Goal: Task Accomplishment & Management: Manage account settings

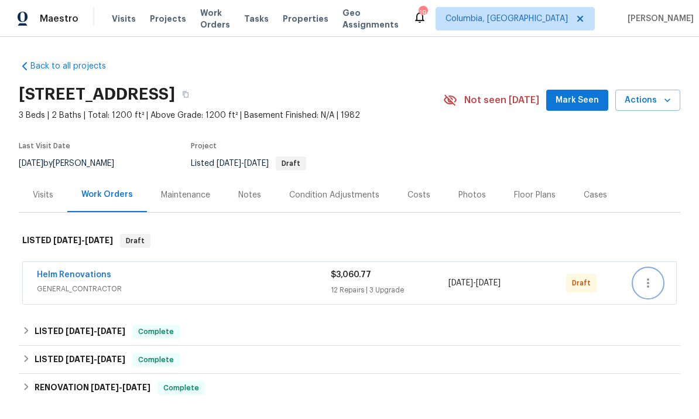
click at [652, 280] on icon "button" at bounding box center [648, 283] width 14 height 14
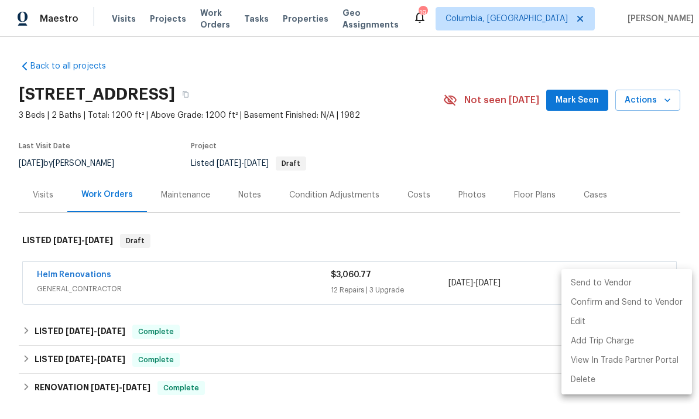
click at [601, 278] on li "Send to Vendor" at bounding box center [627, 282] width 131 height 19
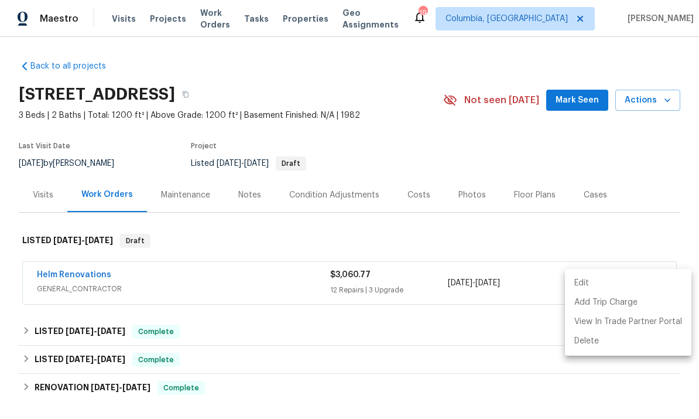
click at [445, 231] on div at bounding box center [349, 209] width 699 height 419
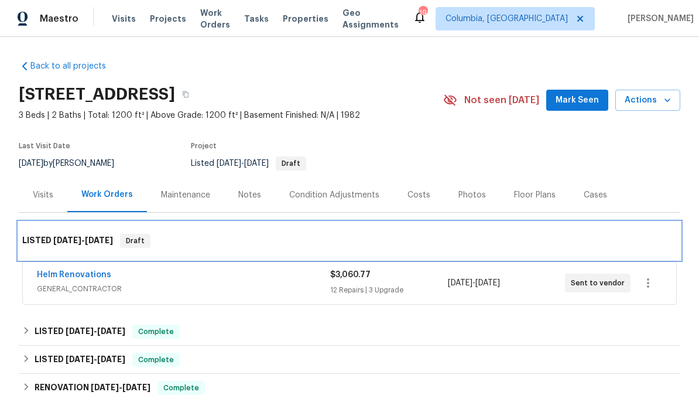
click at [216, 233] on div "LISTED 8/13/25 - 8/18/25 Draft" at bounding box center [350, 240] width 662 height 37
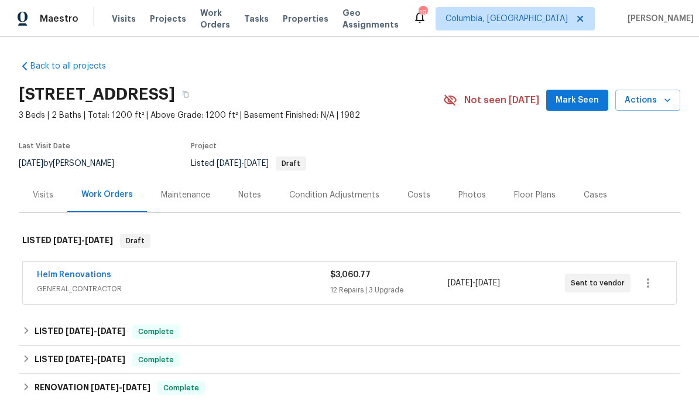
click at [312, 20] on span "Properties" at bounding box center [306, 19] width 46 height 12
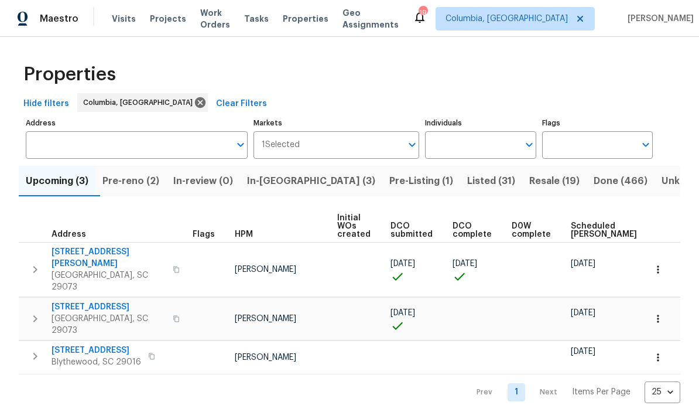
click at [282, 196] on button "In-reno (3)" at bounding box center [311, 181] width 142 height 30
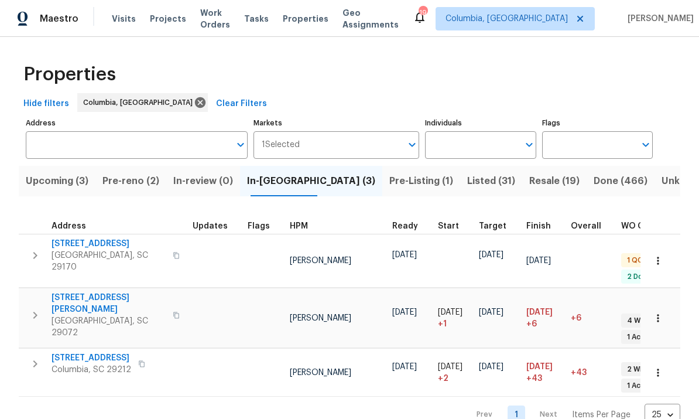
click at [148, 181] on span "Pre-reno (2)" at bounding box center [130, 181] width 57 height 16
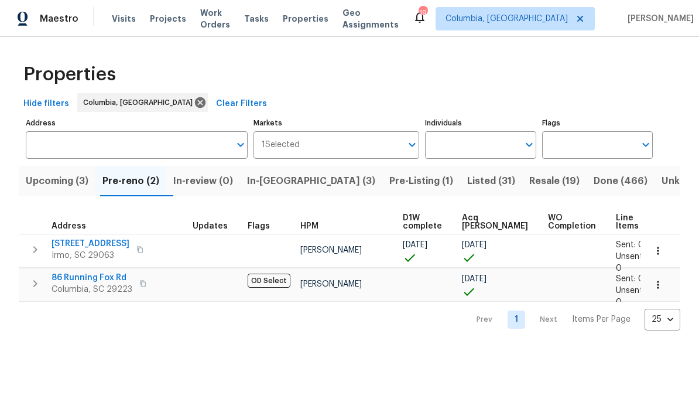
click at [101, 241] on span "105 Kenton Ct" at bounding box center [91, 244] width 78 height 12
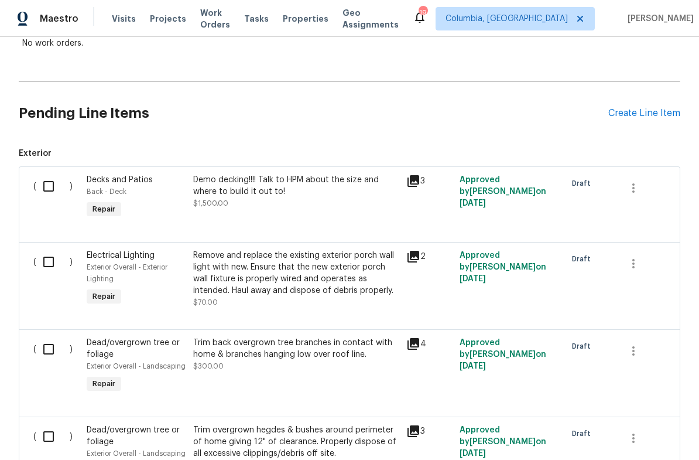
scroll to position [208, 0]
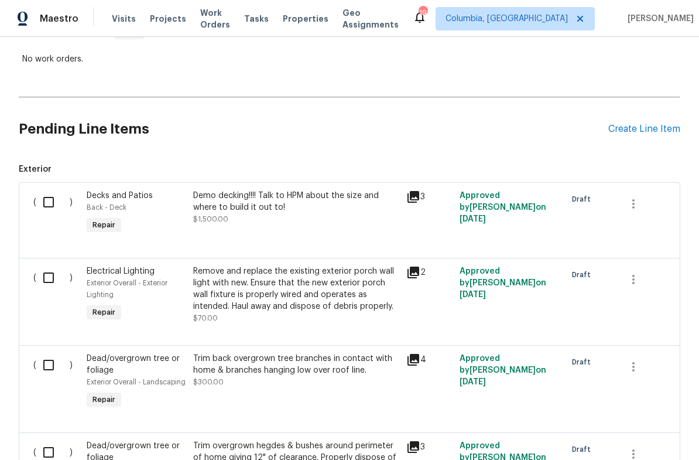
click at [56, 200] on input "checkbox" at bounding box center [52, 202] width 33 height 25
checkbox input "true"
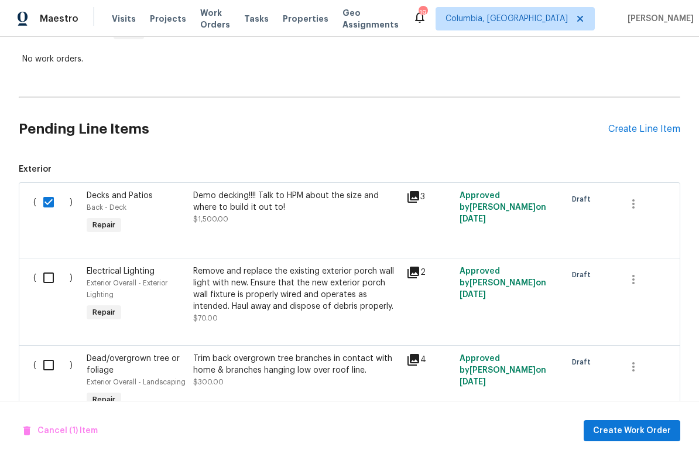
click at [50, 289] on input "checkbox" at bounding box center [52, 277] width 33 height 25
checkbox input "true"
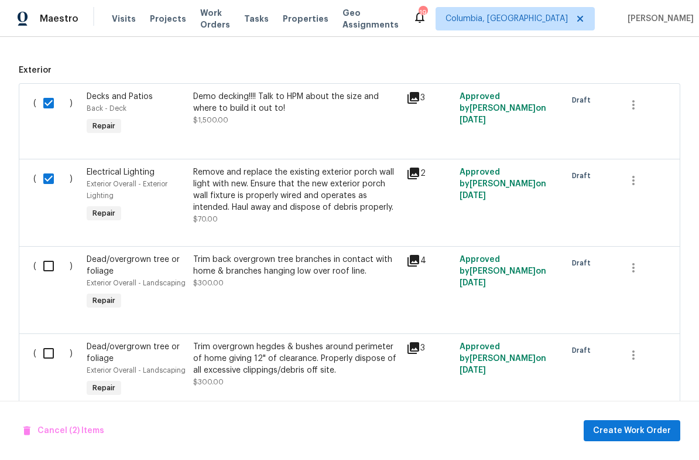
click at [55, 270] on input "checkbox" at bounding box center [52, 266] width 33 height 25
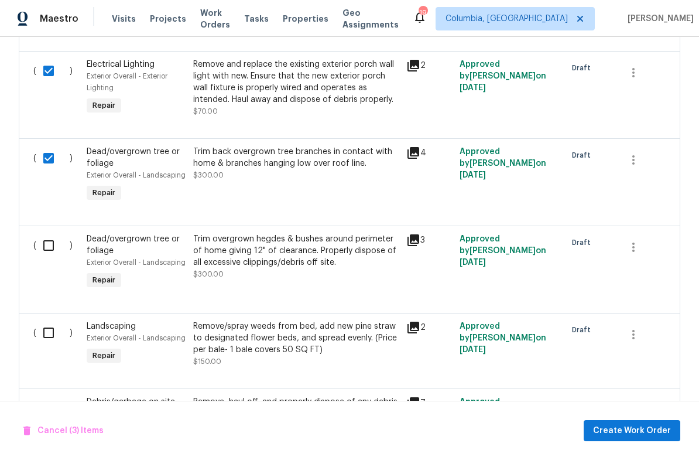
scroll to position [417, 0]
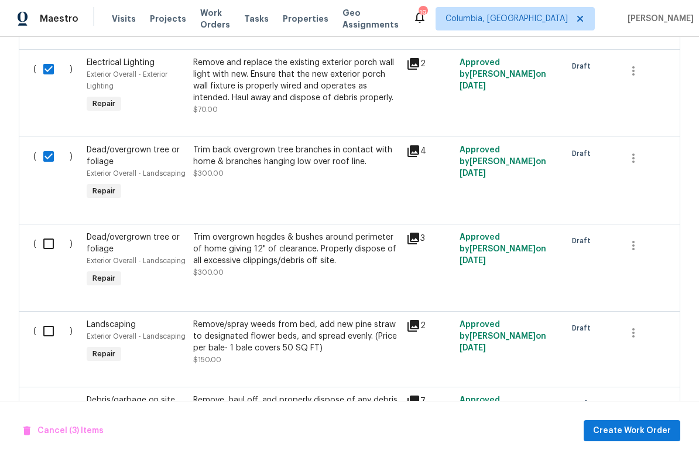
click at [37, 168] on input "checkbox" at bounding box center [52, 156] width 33 height 25
checkbox input "false"
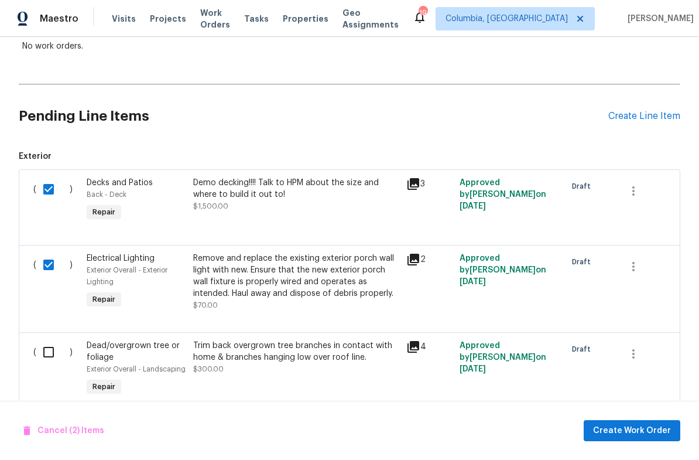
scroll to position [227, 0]
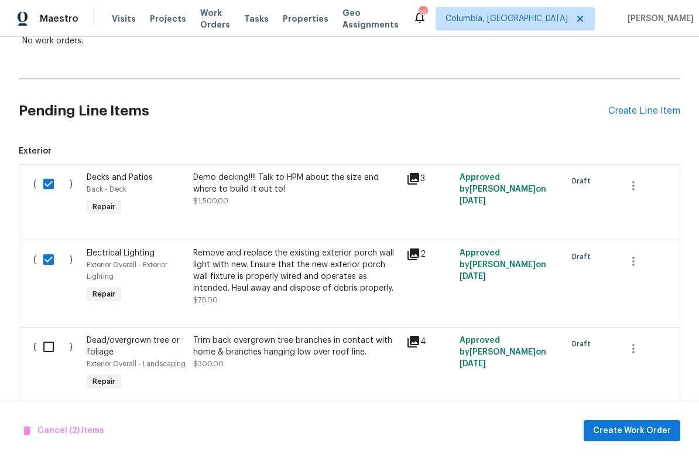
click at [65, 176] on input "checkbox" at bounding box center [52, 184] width 33 height 25
checkbox input "false"
click at [44, 261] on input "checkbox" at bounding box center [52, 259] width 33 height 25
checkbox input "false"
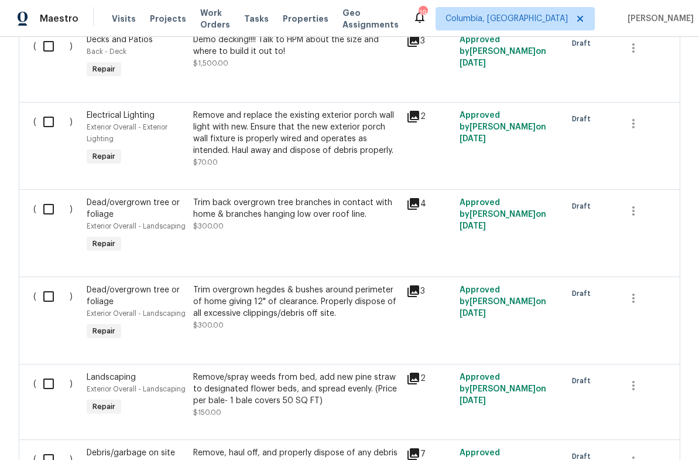
scroll to position [366, 0]
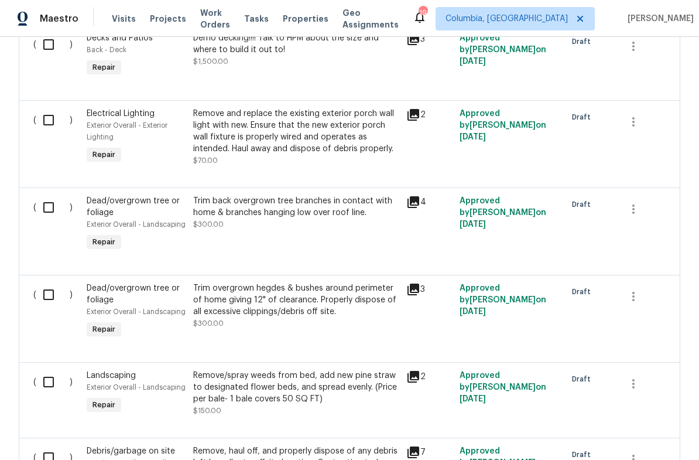
click at [39, 215] on input "checkbox" at bounding box center [52, 207] width 33 height 25
checkbox input "true"
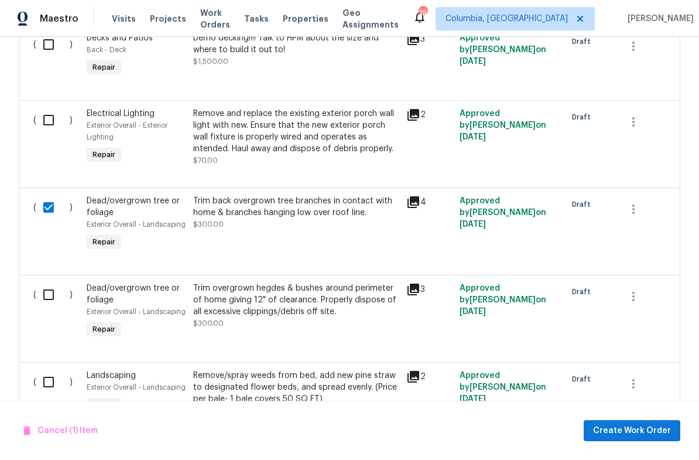
click at [50, 302] on input "checkbox" at bounding box center [52, 294] width 33 height 25
checkbox input "true"
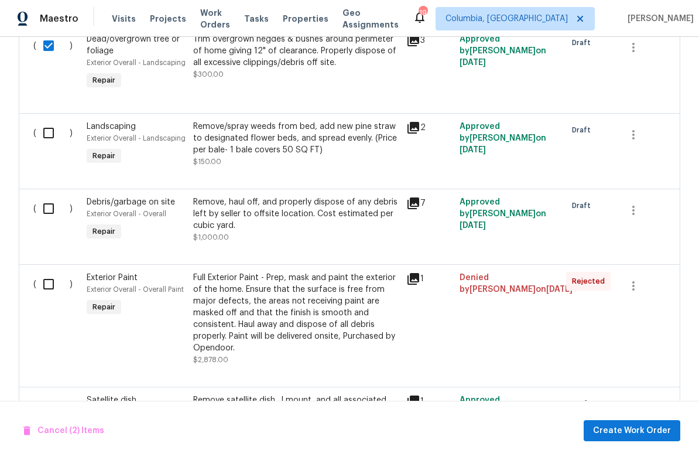
scroll to position [624, 0]
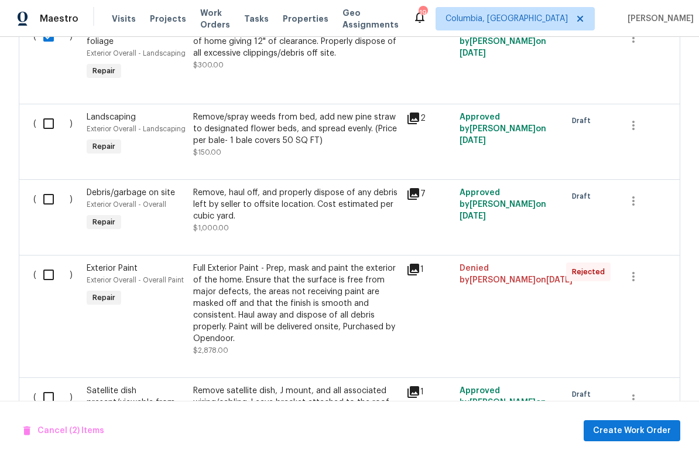
click at [47, 124] on input "checkbox" at bounding box center [52, 123] width 33 height 25
checkbox input "true"
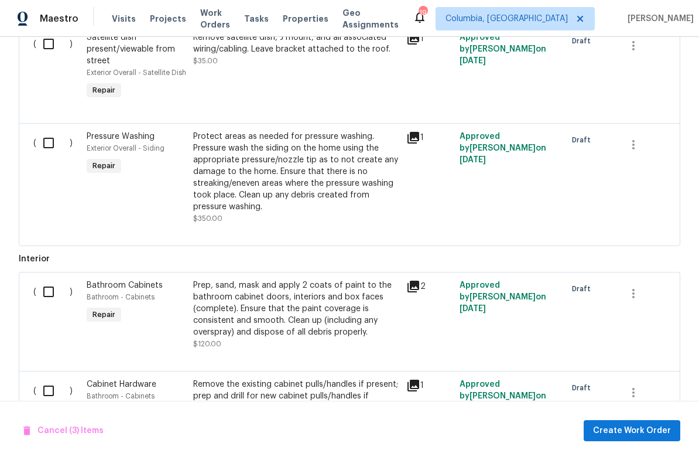
scroll to position [976, 0]
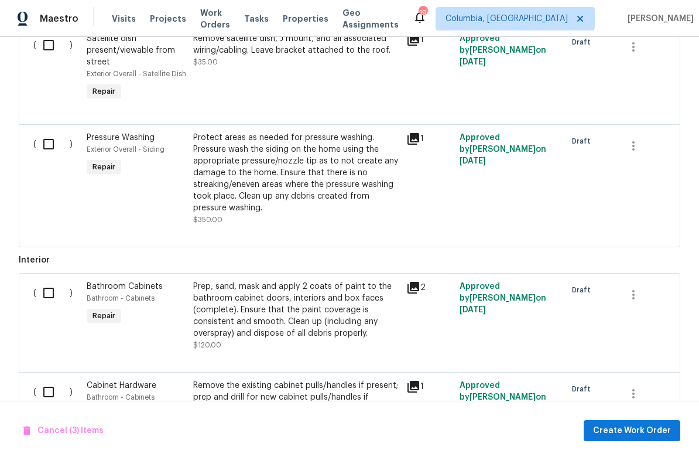
click at [56, 149] on input "checkbox" at bounding box center [52, 144] width 33 height 25
checkbox input "true"
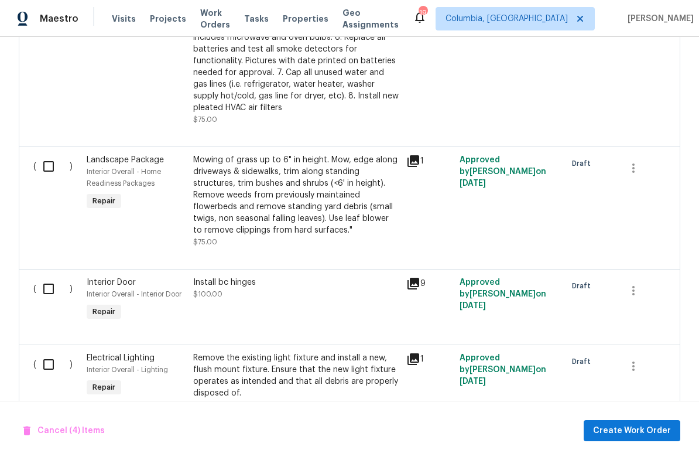
scroll to position [2519, 0]
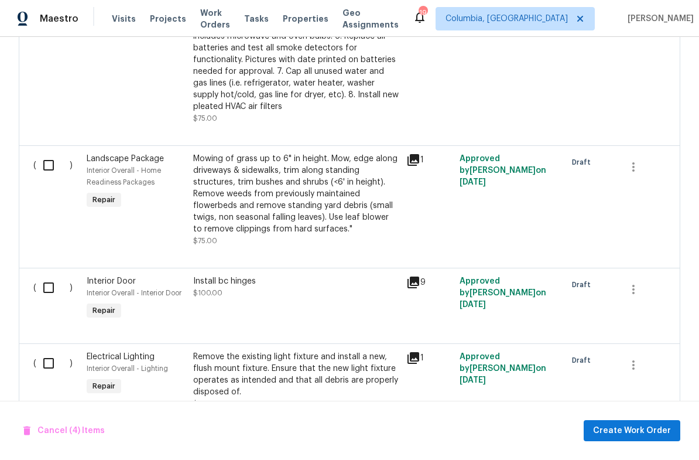
click at [48, 163] on input "checkbox" at bounding box center [52, 165] width 33 height 25
checkbox input "true"
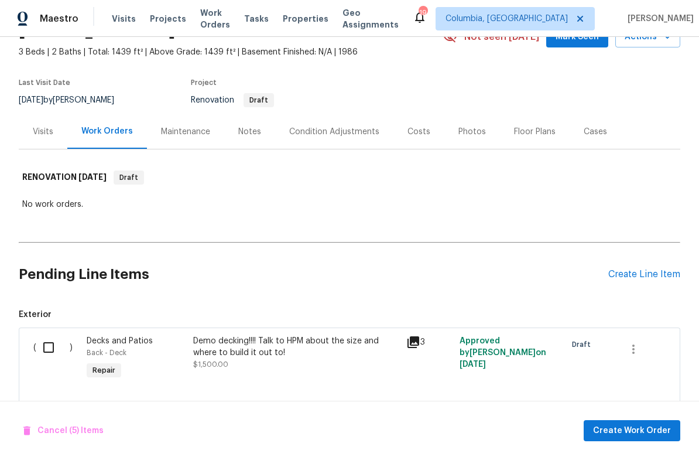
scroll to position [22, 0]
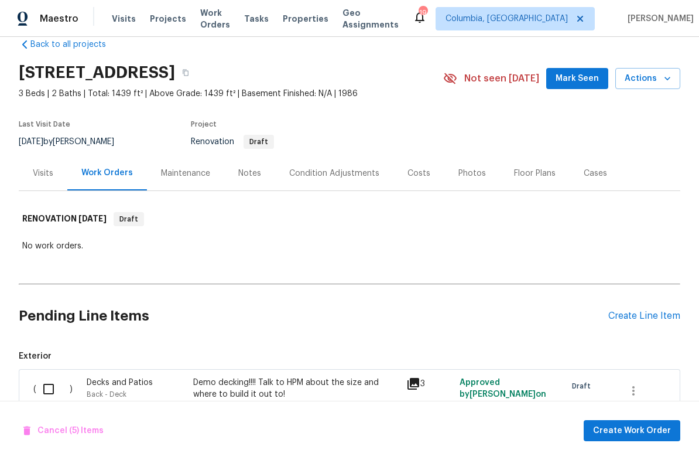
click at [624, 313] on div "Create Line Item" at bounding box center [644, 315] width 72 height 11
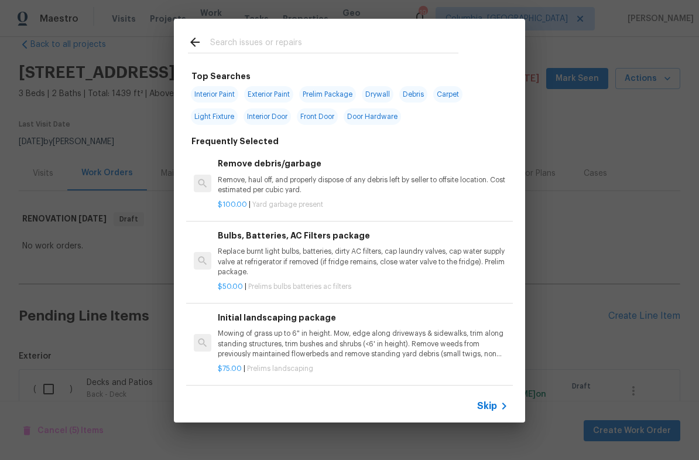
click at [190, 42] on icon at bounding box center [195, 42] width 14 height 14
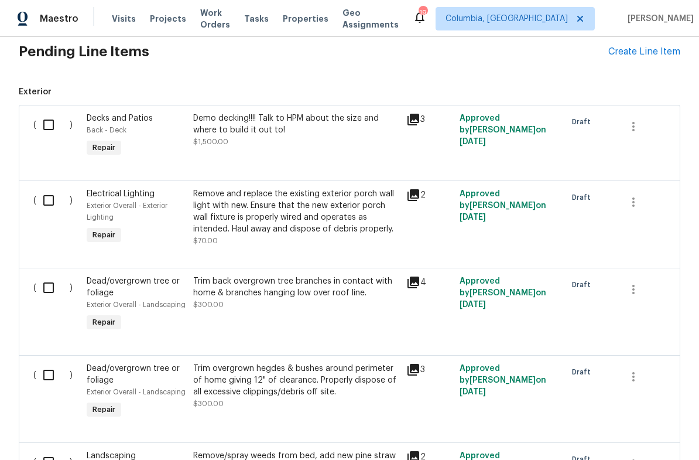
scroll to position [288, 0]
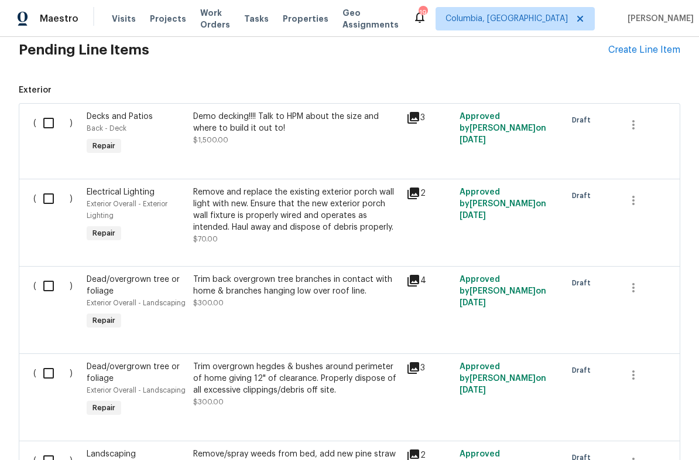
click at [45, 201] on input "checkbox" at bounding box center [52, 198] width 33 height 25
checkbox input "true"
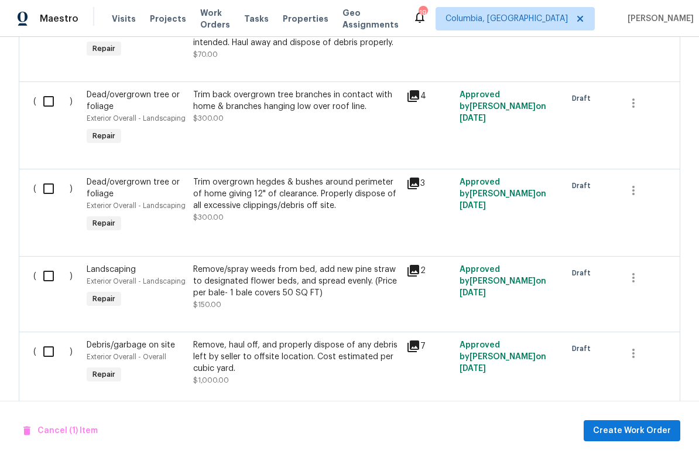
scroll to position [473, 0]
click at [52, 105] on input "checkbox" at bounding box center [52, 100] width 33 height 25
checkbox input "true"
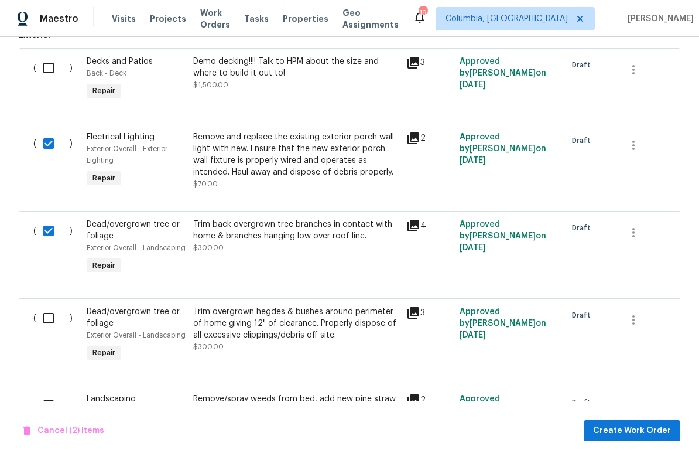
scroll to position [340, 0]
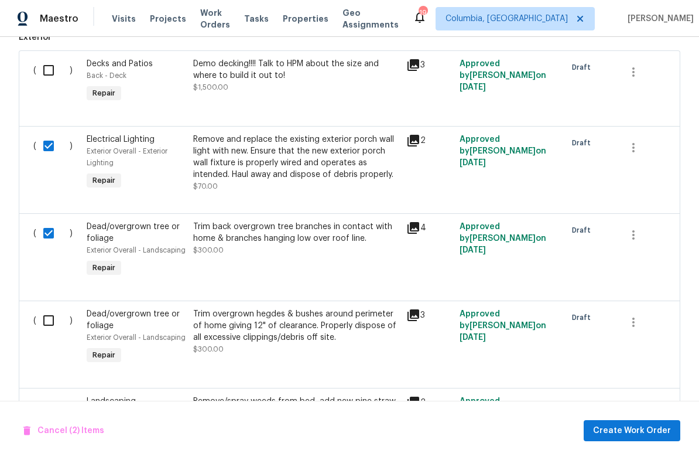
click at [48, 149] on input "checkbox" at bounding box center [52, 146] width 33 height 25
checkbox input "false"
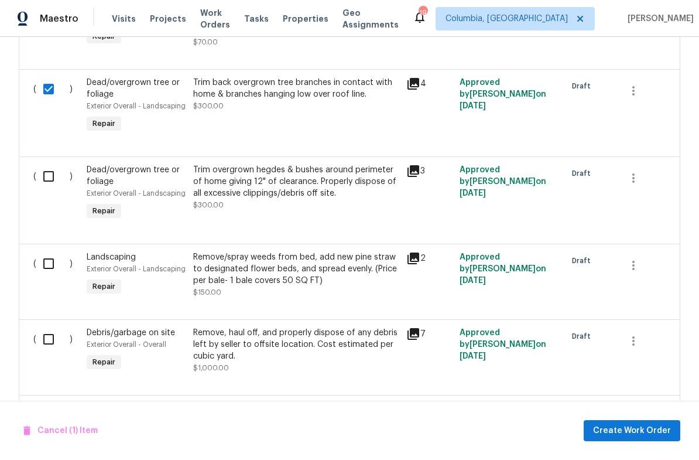
scroll to position [491, 0]
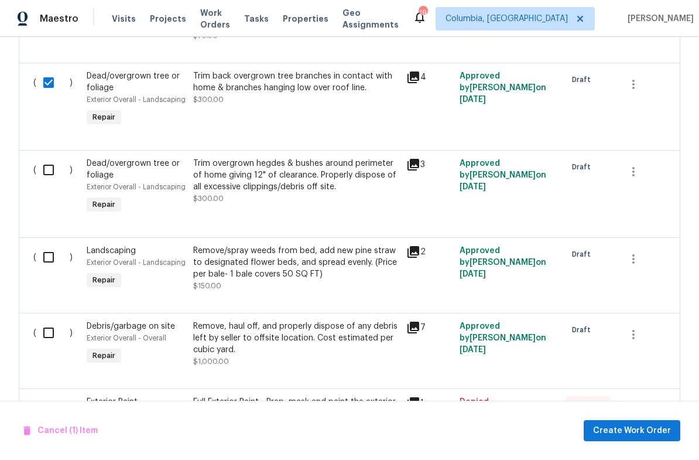
click at [59, 170] on input "checkbox" at bounding box center [52, 170] width 33 height 25
checkbox input "true"
click at [52, 258] on input "checkbox" at bounding box center [52, 257] width 33 height 25
checkbox input "true"
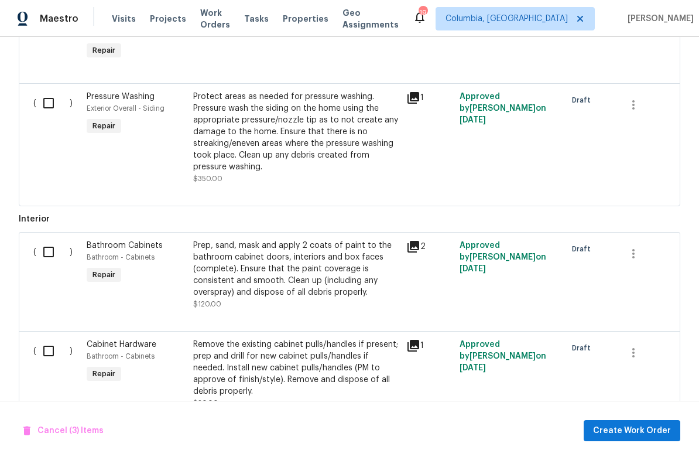
scroll to position [1037, 0]
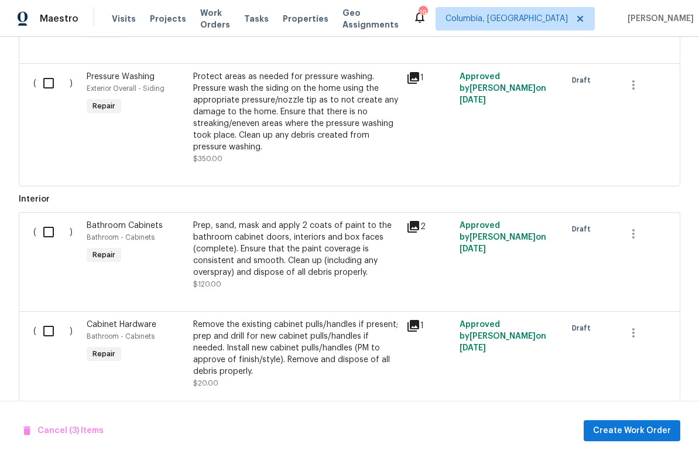
click at [42, 94] on input "checkbox" at bounding box center [52, 83] width 33 height 25
checkbox input "true"
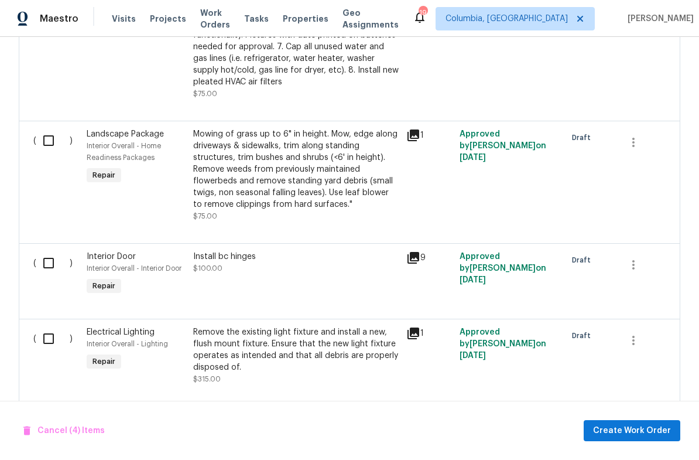
scroll to position [2547, 0]
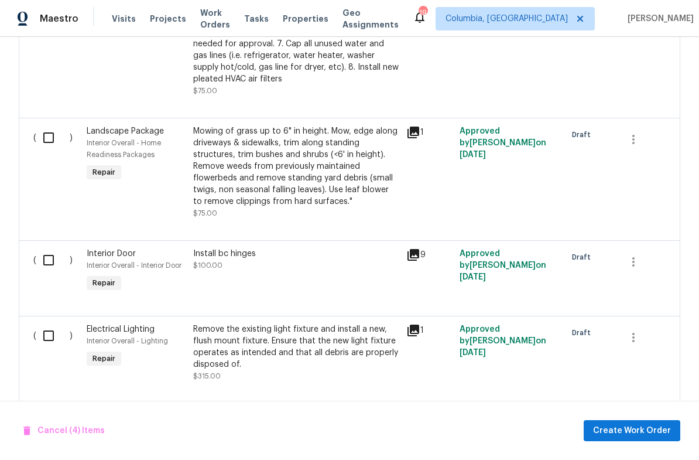
click at [49, 137] on input "checkbox" at bounding box center [52, 137] width 33 height 25
checkbox input "true"
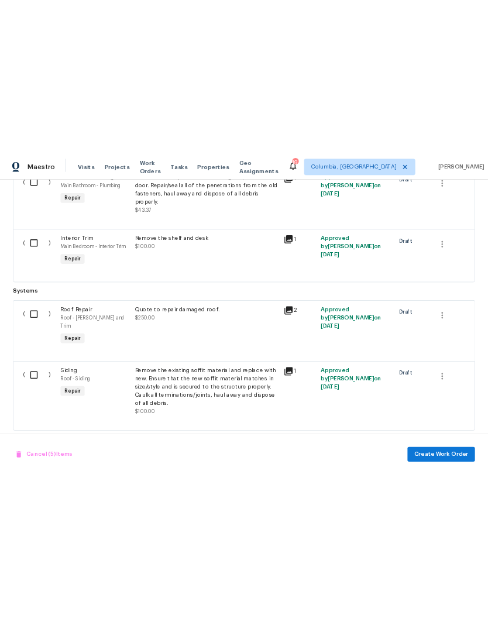
scroll to position [5483, 0]
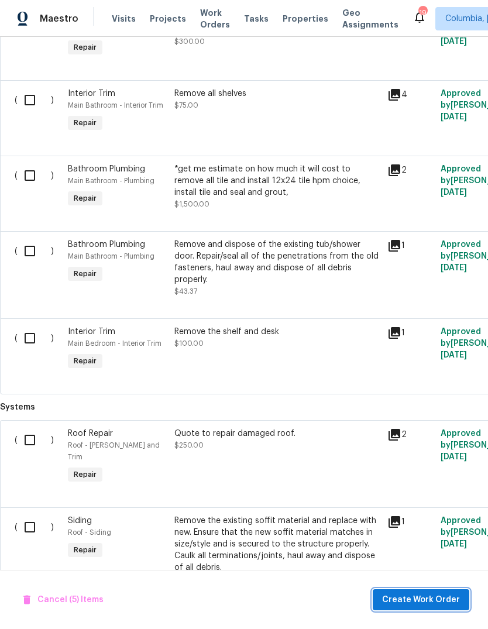
click at [408, 459] on span "Create Work Order" at bounding box center [421, 600] width 78 height 15
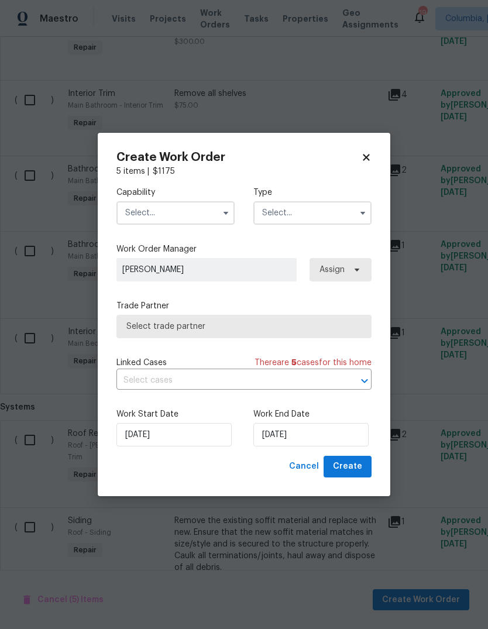
click at [173, 211] on input "text" at bounding box center [176, 212] width 118 height 23
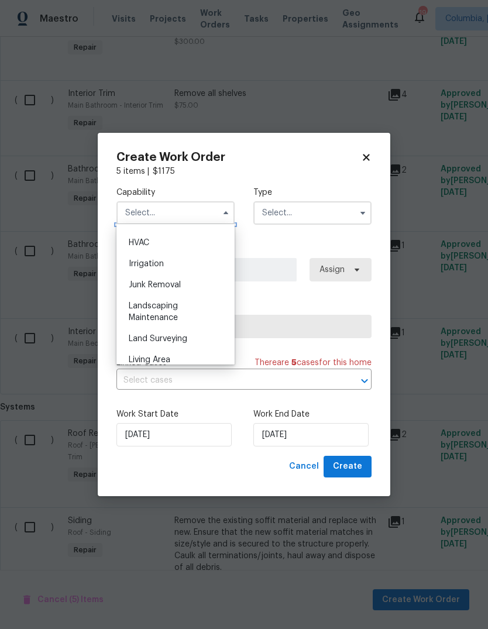
scroll to position [702, 0]
click at [190, 316] on div "Landscaping Maintenance" at bounding box center [175, 312] width 112 height 33
type input "Landscaping Maintenance"
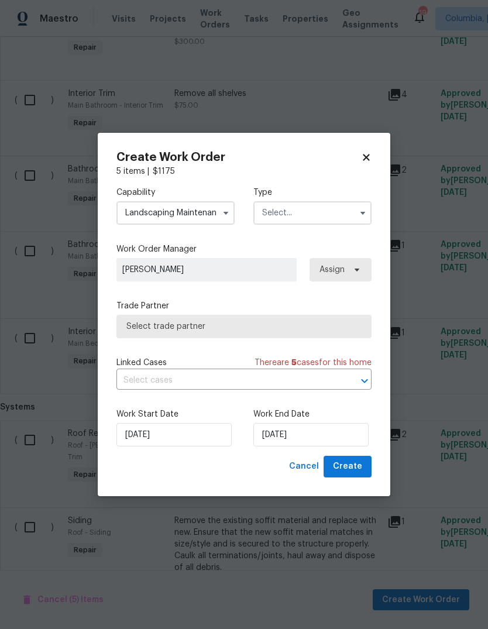
click at [304, 218] on input "text" at bounding box center [313, 212] width 118 height 23
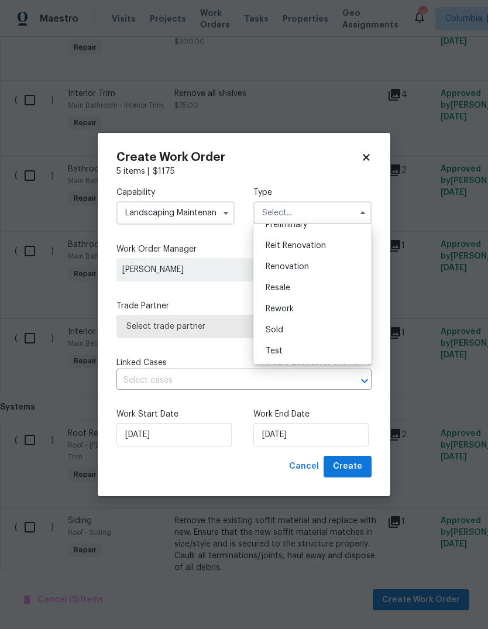
scroll to position [266, 0]
click at [310, 272] on div "Renovation" at bounding box center [312, 266] width 112 height 21
type input "Renovation"
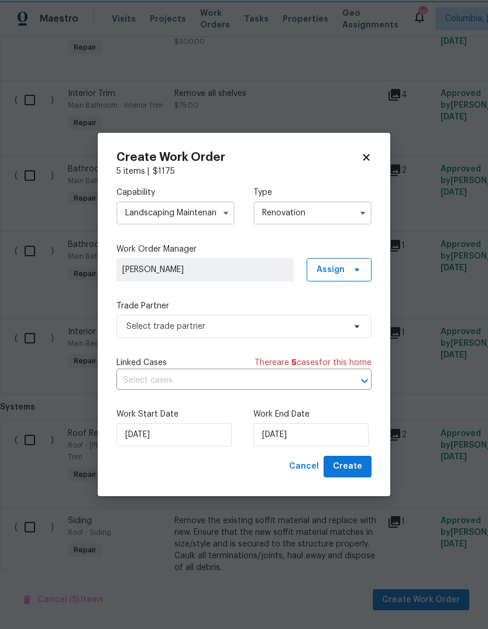
scroll to position [0, 0]
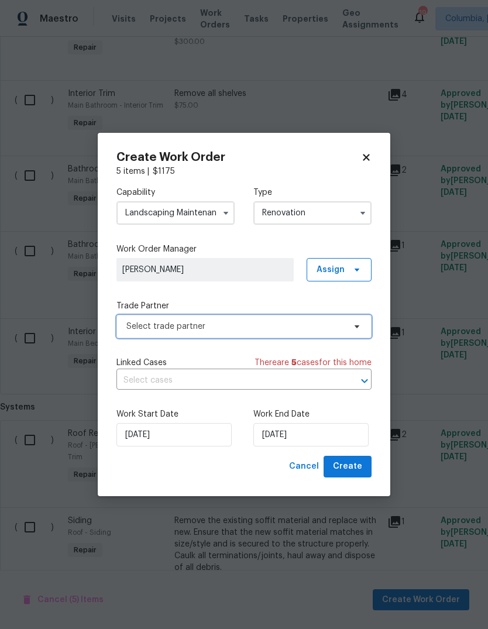
click at [191, 327] on span "Select trade partner" at bounding box center [235, 327] width 218 height 12
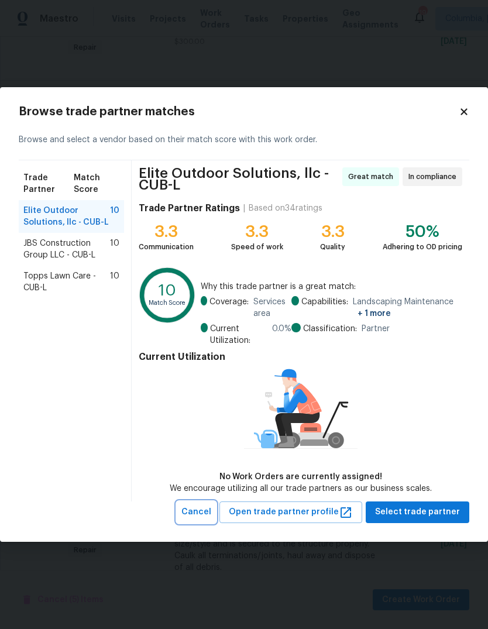
click at [211, 459] on span "Cancel" at bounding box center [197, 512] width 30 height 15
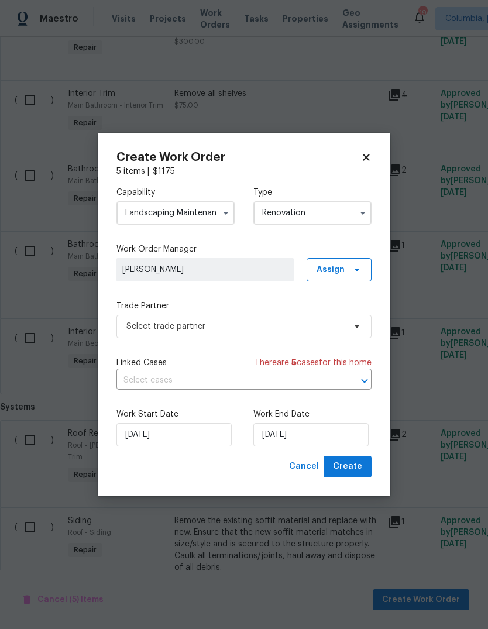
click at [197, 217] on input "Landscaping Maintenance" at bounding box center [176, 212] width 118 height 23
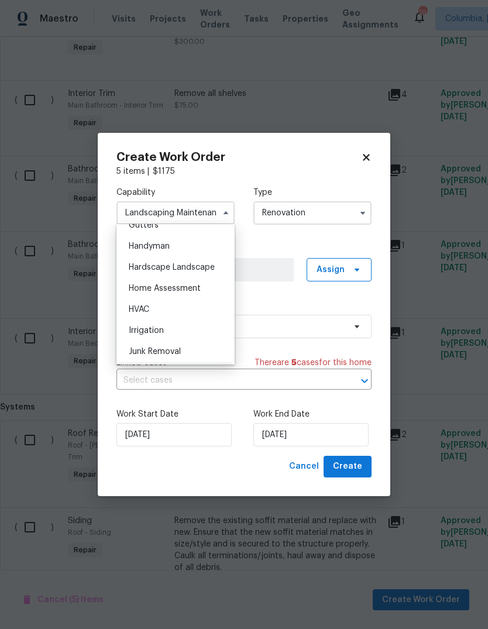
scroll to position [642, 0]
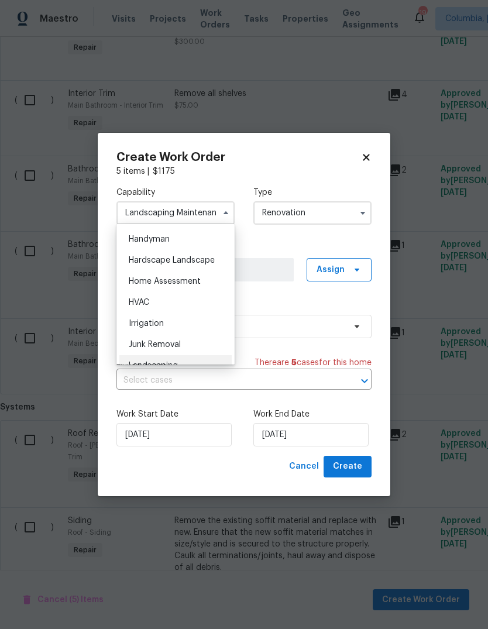
click at [211, 261] on span "Hardscape Landscape" at bounding box center [172, 260] width 86 height 8
type input "Hardscape Landscape"
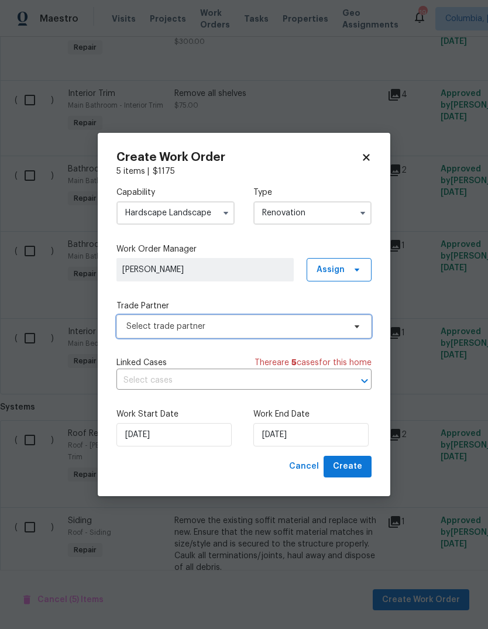
click at [196, 330] on span "Select trade partner" at bounding box center [235, 327] width 218 height 12
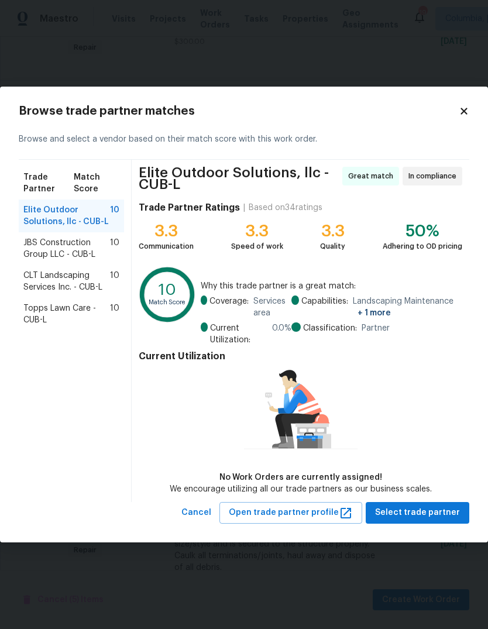
click at [90, 283] on span "CLT Landscaping Services Inc. - CUB-L" at bounding box center [66, 281] width 87 height 23
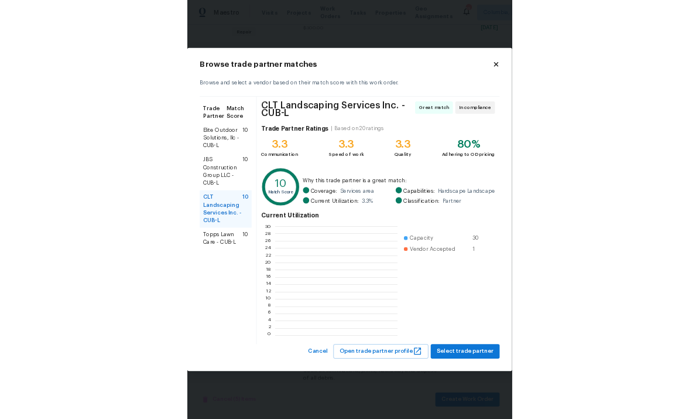
scroll to position [164, 184]
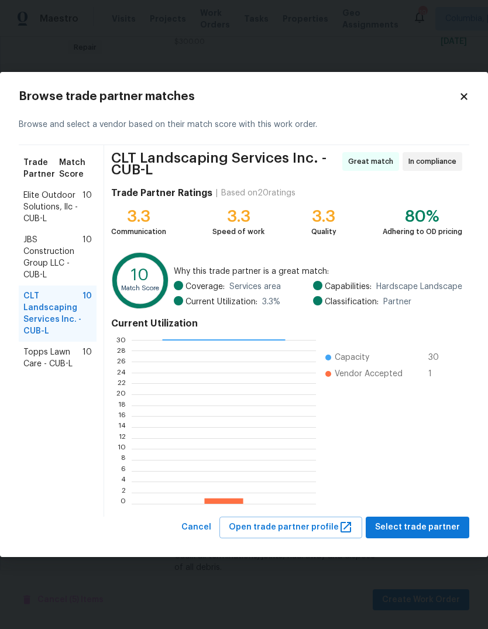
click at [409, 459] on span "Select trade partner" at bounding box center [417, 528] width 85 height 15
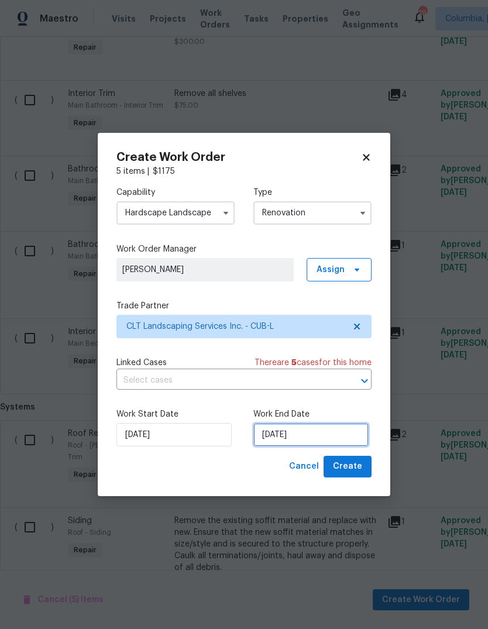
click at [336, 437] on input "8/13/2025" at bounding box center [311, 434] width 115 height 23
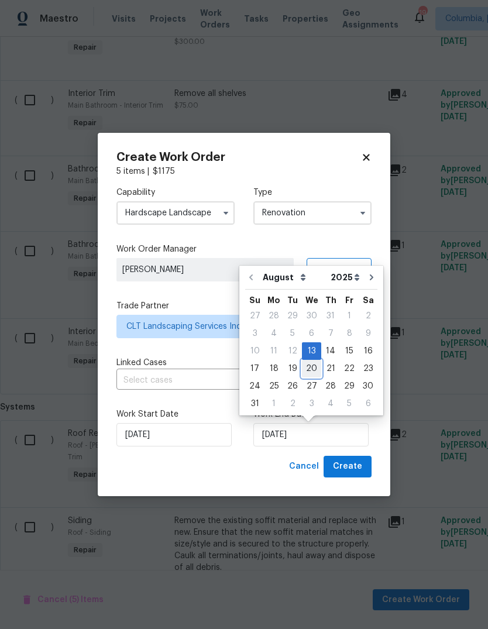
click at [310, 370] on div "20" at bounding box center [311, 369] width 19 height 16
type input "8/20/2025"
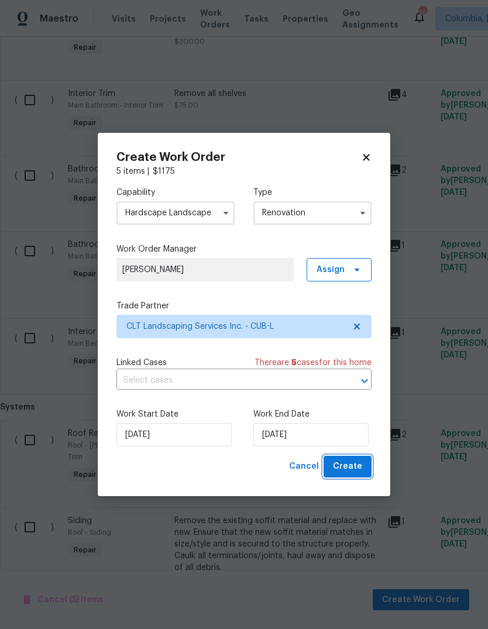
click at [348, 459] on span "Create" at bounding box center [347, 467] width 29 height 15
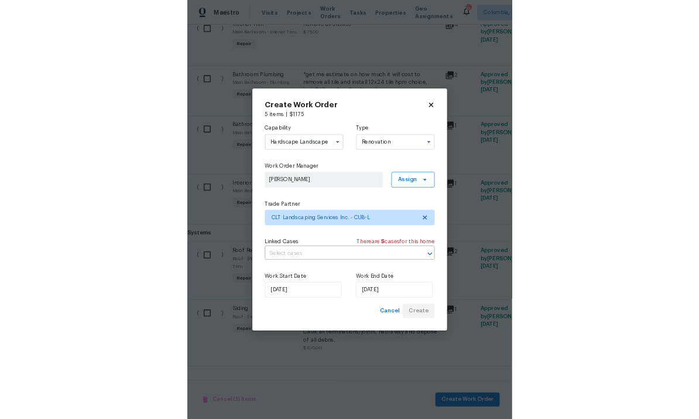
scroll to position [41, 0]
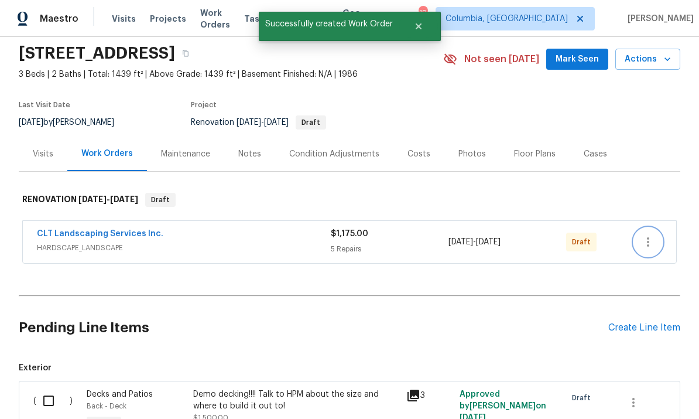
click at [652, 239] on icon "button" at bounding box center [648, 242] width 14 height 14
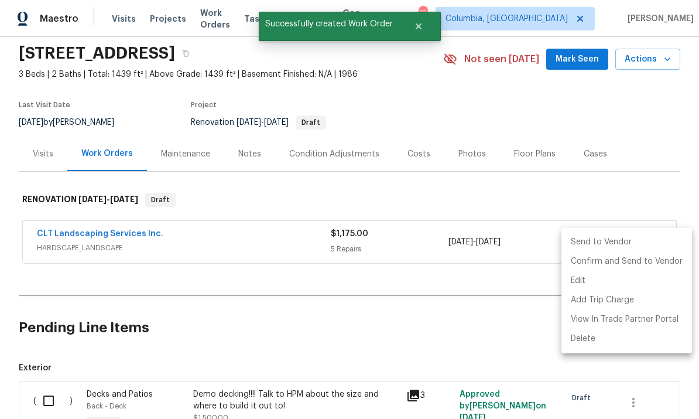
click at [603, 242] on li "Send to Vendor" at bounding box center [627, 241] width 131 height 19
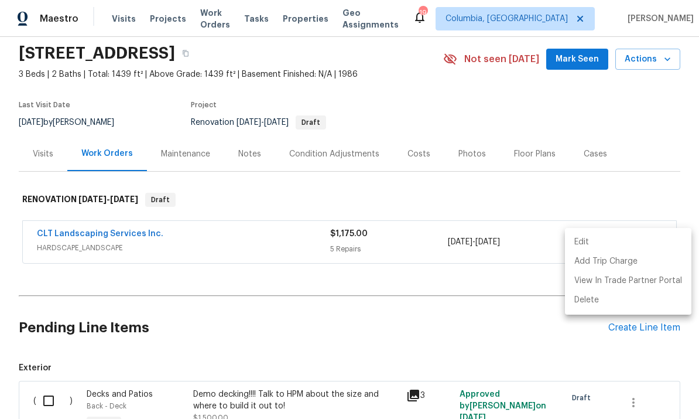
click at [391, 285] on div at bounding box center [349, 209] width 699 height 419
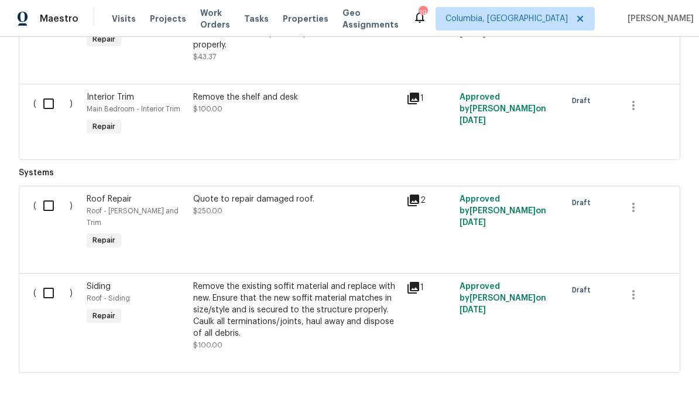
scroll to position [5253, 0]
click at [52, 219] on input "checkbox" at bounding box center [52, 206] width 33 height 25
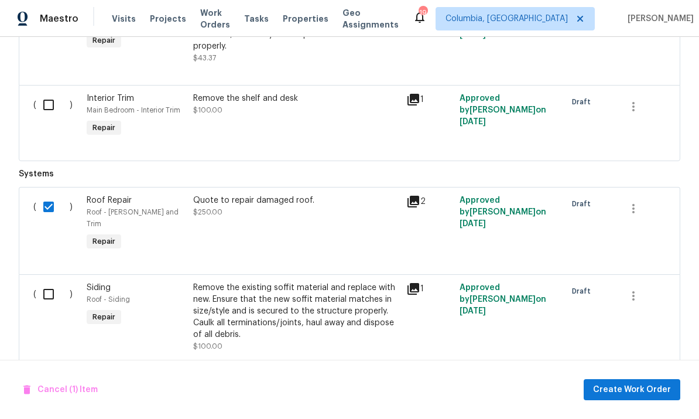
click at [47, 219] on input "checkbox" at bounding box center [52, 206] width 33 height 25
checkbox input "false"
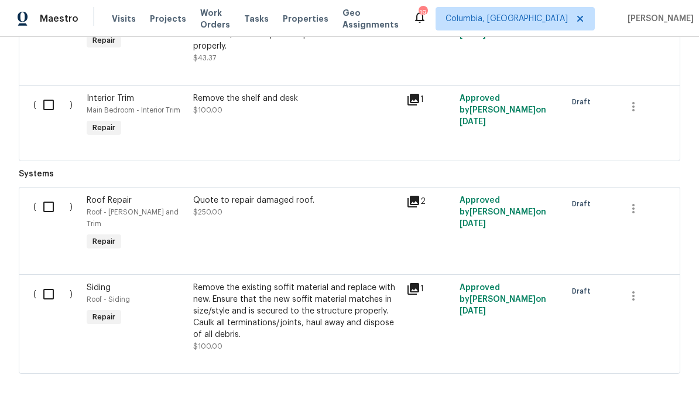
click at [258, 238] on div "Quote to repair damaged roof. $250.00" at bounding box center [296, 224] width 213 height 66
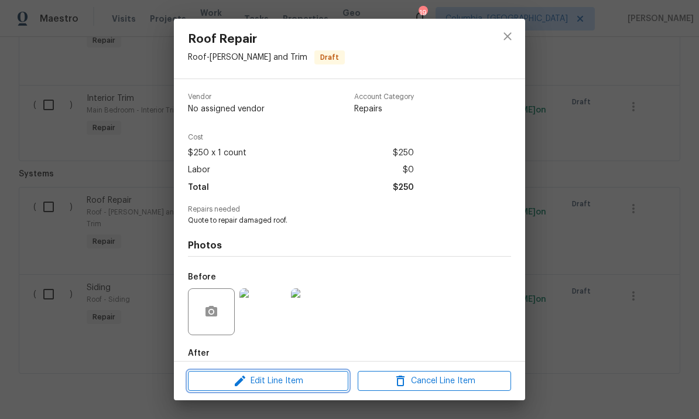
click at [259, 382] on span "Edit Line Item" at bounding box center [267, 381] width 153 height 15
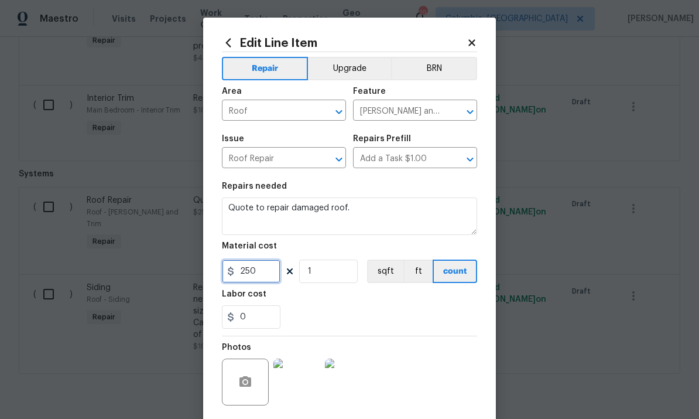
click at [262, 270] on input "250" at bounding box center [251, 270] width 59 height 23
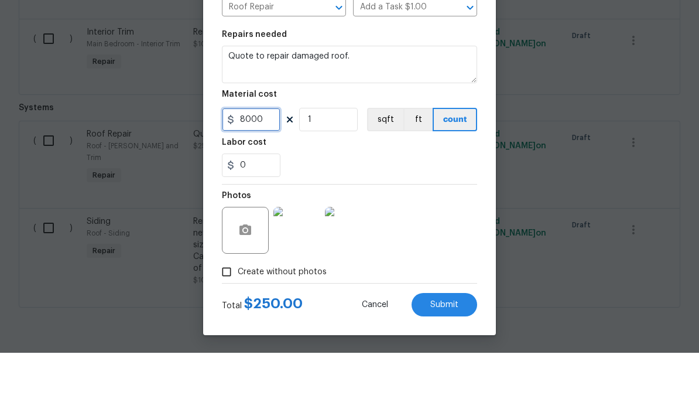
scroll to position [44, 0]
type input "8000"
click at [438, 367] on span "Submit" at bounding box center [444, 371] width 28 height 9
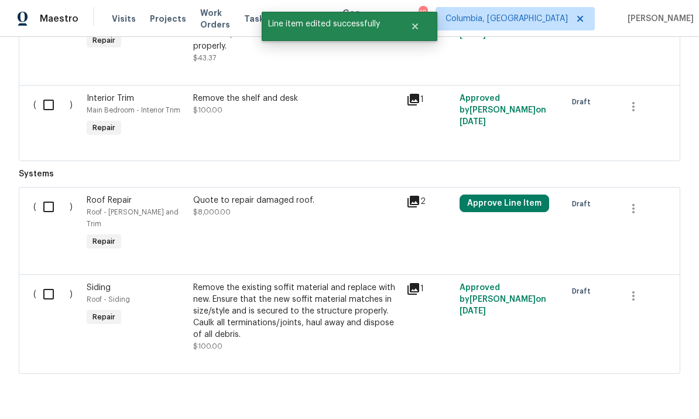
scroll to position [0, 0]
click at [47, 194] on input "checkbox" at bounding box center [52, 206] width 33 height 25
checkbox input "true"
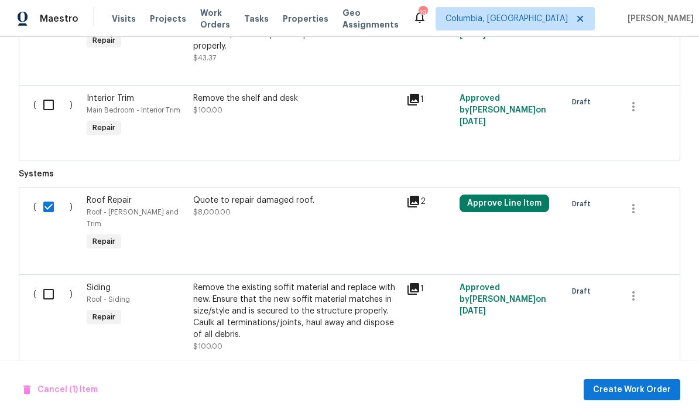
click at [283, 194] on div "Quote to repair damaged roof. $8,000.00" at bounding box center [296, 205] width 206 height 23
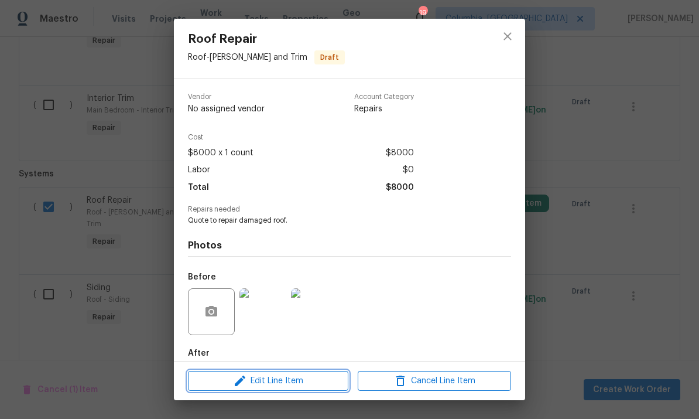
click at [255, 379] on span "Edit Line Item" at bounding box center [267, 381] width 153 height 15
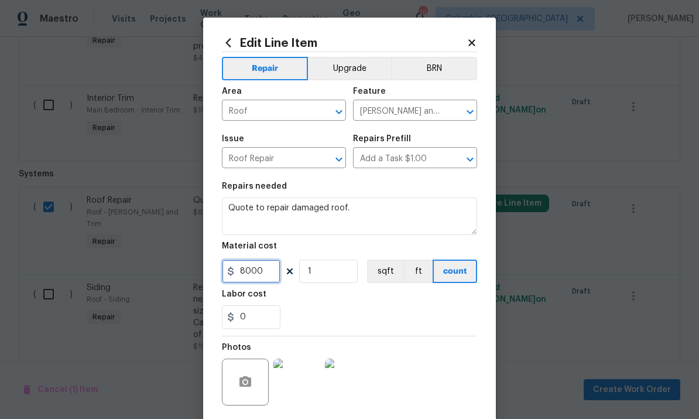
click at [245, 274] on input "8000" at bounding box center [251, 270] width 59 height 23
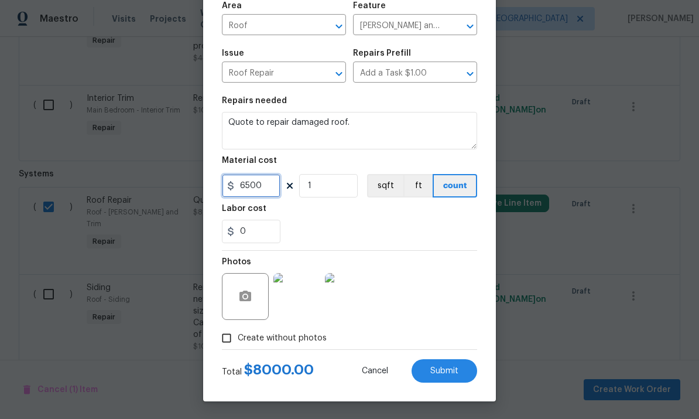
scroll to position [88, 0]
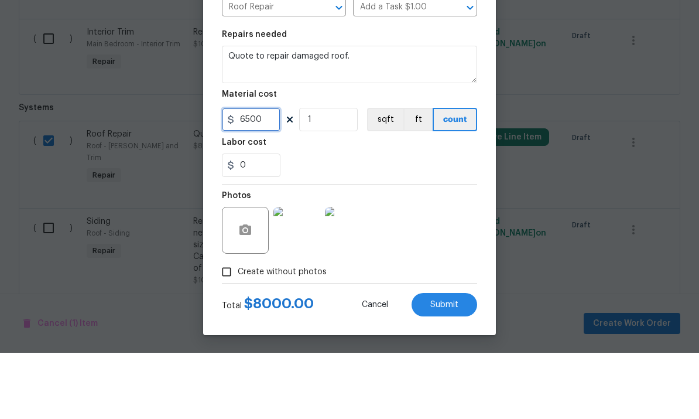
type input "6500"
click at [444, 367] on span "Submit" at bounding box center [444, 371] width 28 height 9
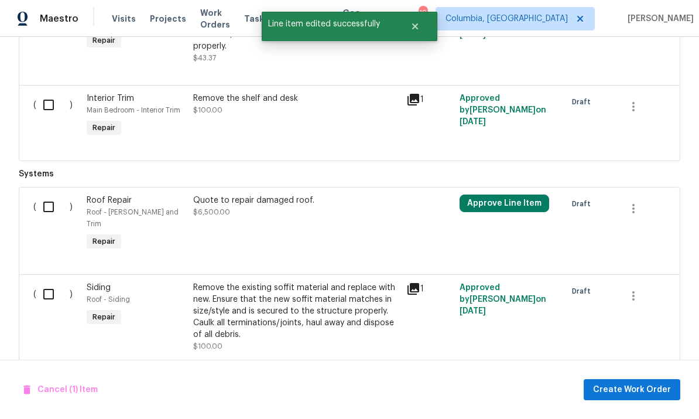
scroll to position [0, 0]
click at [42, 194] on input "checkbox" at bounding box center [52, 206] width 33 height 25
checkbox input "true"
click at [642, 385] on span "Create Work Order" at bounding box center [632, 389] width 78 height 15
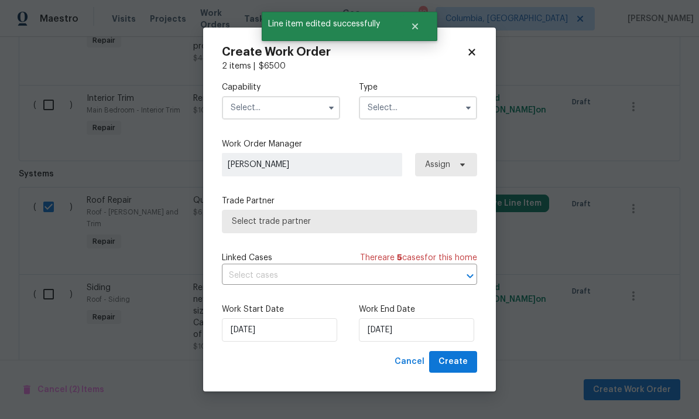
click at [286, 108] on input "text" at bounding box center [281, 107] width 118 height 23
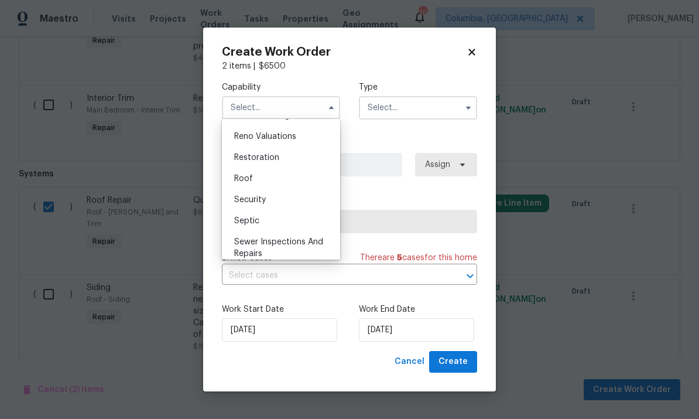
scroll to position [1147, 0]
click at [299, 175] on div "Roof" at bounding box center [281, 180] width 112 height 21
type input "Roof"
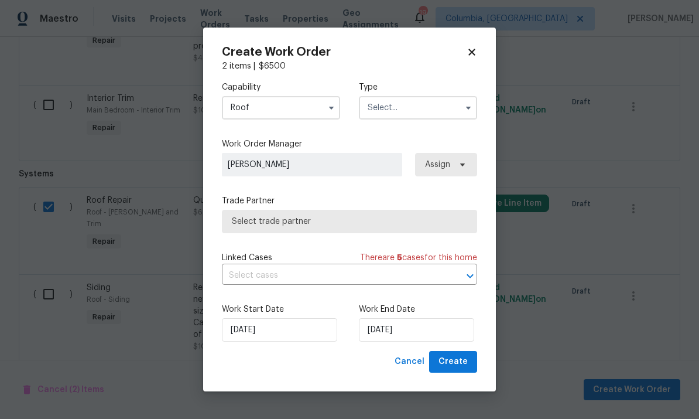
click at [418, 115] on input "text" at bounding box center [418, 107] width 118 height 23
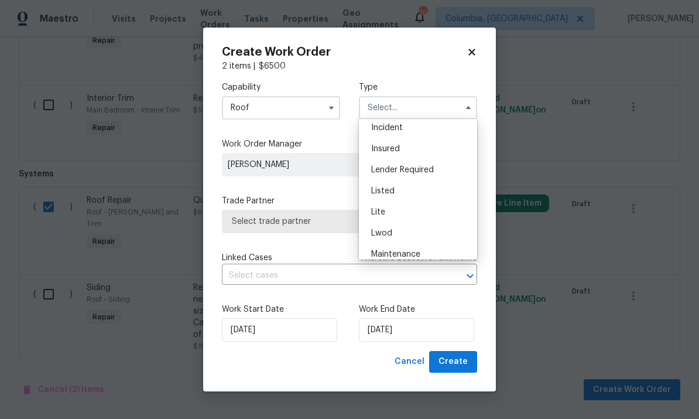
scroll to position [181, 0]
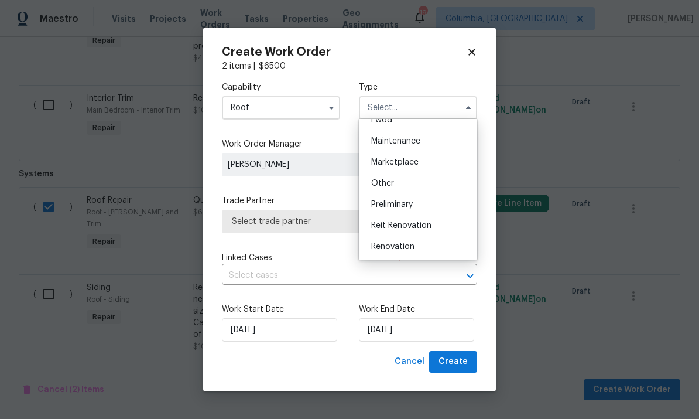
click at [422, 247] on div "Renovation" at bounding box center [418, 246] width 112 height 21
type input "Renovation"
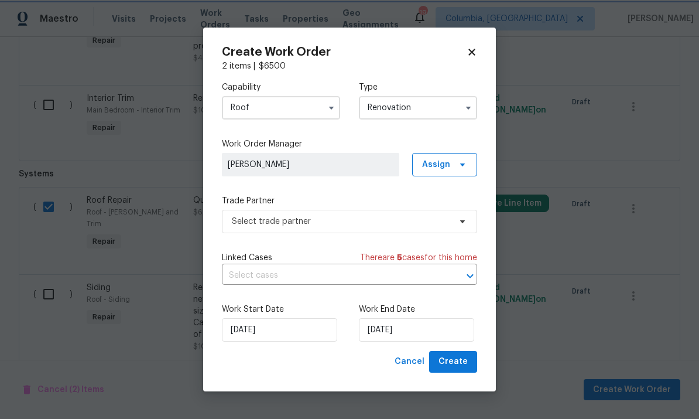
scroll to position [0, 0]
click at [382, 220] on span "Select trade partner" at bounding box center [341, 221] width 218 height 12
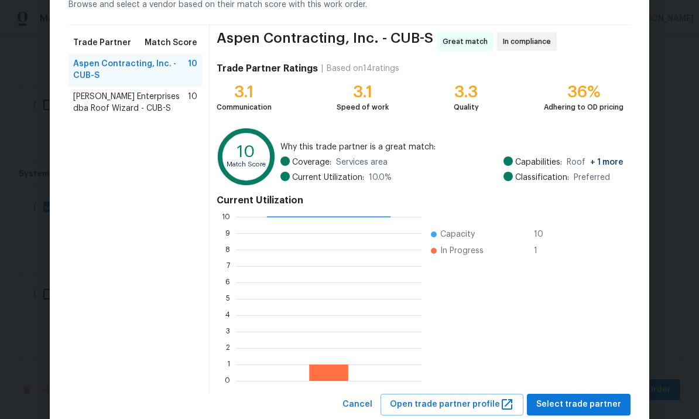
scroll to position [65, 0]
click at [172, 102] on span "Nordman Enterprises dba Roof Wizard - CUB-S" at bounding box center [130, 102] width 115 height 23
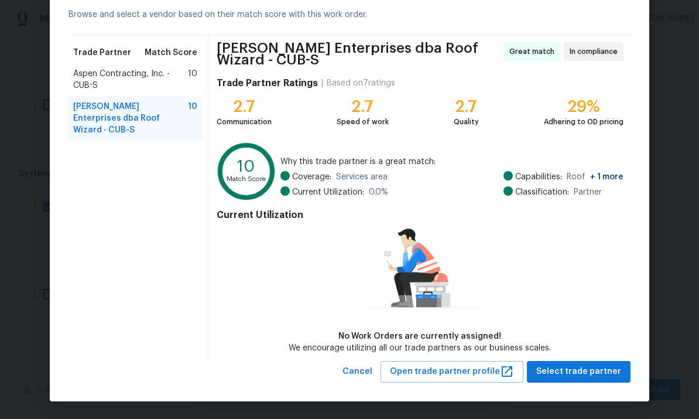
scroll to position [55, 0]
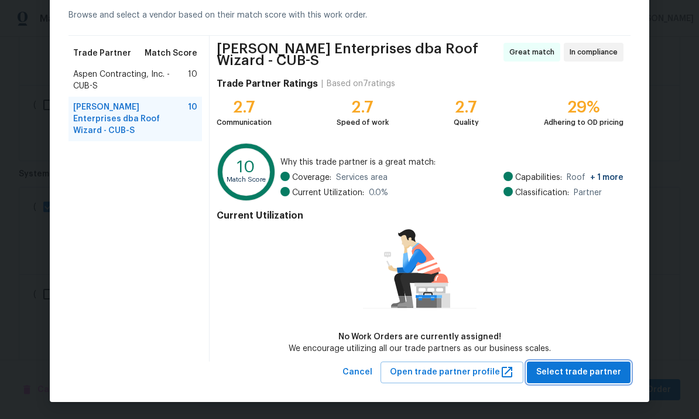
click at [573, 372] on span "Select trade partner" at bounding box center [578, 372] width 85 height 15
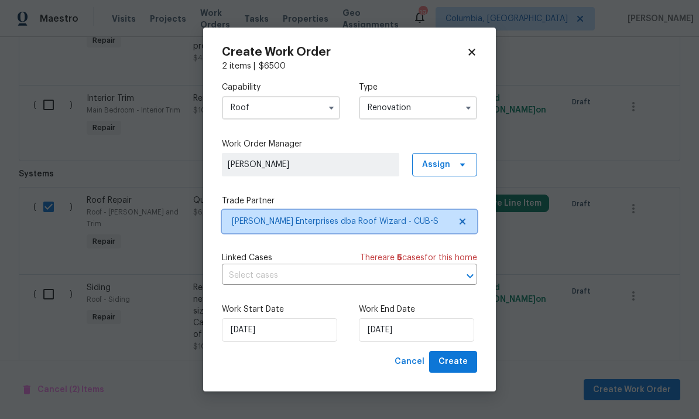
scroll to position [0, 0]
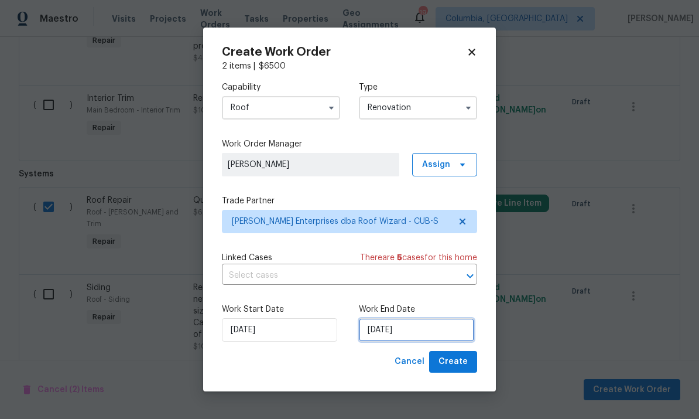
click at [454, 331] on input "8/13/2025" at bounding box center [416, 329] width 115 height 23
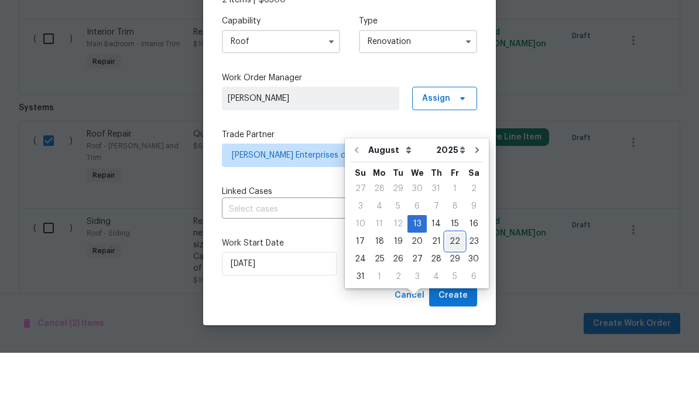
click at [448, 299] on div "22" at bounding box center [455, 307] width 19 height 16
type input "8/22/2025"
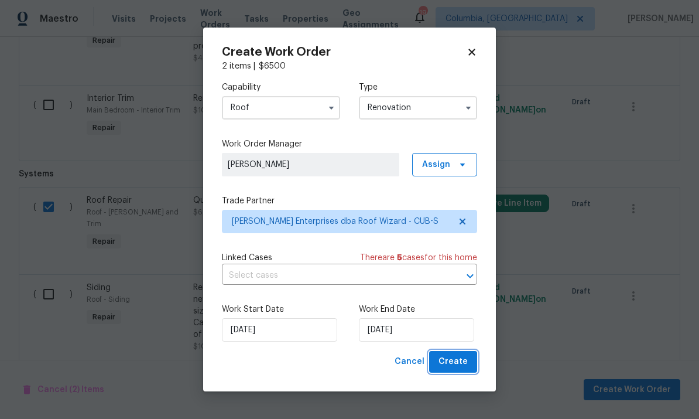
click at [461, 362] on span "Create" at bounding box center [453, 361] width 29 height 15
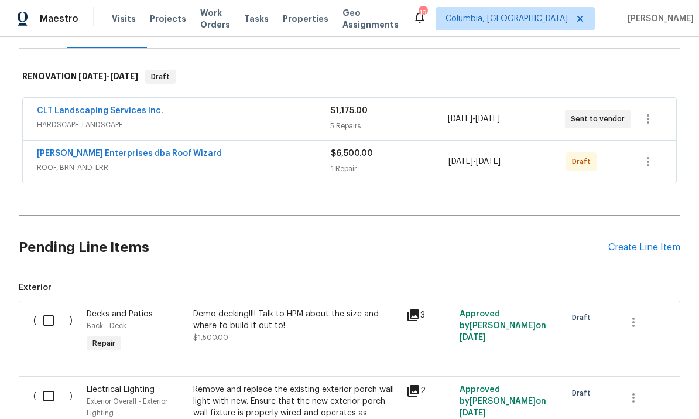
scroll to position [187, 0]
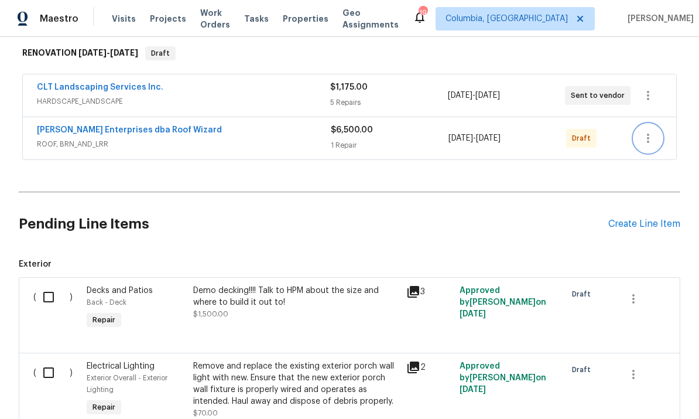
click at [649, 131] on icon "button" at bounding box center [648, 138] width 14 height 14
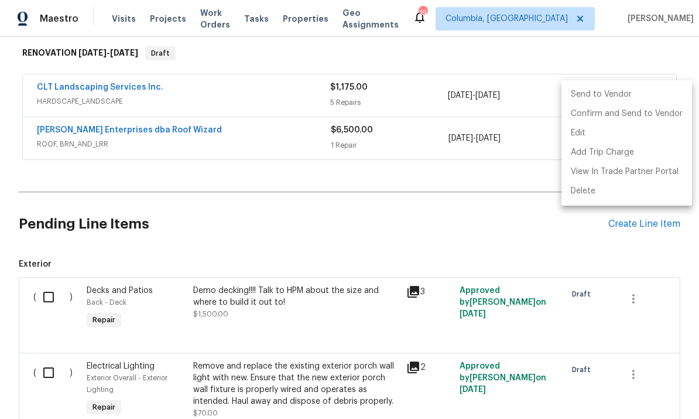
click at [598, 96] on li "Send to Vendor" at bounding box center [627, 94] width 131 height 19
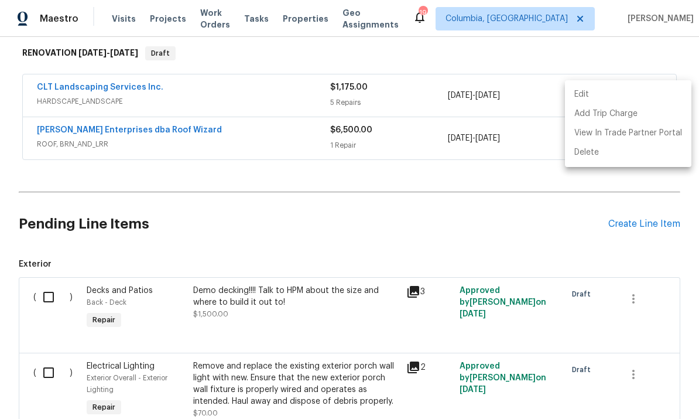
click at [199, 194] on div at bounding box center [349, 209] width 699 height 419
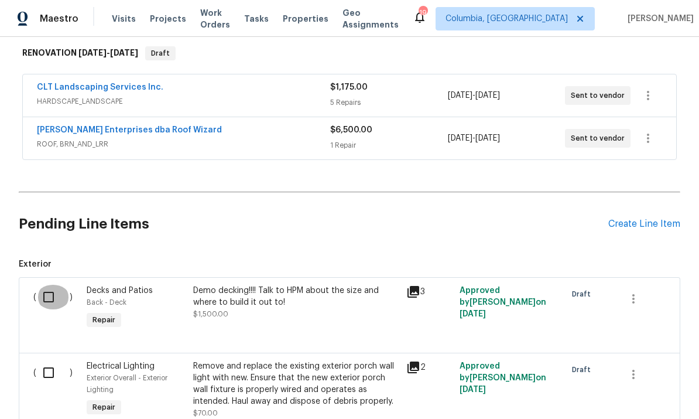
click at [57, 285] on input "checkbox" at bounding box center [52, 297] width 33 height 25
checkbox input "true"
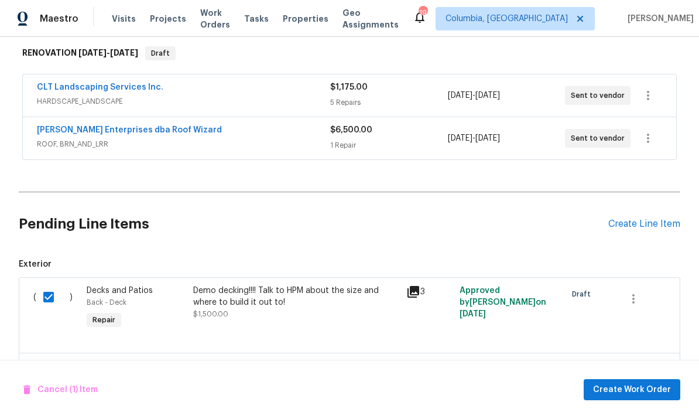
click at [48, 360] on input "checkbox" at bounding box center [52, 372] width 33 height 25
checkbox input "true"
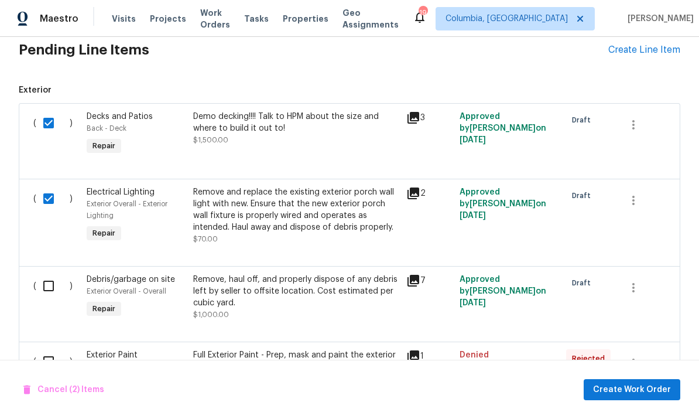
scroll to position [374, 0]
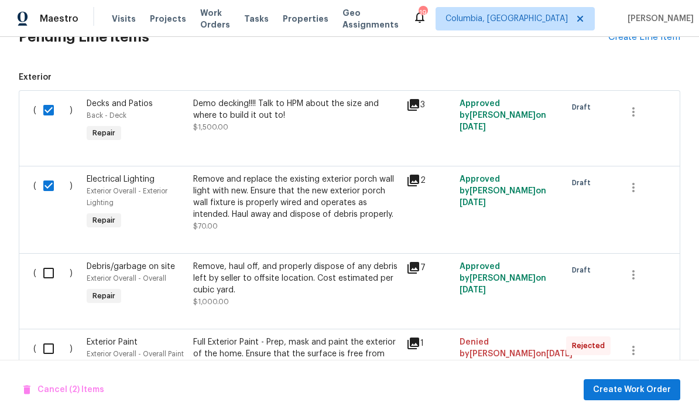
click at [62, 261] on input "checkbox" at bounding box center [52, 273] width 33 height 25
checkbox input "true"
click at [53, 336] on input "checkbox" at bounding box center [52, 348] width 33 height 25
checkbox input "true"
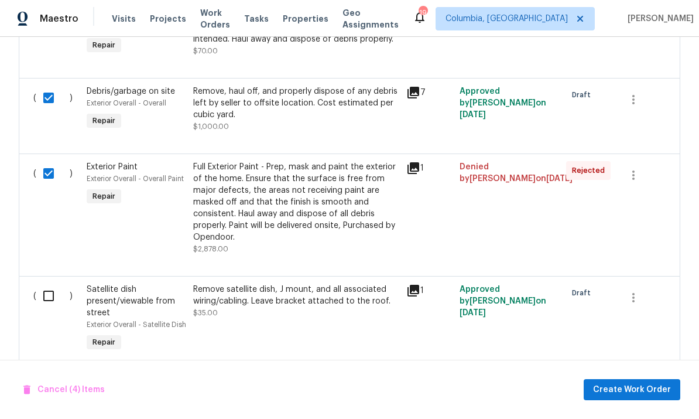
scroll to position [550, 0]
click at [49, 283] on input "checkbox" at bounding box center [52, 295] width 33 height 25
checkbox input "true"
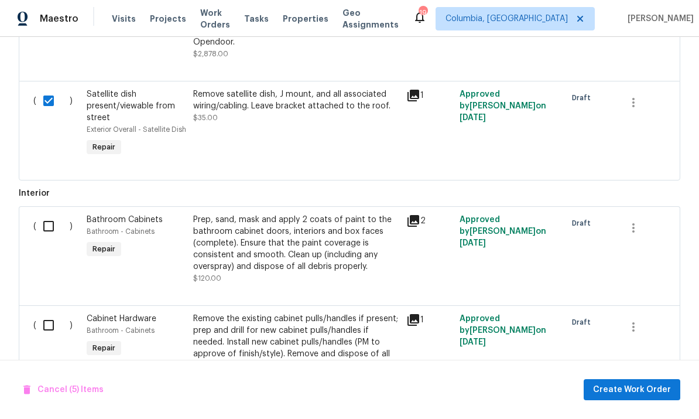
scroll to position [765, 0]
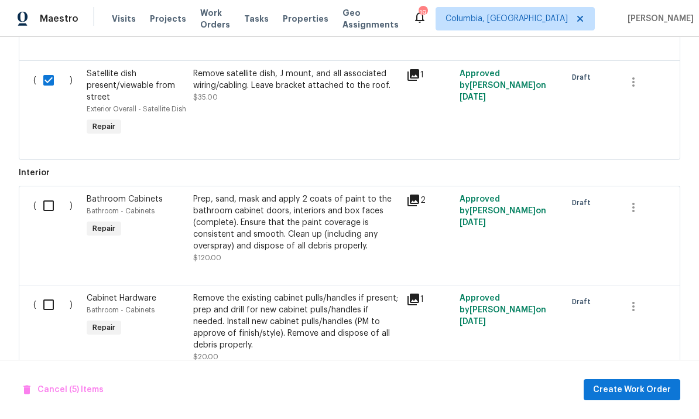
click at [54, 193] on input "checkbox" at bounding box center [52, 205] width 33 height 25
checkbox input "true"
click at [50, 292] on input "checkbox" at bounding box center [52, 304] width 33 height 25
checkbox input "true"
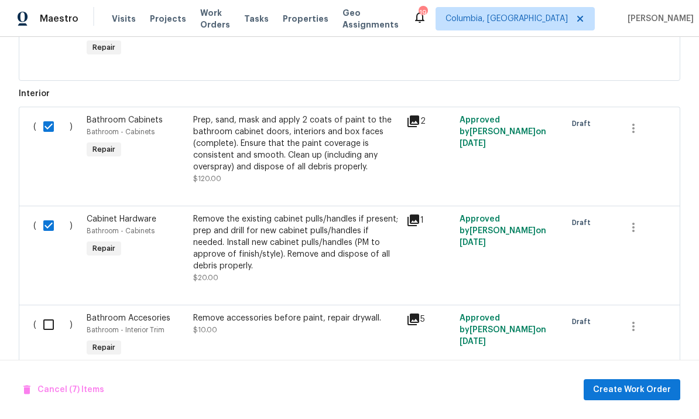
scroll to position [937, 0]
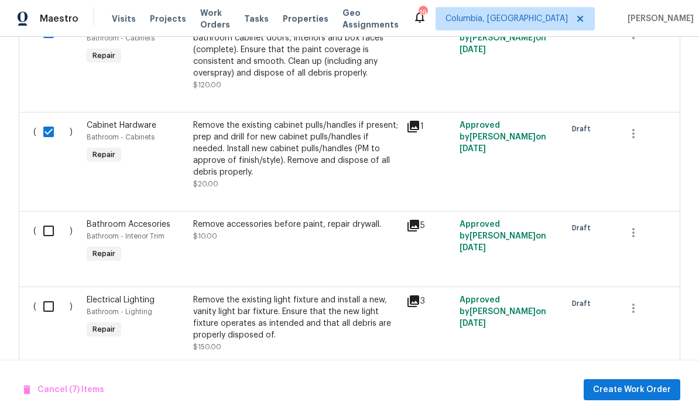
click at [48, 218] on input "checkbox" at bounding box center [52, 230] width 33 height 25
checkbox input "true"
click at [49, 294] on input "checkbox" at bounding box center [52, 306] width 33 height 25
checkbox input "true"
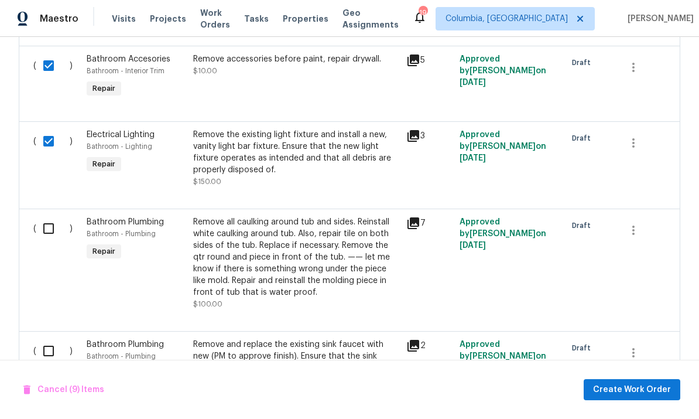
scroll to position [1120, 0]
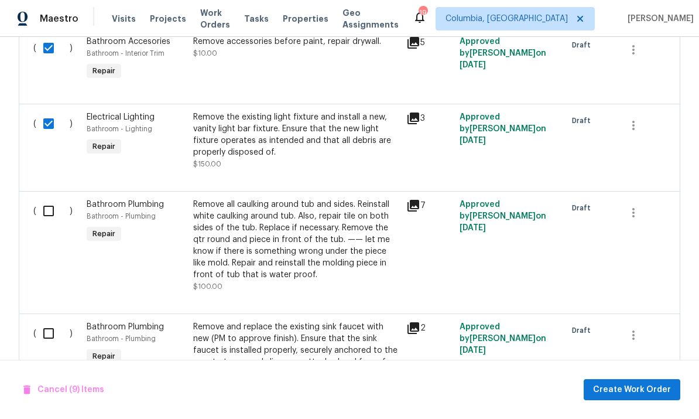
click at [46, 199] on input "checkbox" at bounding box center [52, 211] width 33 height 25
checkbox input "true"
click at [59, 321] on input "checkbox" at bounding box center [52, 333] width 33 height 25
checkbox input "true"
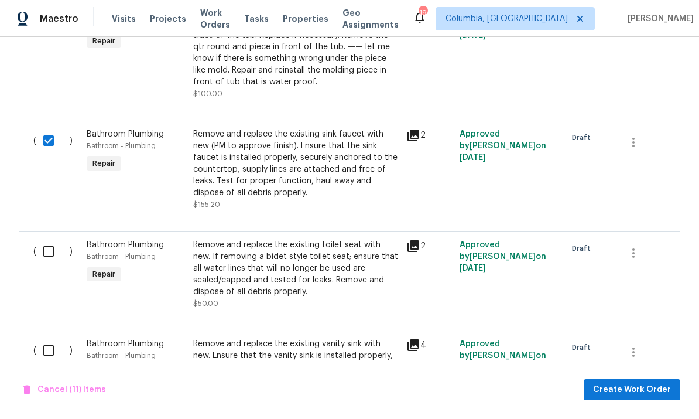
scroll to position [1315, 0]
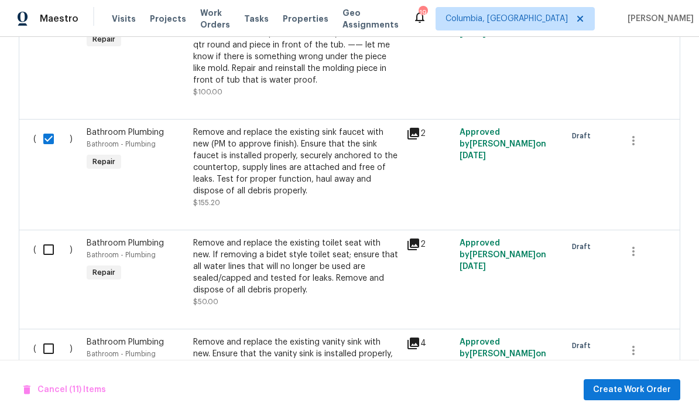
click at [44, 237] on input "checkbox" at bounding box center [52, 249] width 33 height 25
checkbox input "true"
click at [49, 329] on div "( ) Bathroom Plumbing Bathroom - Plumbing Repair Remove and replace the existin…" at bounding box center [350, 384] width 662 height 111
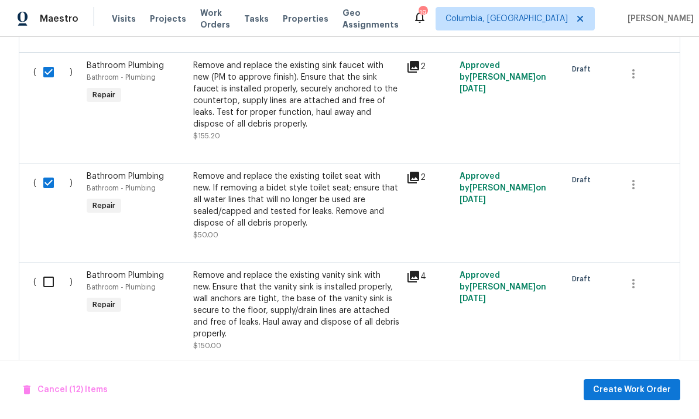
scroll to position [1498, 0]
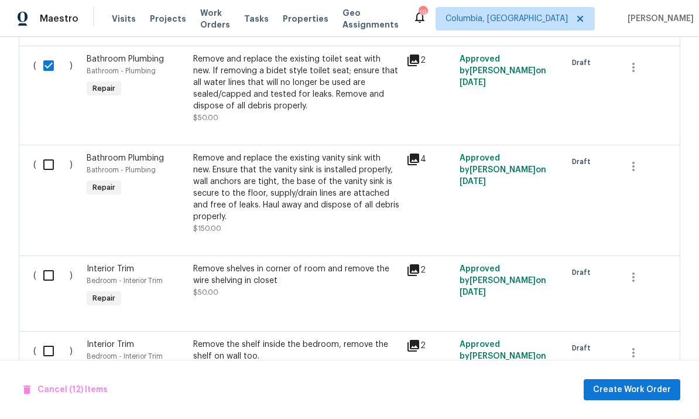
click at [54, 152] on input "checkbox" at bounding box center [52, 164] width 33 height 25
checkbox input "true"
click at [45, 263] on input "checkbox" at bounding box center [52, 275] width 33 height 25
checkbox input "true"
click at [47, 338] on input "checkbox" at bounding box center [52, 350] width 33 height 25
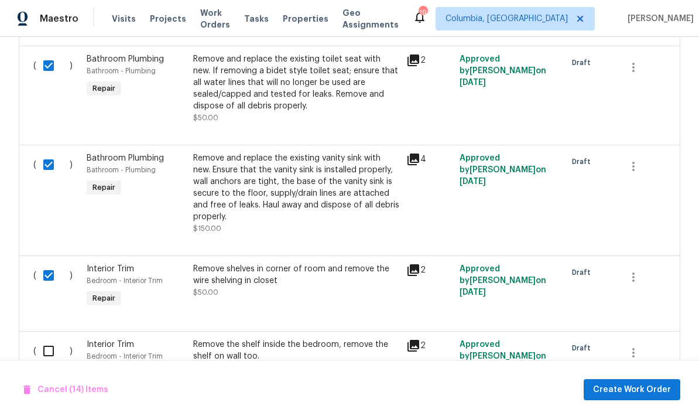
checkbox input "true"
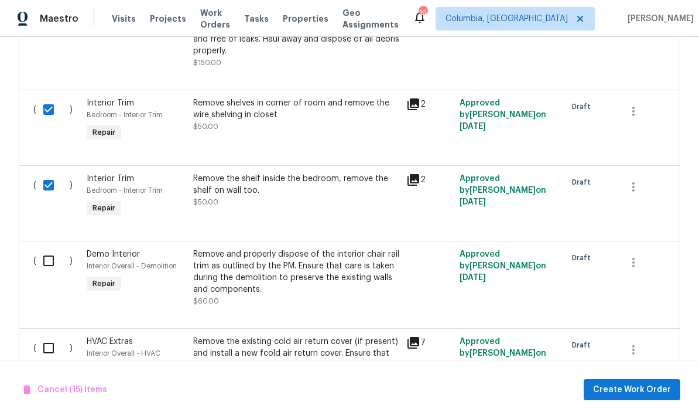
scroll to position [1672, 0]
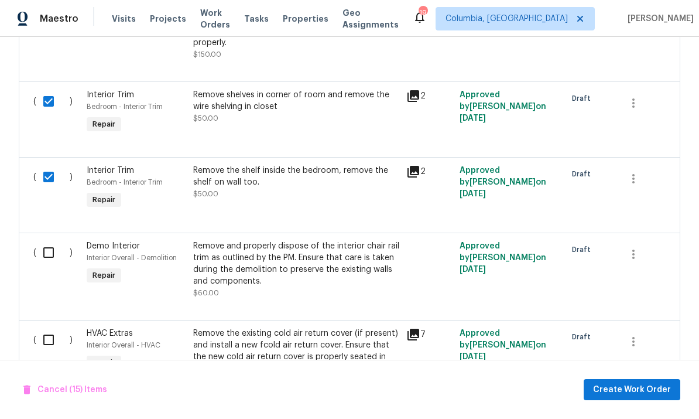
click at [51, 240] on input "checkbox" at bounding box center [52, 252] width 33 height 25
checkbox input "true"
click at [43, 327] on input "checkbox" at bounding box center [52, 339] width 33 height 25
checkbox input "true"
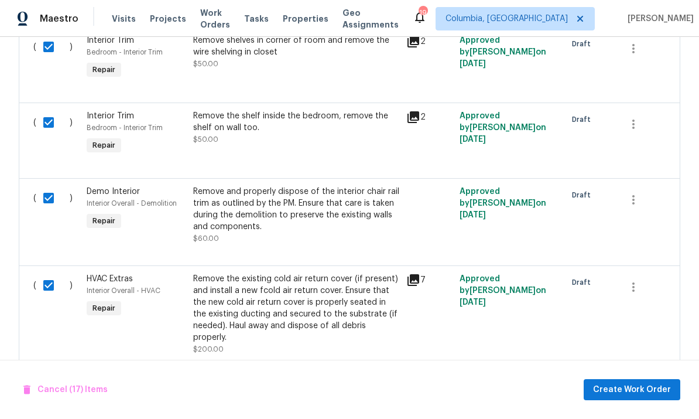
scroll to position [1817, 0]
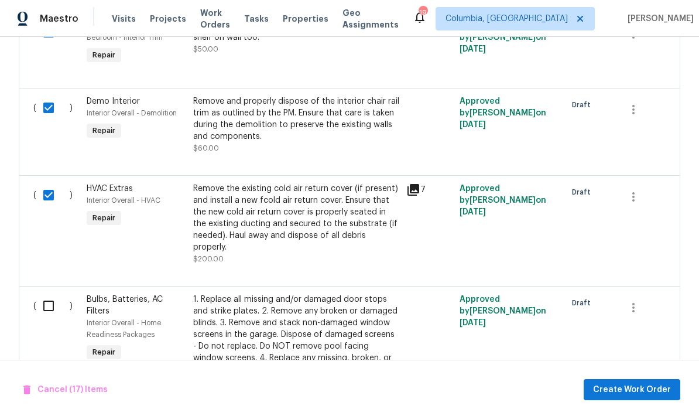
click at [43, 293] on input "checkbox" at bounding box center [52, 305] width 33 height 25
checkbox input "true"
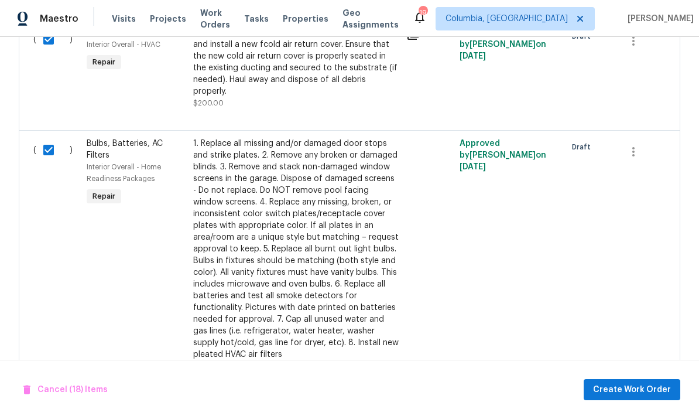
scroll to position [2034, 0]
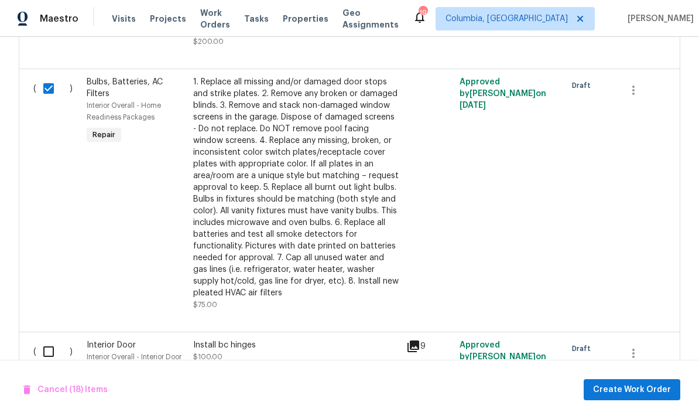
click at [45, 339] on input "checkbox" at bounding box center [52, 351] width 33 height 25
checkbox input "true"
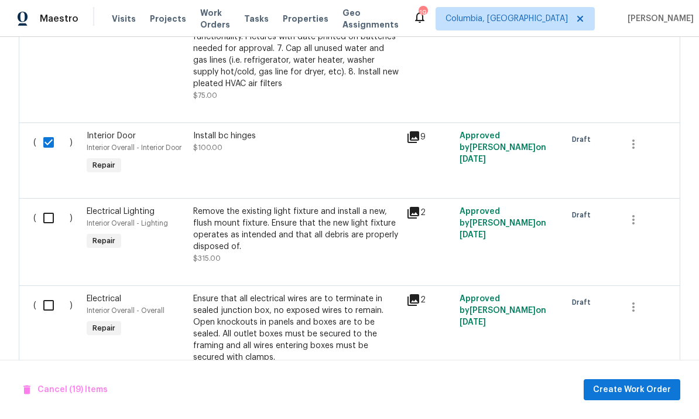
scroll to position [2246, 0]
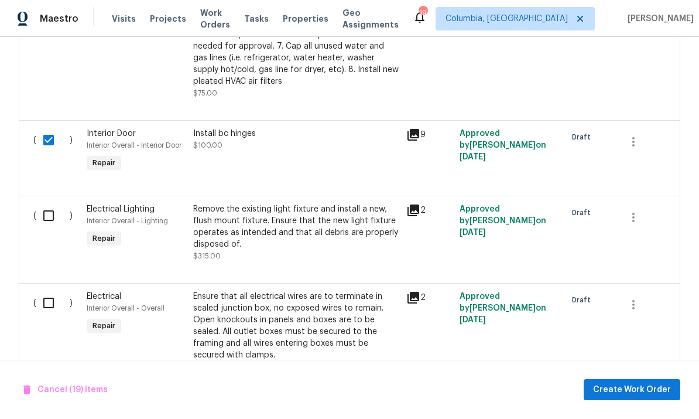
click at [44, 203] on input "checkbox" at bounding box center [52, 215] width 33 height 25
checkbox input "true"
click at [40, 290] on input "checkbox" at bounding box center [52, 302] width 33 height 25
checkbox input "true"
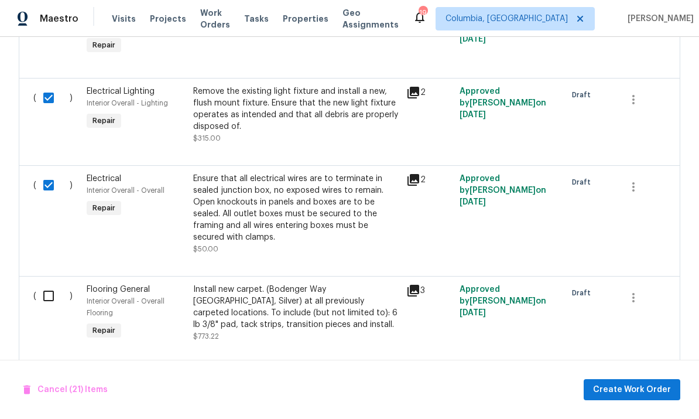
scroll to position [2452, 0]
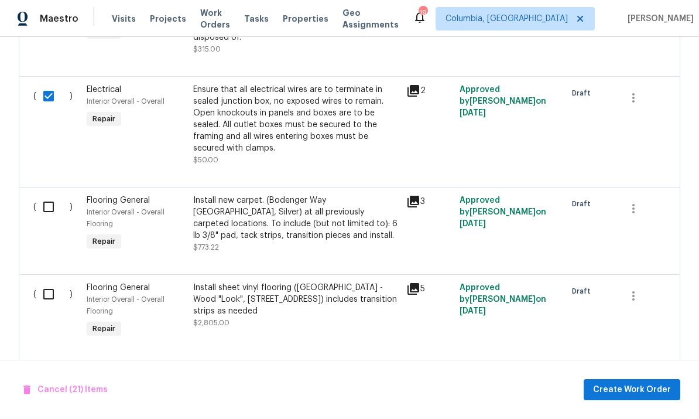
click at [36, 191] on div "( )" at bounding box center [56, 224] width 53 height 66
click at [46, 282] on input "checkbox" at bounding box center [52, 294] width 33 height 25
checkbox input "true"
click at [52, 194] on input "checkbox" at bounding box center [52, 206] width 33 height 25
checkbox input "true"
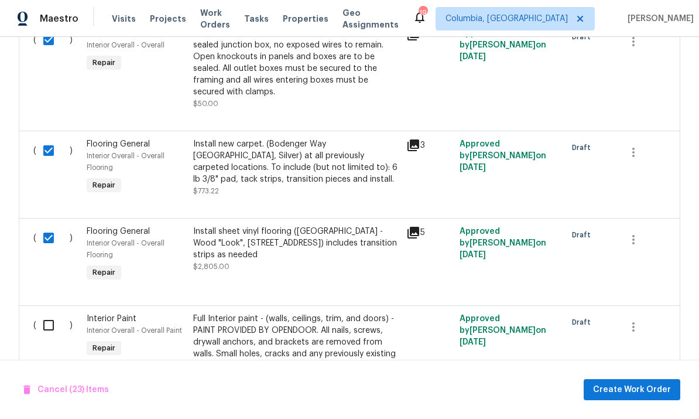
scroll to position [2578, 0]
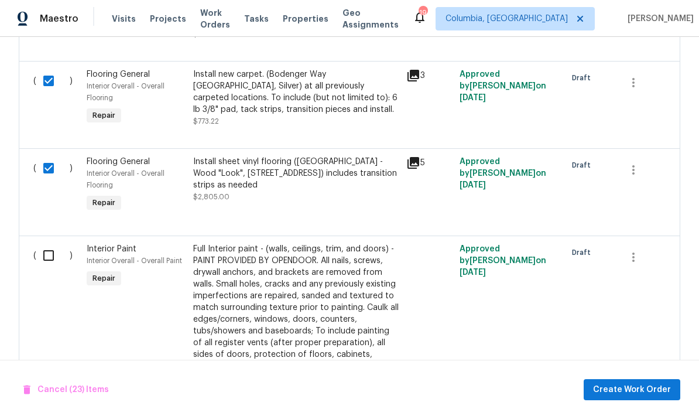
click at [43, 156] on input "checkbox" at bounding box center [52, 168] width 33 height 25
checkbox input "false"
click at [46, 69] on input "checkbox" at bounding box center [52, 81] width 33 height 25
checkbox input "false"
click at [33, 239] on div "( )" at bounding box center [56, 324] width 53 height 171
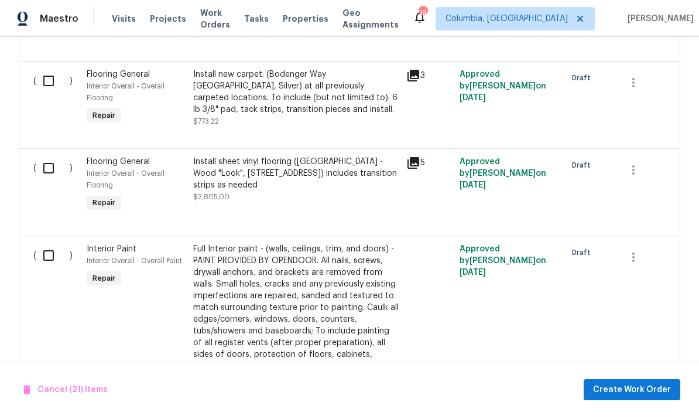
click at [56, 243] on input "checkbox" at bounding box center [52, 255] width 33 height 25
checkbox input "true"
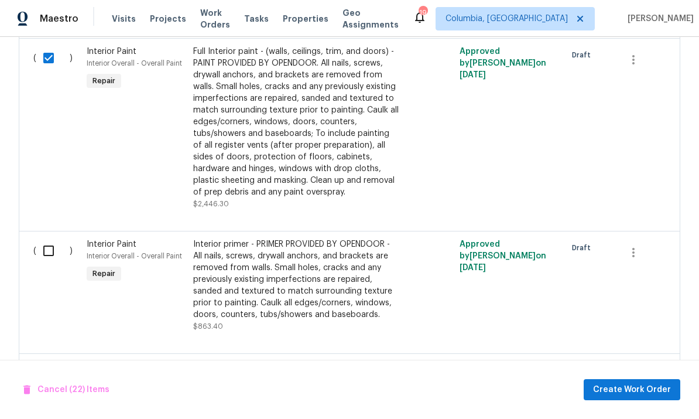
scroll to position [2782, 0]
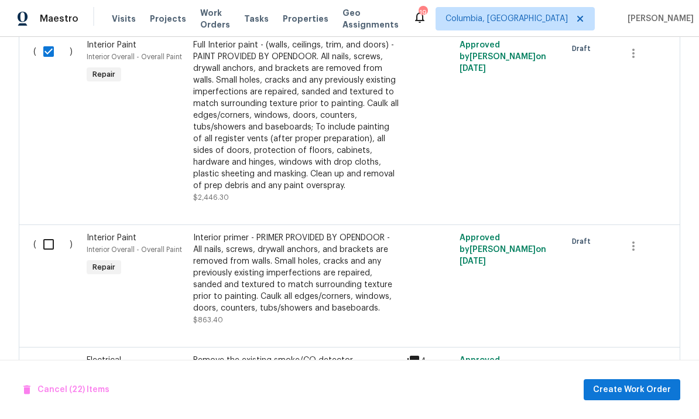
click at [53, 232] on input "checkbox" at bounding box center [52, 244] width 33 height 25
checkbox input "true"
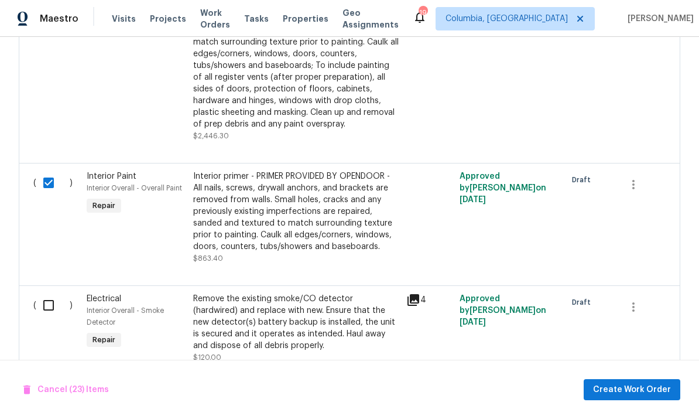
scroll to position [2843, 0]
click at [46, 293] on input "checkbox" at bounding box center [52, 305] width 33 height 25
checkbox input "true"
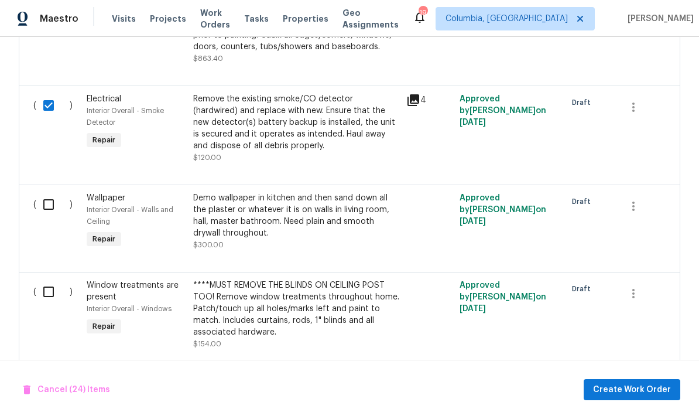
scroll to position [3044, 0]
click at [47, 191] on input "checkbox" at bounding box center [52, 203] width 33 height 25
checkbox input "true"
click at [49, 279] on input "checkbox" at bounding box center [52, 291] width 33 height 25
checkbox input "true"
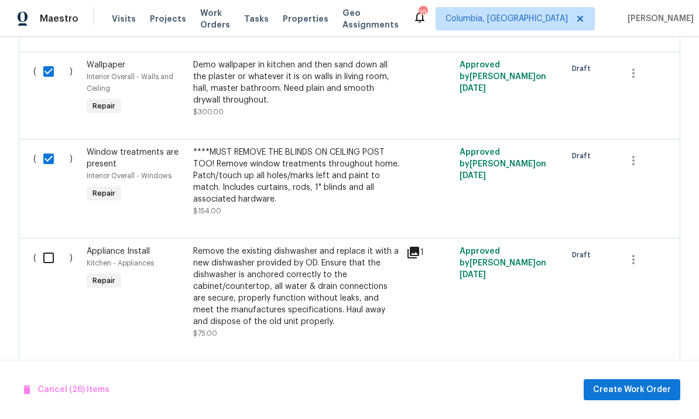
scroll to position [3177, 0]
click at [37, 245] on input "checkbox" at bounding box center [52, 257] width 33 height 25
checkbox input "true"
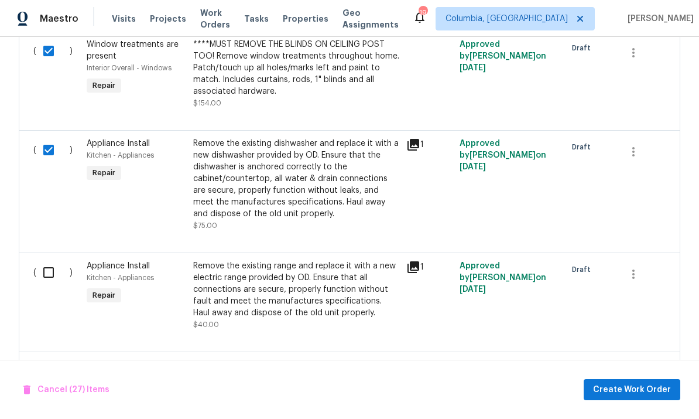
scroll to position [3297, 0]
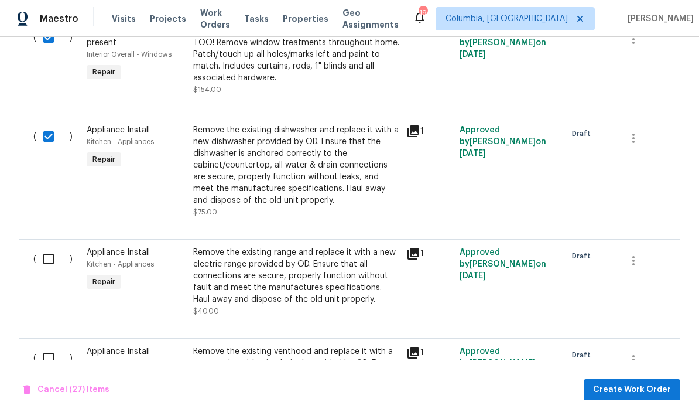
click at [52, 247] on input "checkbox" at bounding box center [52, 259] width 33 height 25
checkbox input "true"
click at [56, 345] on input "checkbox" at bounding box center [52, 357] width 33 height 25
checkbox input "true"
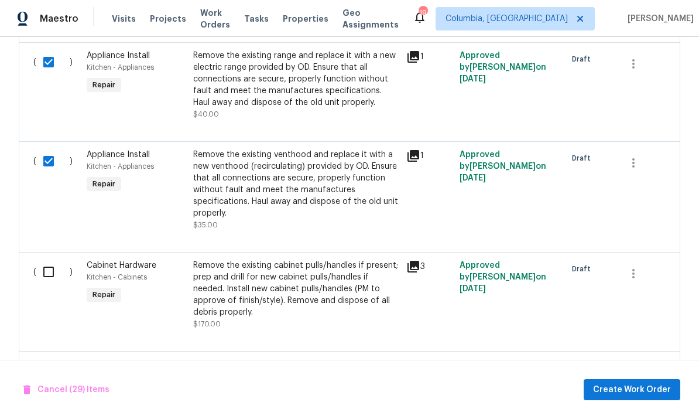
scroll to position [3499, 0]
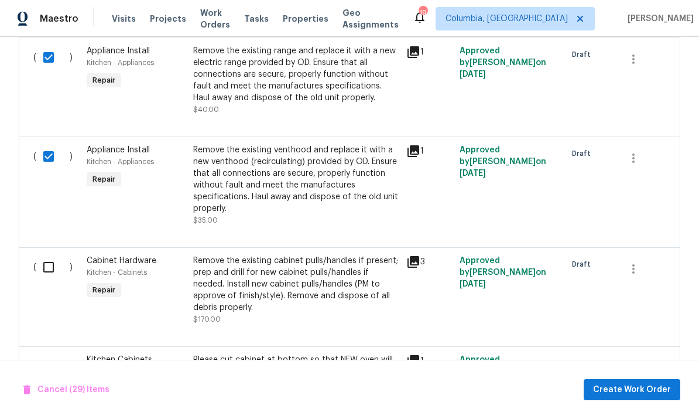
click at [52, 255] on input "checkbox" at bounding box center [52, 267] width 33 height 25
checkbox input "true"
click at [45, 354] on input "checkbox" at bounding box center [52, 366] width 33 height 25
checkbox input "true"
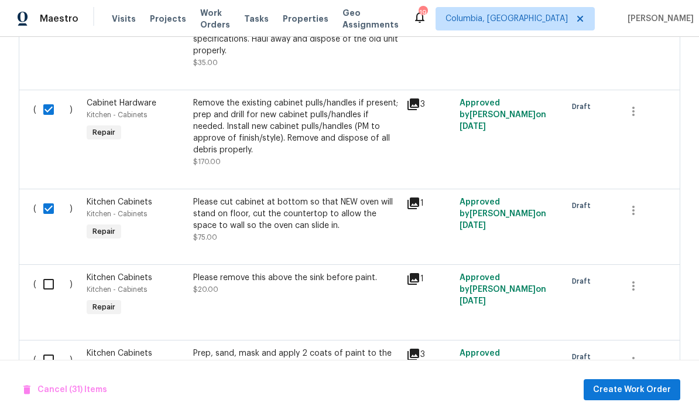
scroll to position [3669, 0]
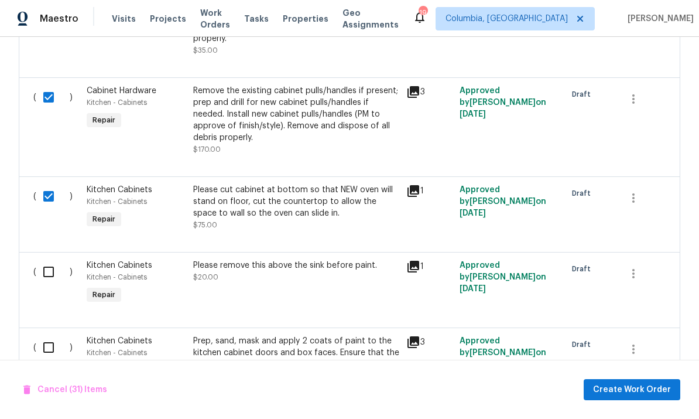
click at [49, 259] on input "checkbox" at bounding box center [52, 271] width 33 height 25
checkbox input "true"
click at [43, 335] on input "checkbox" at bounding box center [52, 347] width 33 height 25
checkbox input "true"
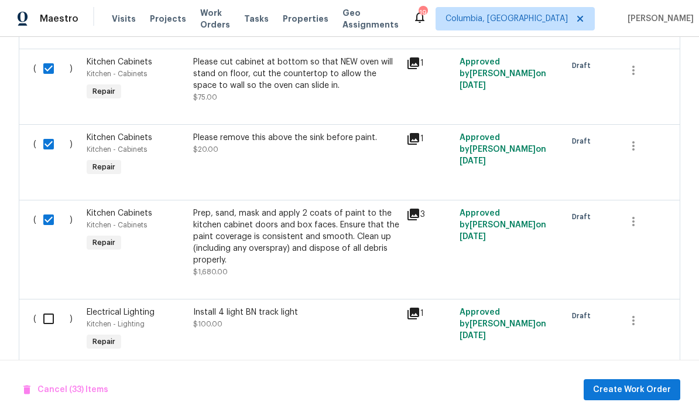
scroll to position [3797, 0]
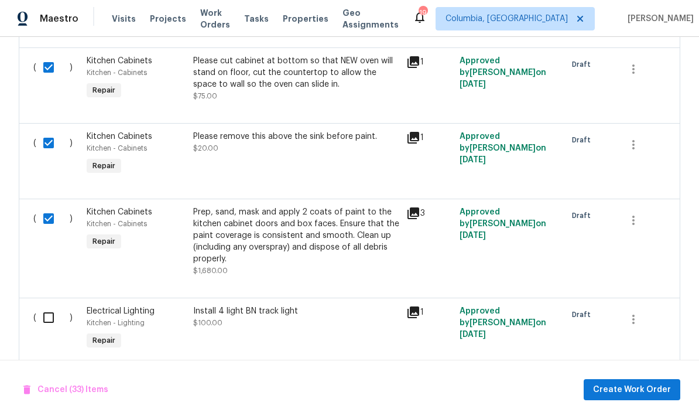
click at [47, 305] on input "checkbox" at bounding box center [52, 317] width 33 height 25
checkbox input "true"
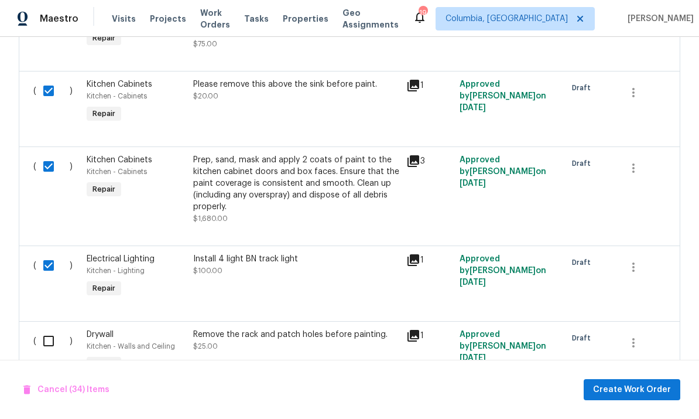
scroll to position [3910, 0]
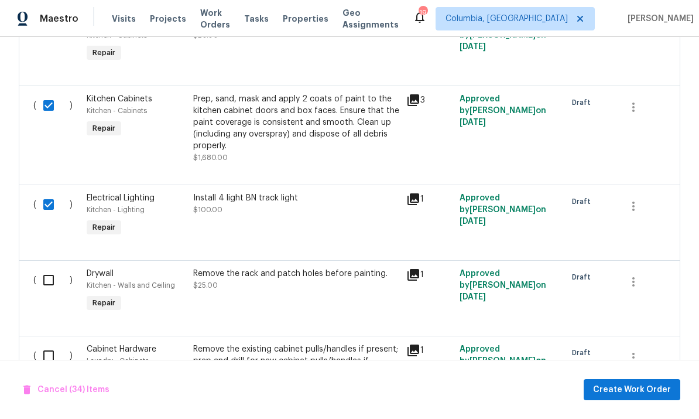
click at [45, 268] on input "checkbox" at bounding box center [52, 280] width 33 height 25
checkbox input "true"
click at [42, 343] on input "checkbox" at bounding box center [52, 355] width 33 height 25
checkbox input "true"
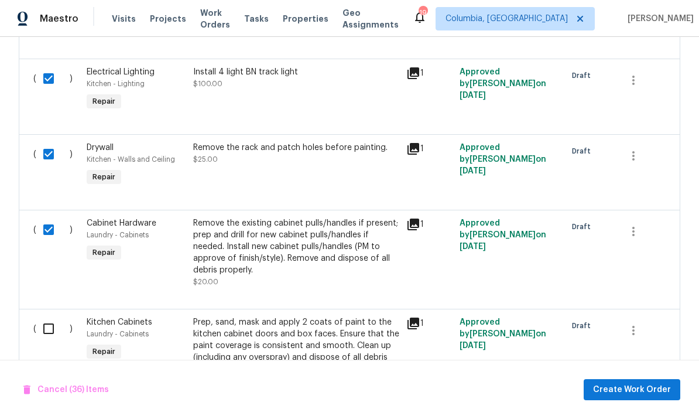
scroll to position [4042, 0]
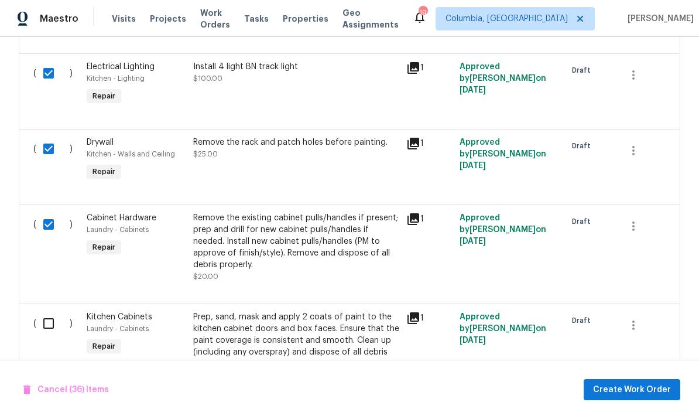
click at [47, 311] on input "checkbox" at bounding box center [52, 323] width 33 height 25
checkbox input "true"
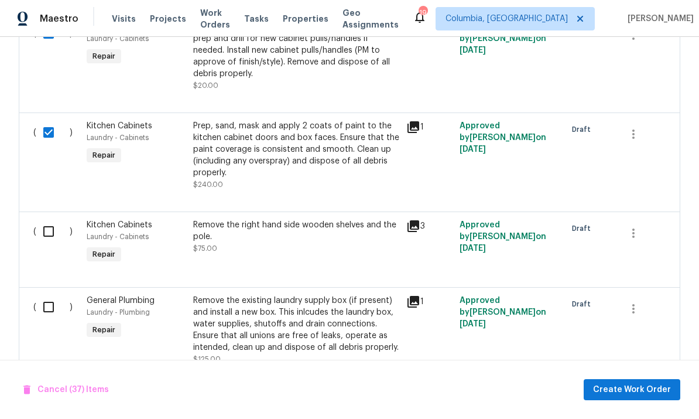
scroll to position [4236, 0]
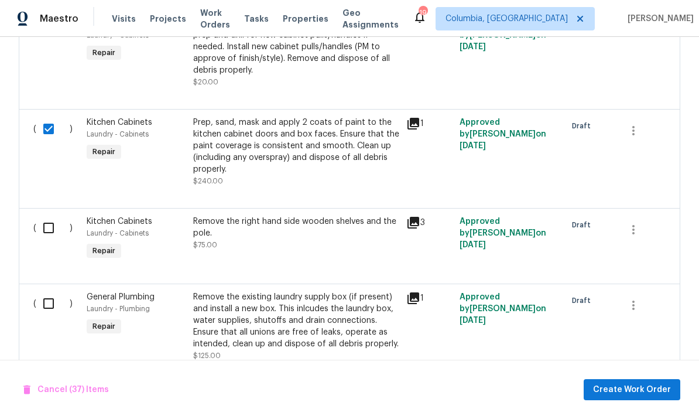
click at [51, 215] on input "checkbox" at bounding box center [52, 227] width 33 height 25
checkbox input "true"
click at [43, 291] on input "checkbox" at bounding box center [52, 303] width 33 height 25
checkbox input "true"
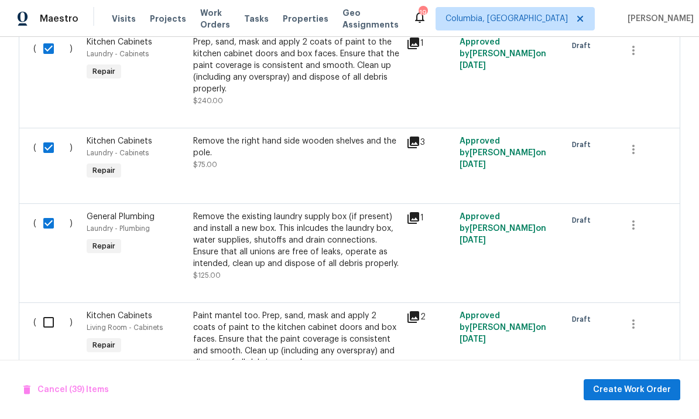
scroll to position [4410, 0]
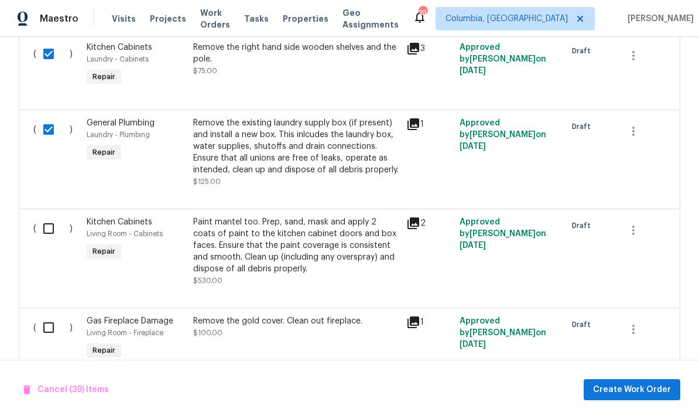
click at [52, 216] on input "checkbox" at bounding box center [52, 228] width 33 height 25
checkbox input "true"
click at [50, 315] on input "checkbox" at bounding box center [52, 327] width 33 height 25
checkbox input "true"
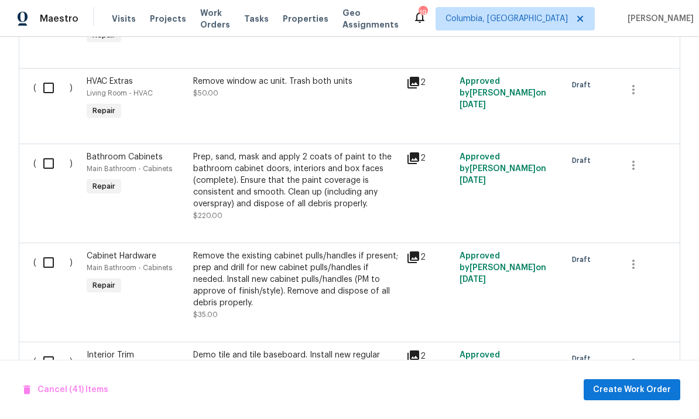
scroll to position [4728, 0]
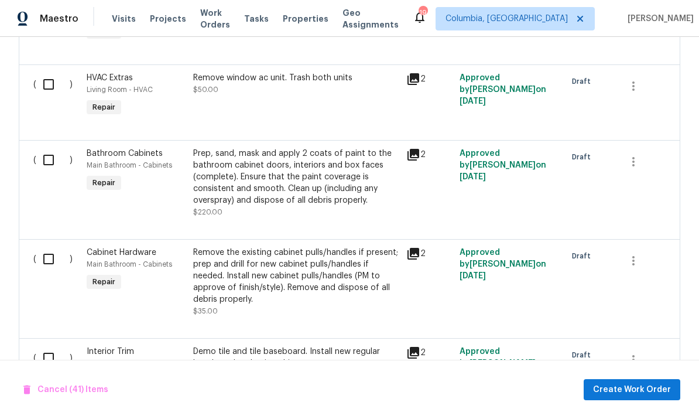
click at [38, 72] on input "checkbox" at bounding box center [52, 84] width 33 height 25
checkbox input "true"
click at [51, 148] on input "checkbox" at bounding box center [52, 160] width 33 height 25
checkbox input "true"
click at [59, 247] on input "checkbox" at bounding box center [52, 259] width 33 height 25
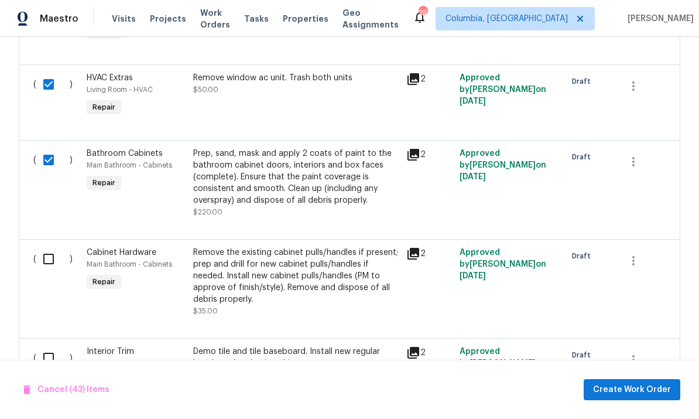
checkbox input "true"
click at [52, 342] on div "( )" at bounding box center [56, 369] width 53 height 54
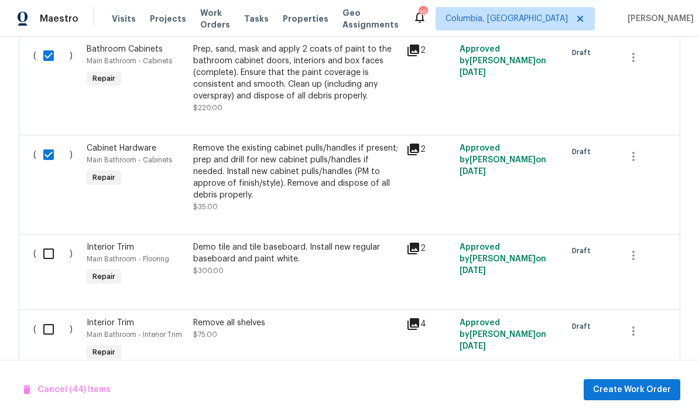
scroll to position [4912, 0]
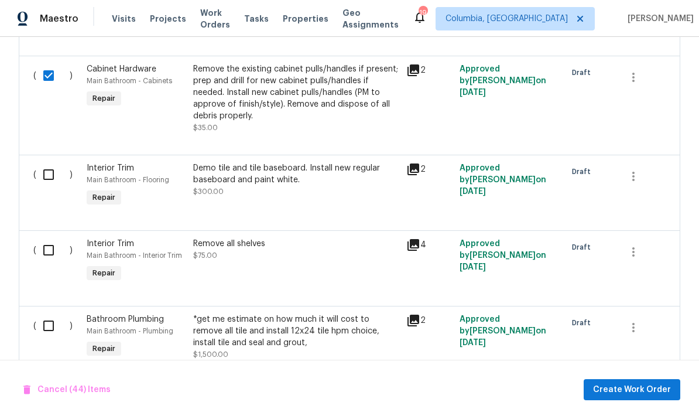
click at [51, 162] on input "checkbox" at bounding box center [52, 174] width 33 height 25
checkbox input "true"
click at [46, 238] on input "checkbox" at bounding box center [52, 250] width 33 height 25
checkbox input "true"
click at [49, 313] on input "checkbox" at bounding box center [52, 325] width 33 height 25
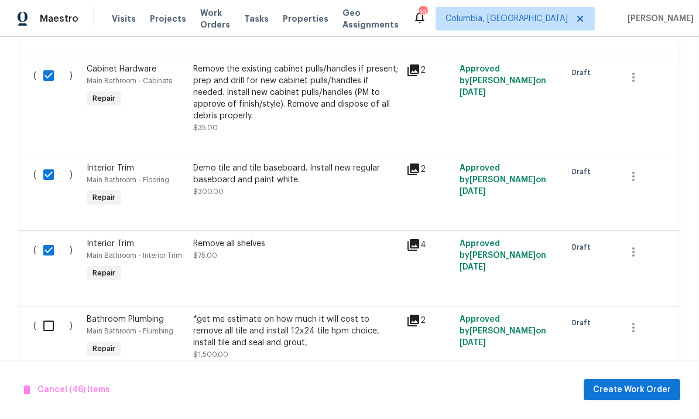
checkbox input "true"
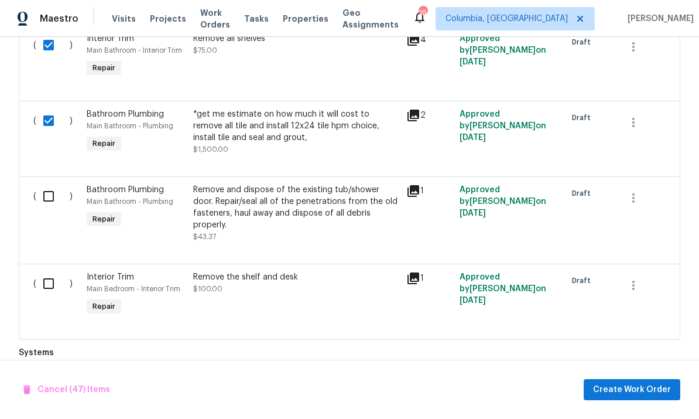
scroll to position [5116, 0]
click at [49, 272] on input "checkbox" at bounding box center [52, 284] width 33 height 25
checkbox input "true"
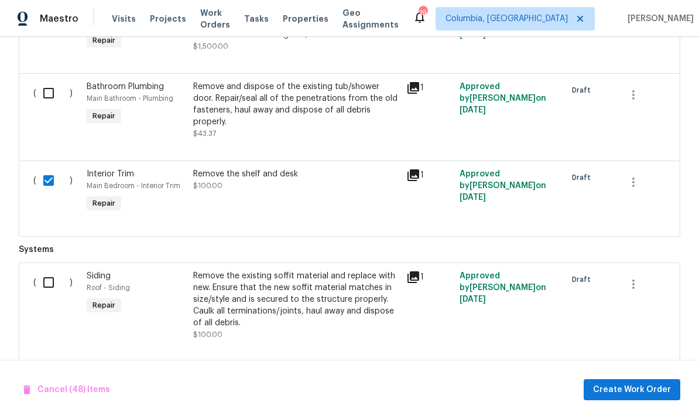
scroll to position [5219, 0]
click at [53, 81] on input "checkbox" at bounding box center [52, 93] width 33 height 25
checkbox input "true"
click at [47, 271] on input "checkbox" at bounding box center [52, 283] width 33 height 25
checkbox input "true"
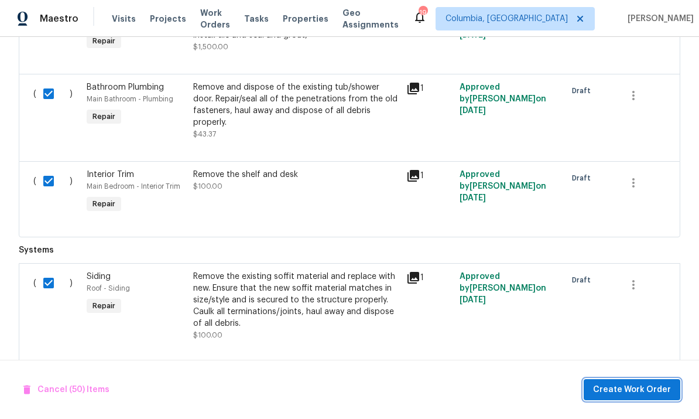
click at [643, 389] on span "Create Work Order" at bounding box center [632, 389] width 78 height 15
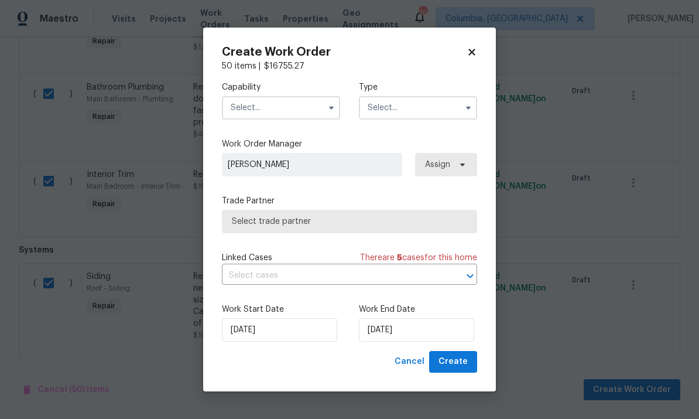
click at [282, 102] on input "text" at bounding box center [281, 107] width 118 height 23
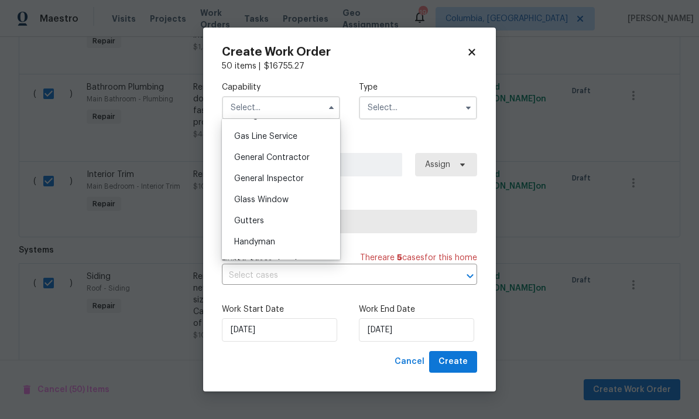
scroll to position [520, 0]
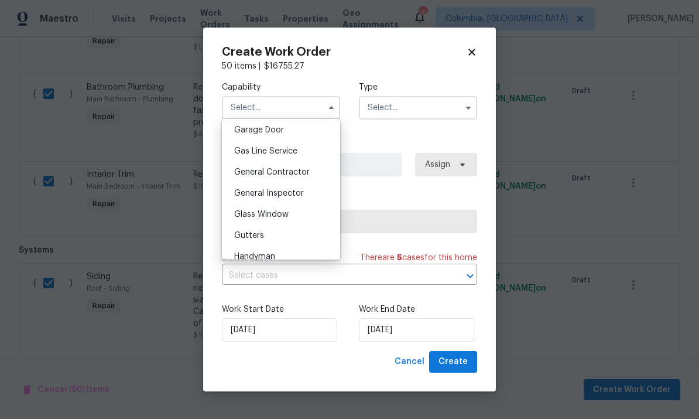
click at [310, 167] on div "General Contractor" at bounding box center [281, 172] width 112 height 21
type input "General Contractor"
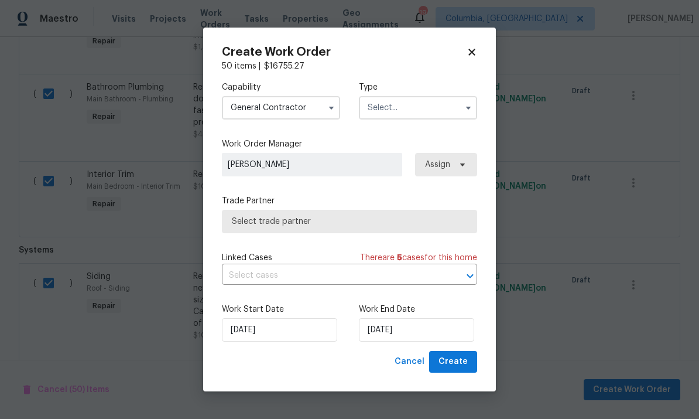
click at [418, 115] on input "text" at bounding box center [418, 107] width 118 height 23
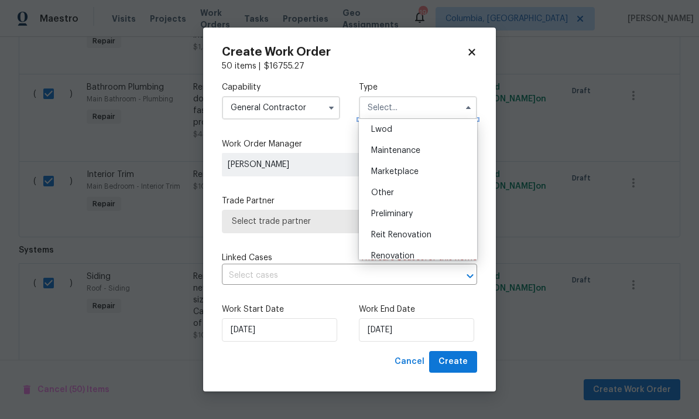
scroll to position [196, 0]
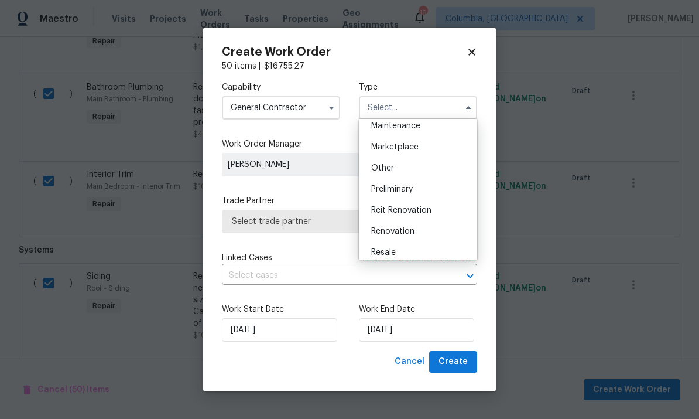
click at [436, 229] on div "Renovation" at bounding box center [418, 231] width 112 height 21
type input "Renovation"
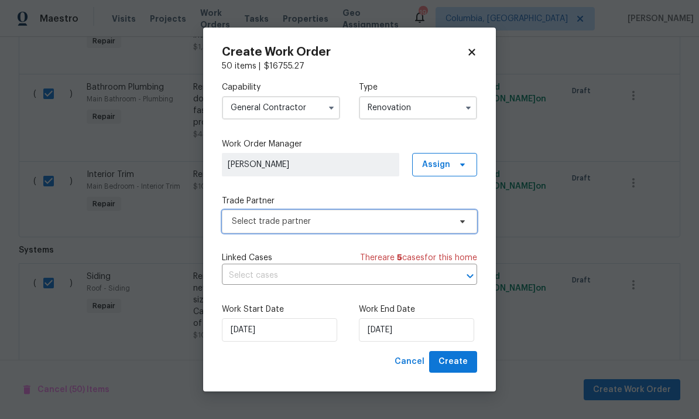
click at [398, 221] on span "Select trade partner" at bounding box center [341, 221] width 218 height 12
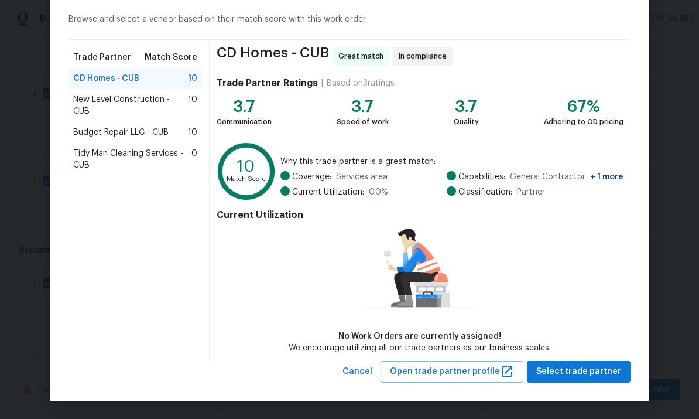
scroll to position [50, 0]
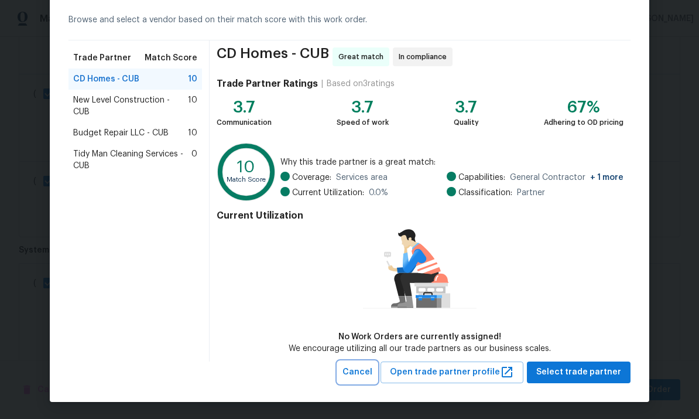
click at [372, 378] on span "Cancel" at bounding box center [358, 372] width 30 height 15
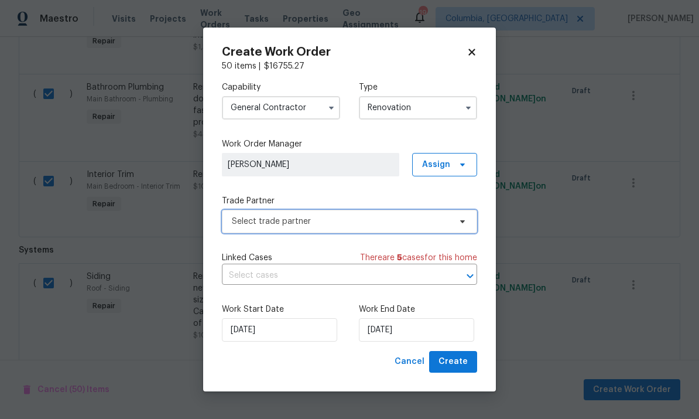
scroll to position [0, 0]
click at [324, 227] on span "Select trade partner" at bounding box center [349, 221] width 255 height 23
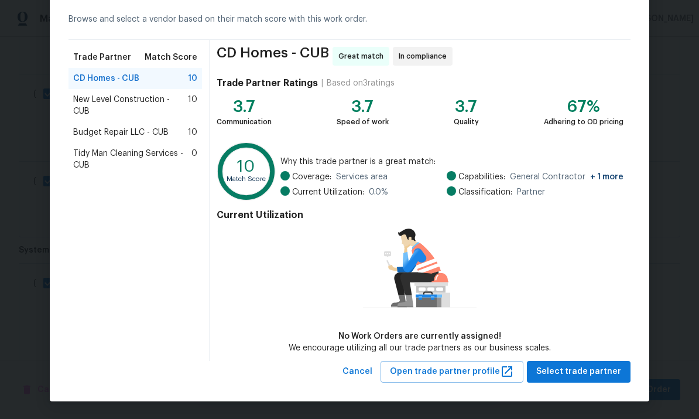
scroll to position [50, 0]
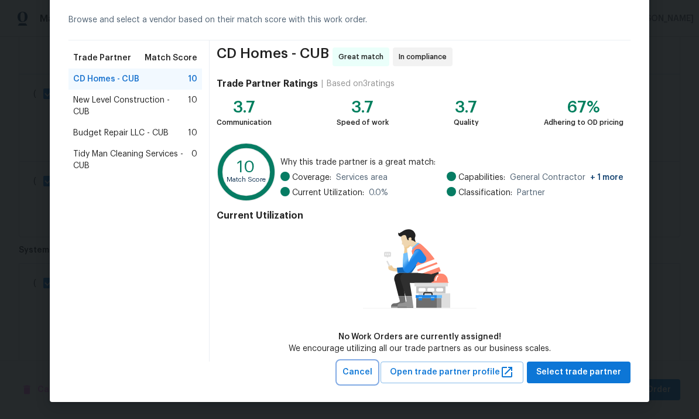
click at [372, 374] on span "Cancel" at bounding box center [358, 372] width 30 height 15
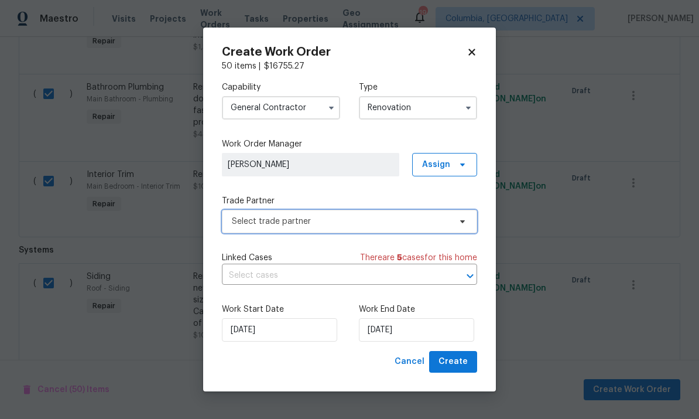
scroll to position [0, 0]
click at [289, 107] on input "General Contractor" at bounding box center [281, 107] width 118 height 23
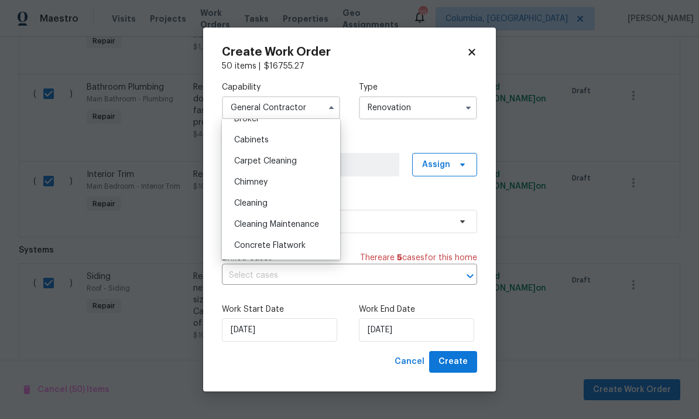
scroll to position [97, 0]
click at [307, 142] on div "Cabinets" at bounding box center [281, 140] width 112 height 21
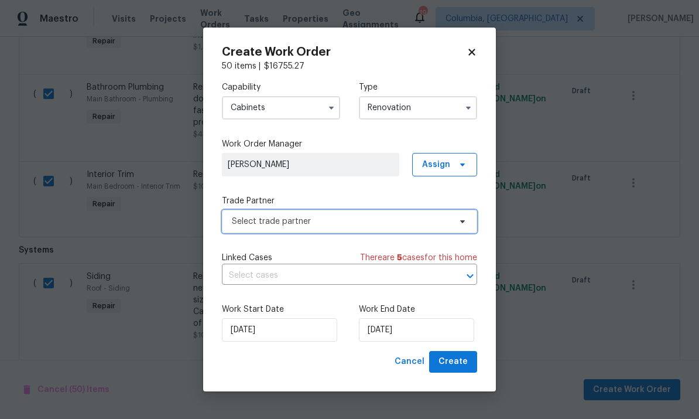
click at [306, 223] on span "Select trade partner" at bounding box center [341, 221] width 218 height 12
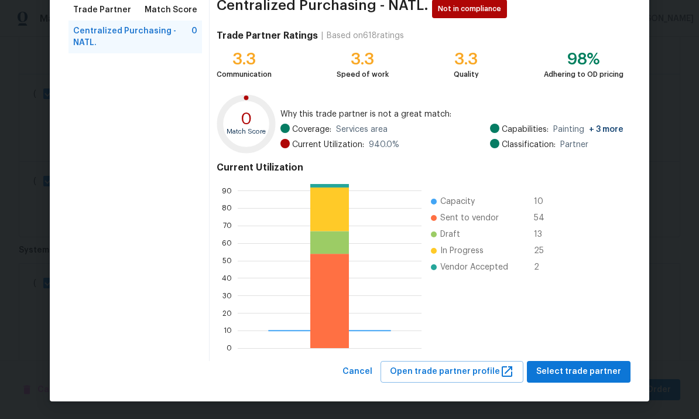
scroll to position [98, 0]
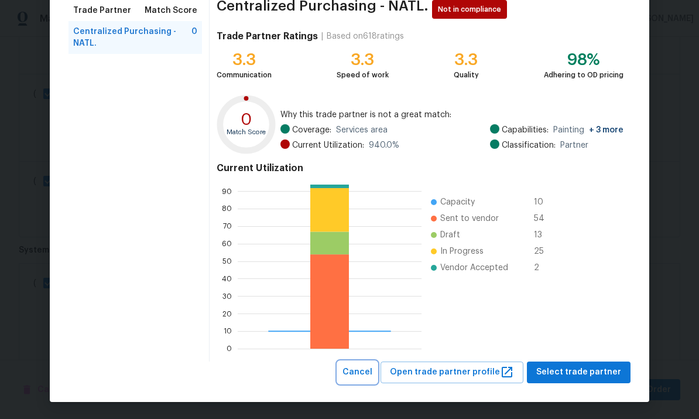
click at [372, 375] on span "Cancel" at bounding box center [358, 372] width 30 height 15
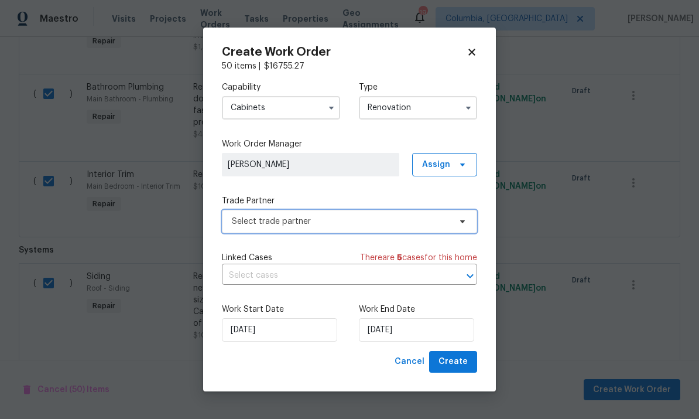
scroll to position [0, 0]
click at [290, 111] on input "Cabinets" at bounding box center [281, 107] width 118 height 23
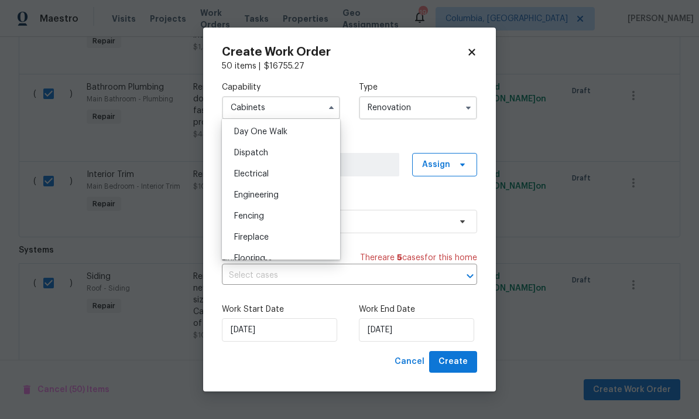
scroll to position [345, 0]
click at [286, 157] on div "Electrical" at bounding box center [281, 157] width 112 height 21
type input "Electrical"
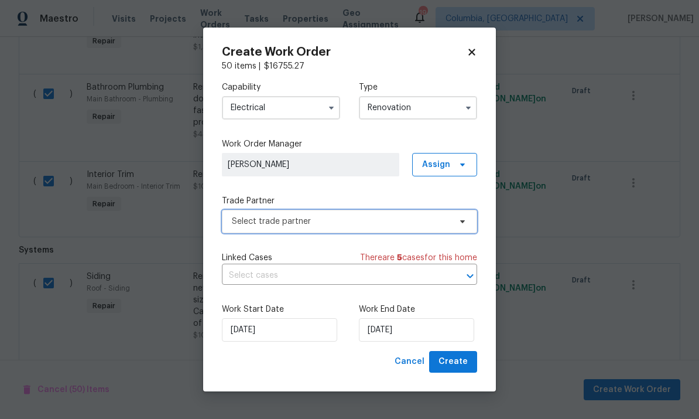
click at [413, 228] on span "Select trade partner" at bounding box center [349, 221] width 255 height 23
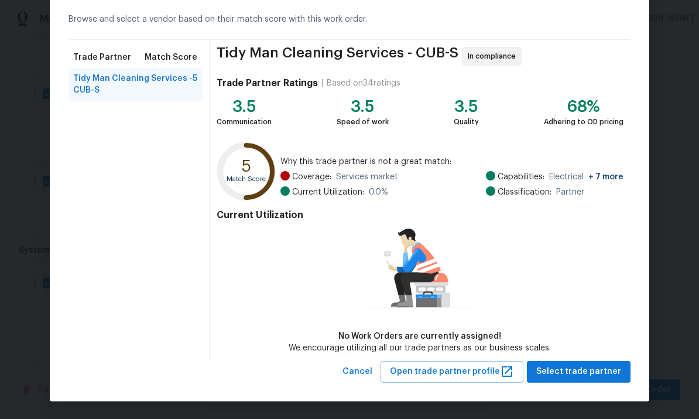
scroll to position [50, 0]
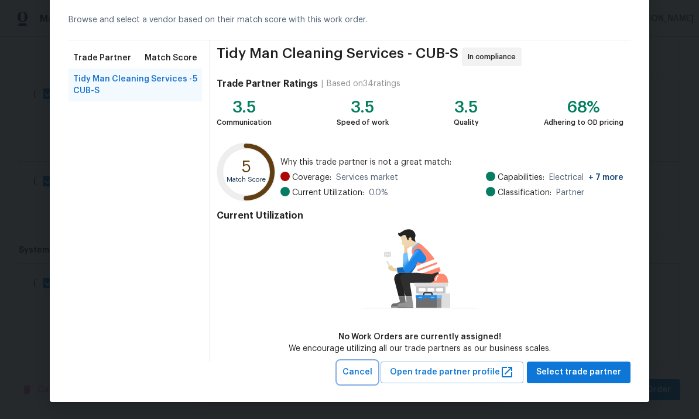
click at [372, 375] on span "Cancel" at bounding box center [358, 372] width 30 height 15
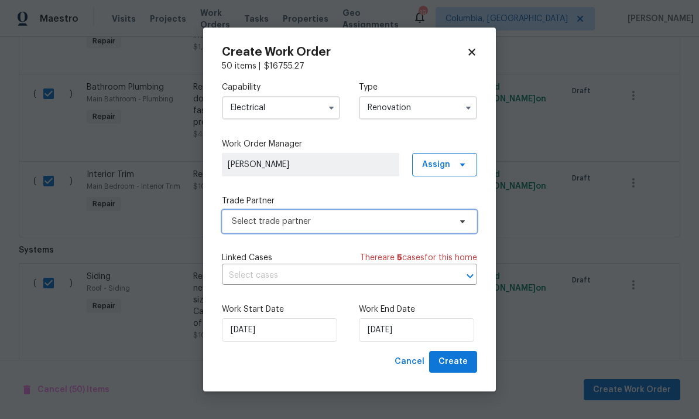
scroll to position [0, 0]
click at [459, 227] on span "Select trade partner" at bounding box center [349, 221] width 255 height 23
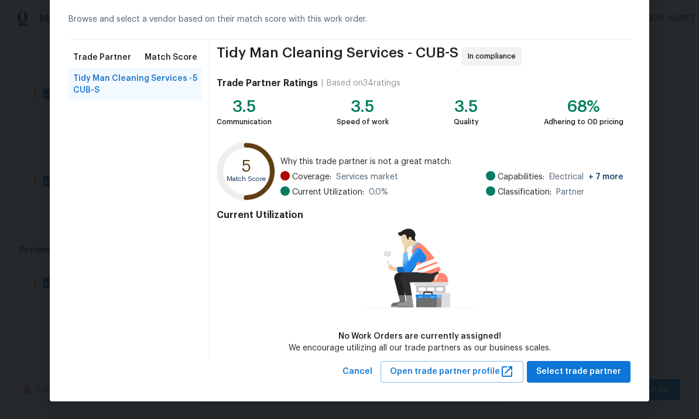
scroll to position [50, 0]
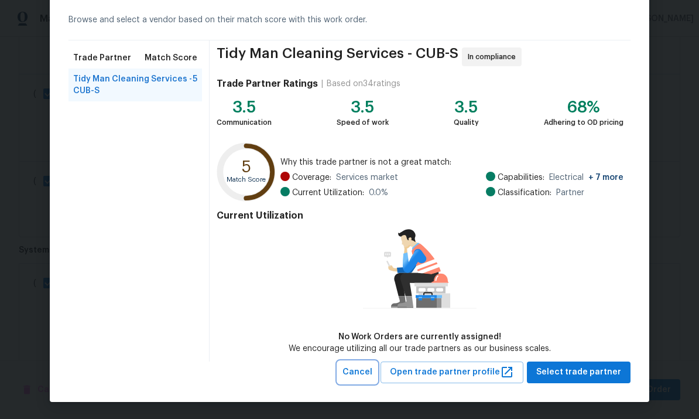
click at [372, 375] on span "Cancel" at bounding box center [358, 372] width 30 height 15
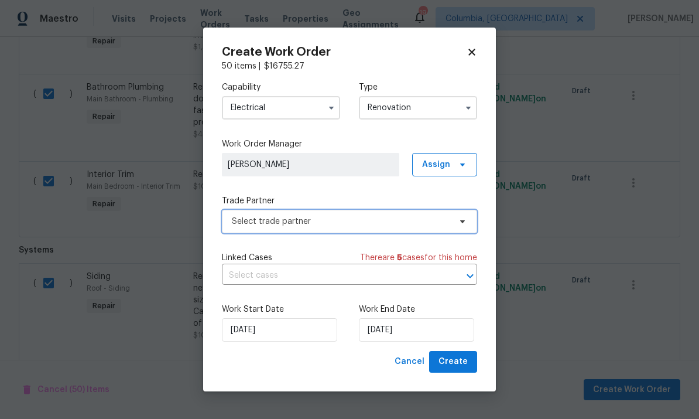
scroll to position [0, 0]
click at [470, 56] on icon at bounding box center [472, 52] width 11 height 11
checkbox input "false"
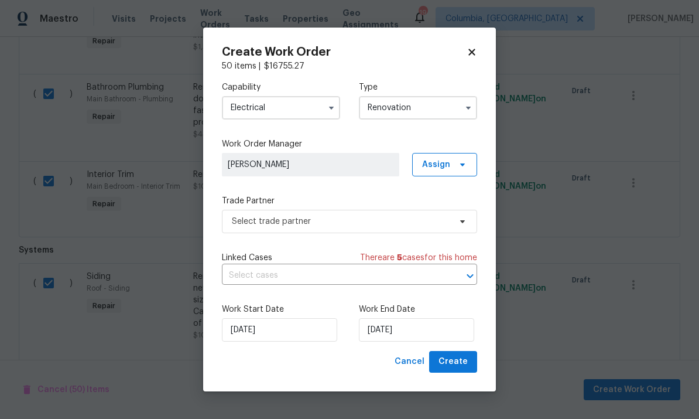
checkbox input "false"
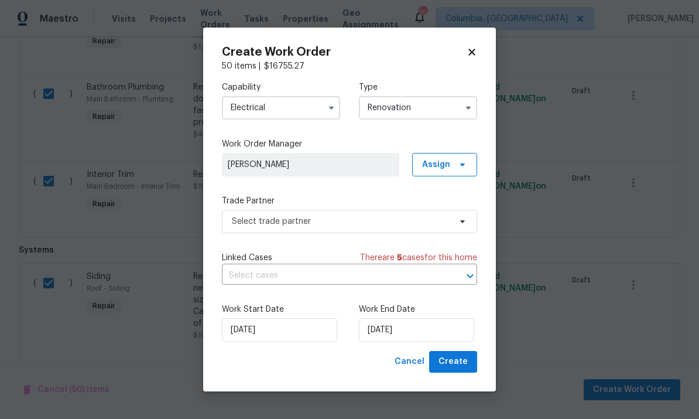
checkbox input "false"
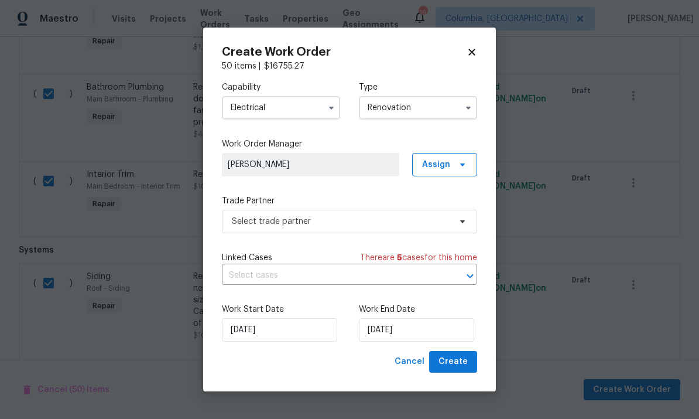
checkbox input "false"
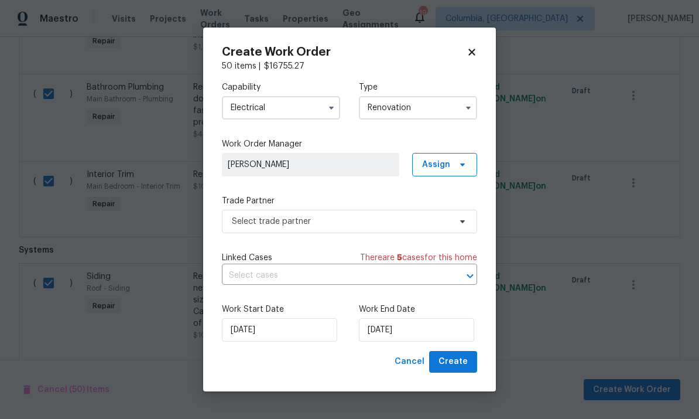
checkbox input "false"
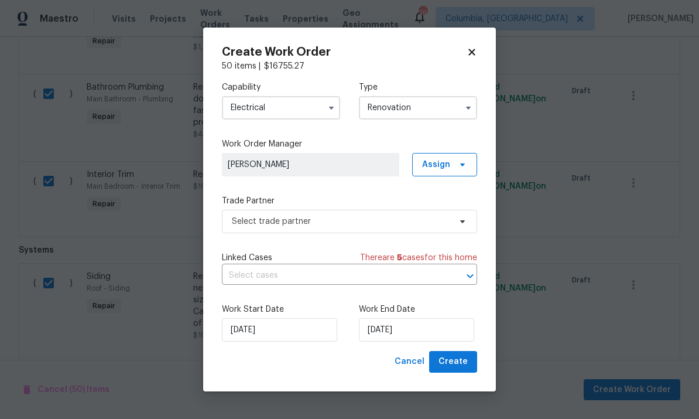
checkbox input "false"
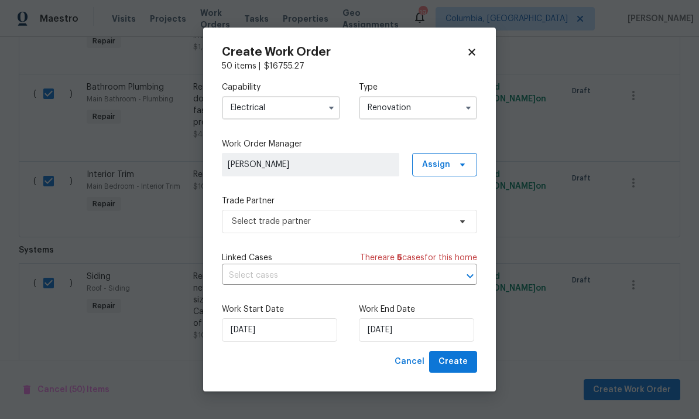
checkbox input "false"
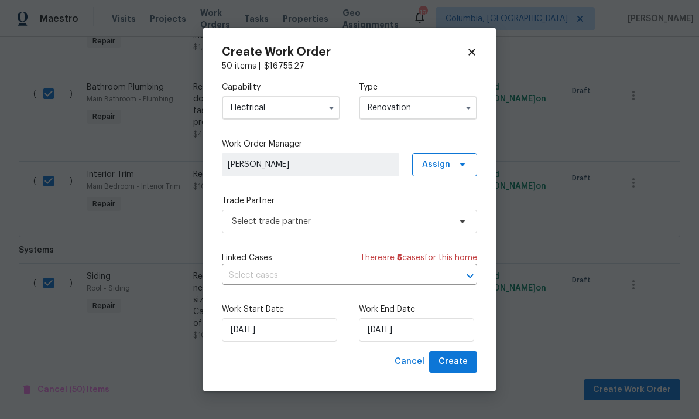
checkbox input "false"
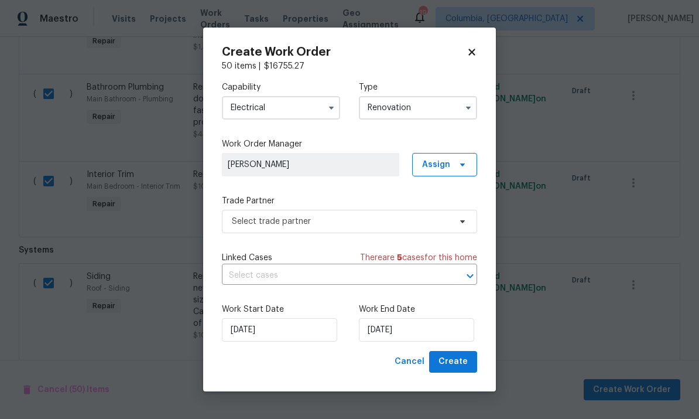
checkbox input "false"
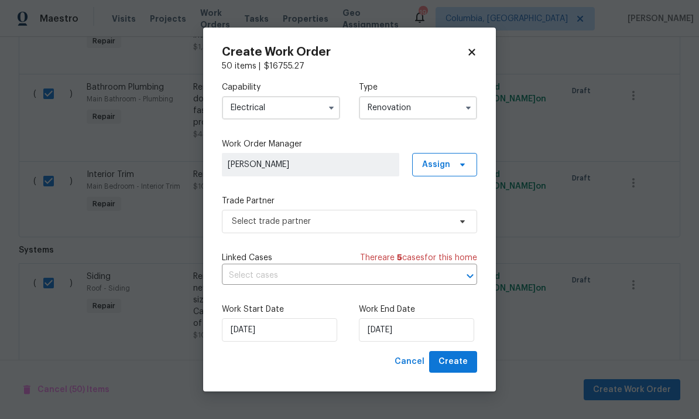
checkbox input "false"
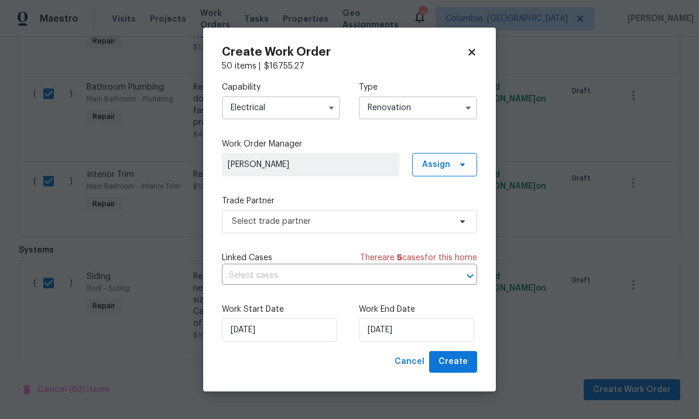
checkbox input "false"
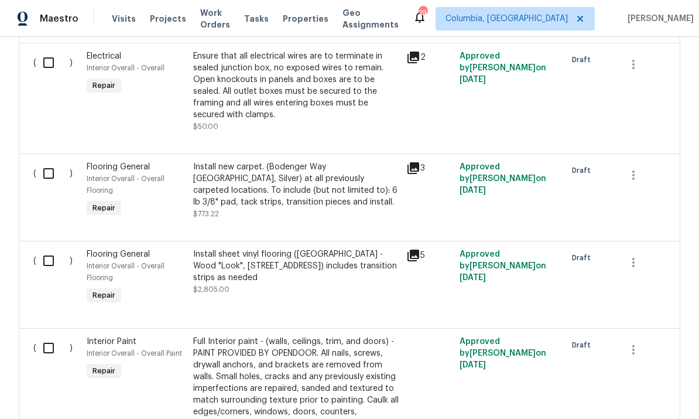
scroll to position [2519, 0]
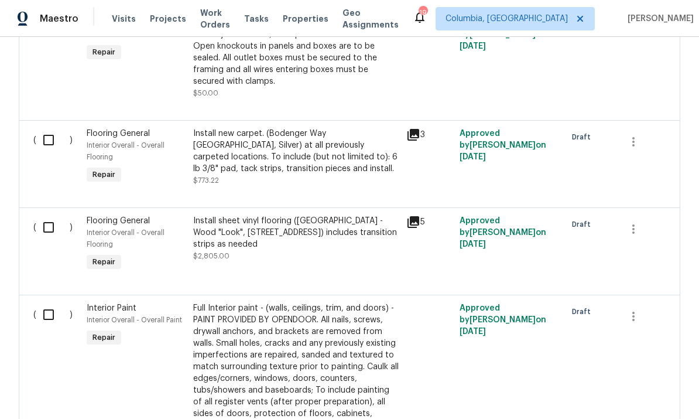
click at [48, 128] on input "checkbox" at bounding box center [52, 140] width 33 height 25
checkbox input "true"
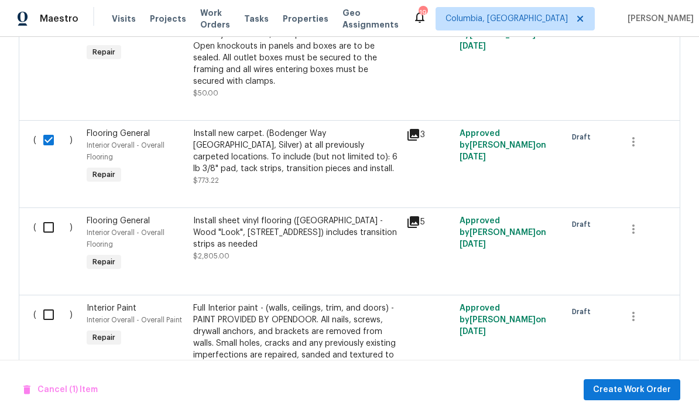
click at [54, 215] on input "checkbox" at bounding box center [52, 227] width 33 height 25
checkbox input "true"
click at [632, 394] on span "Create Work Order" at bounding box center [632, 389] width 78 height 15
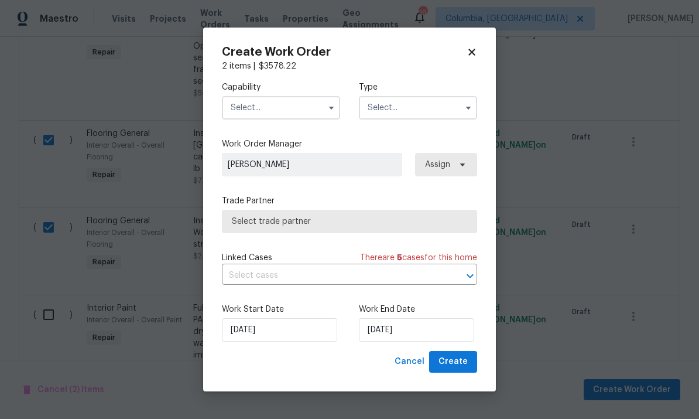
click at [282, 110] on input "text" at bounding box center [281, 107] width 118 height 23
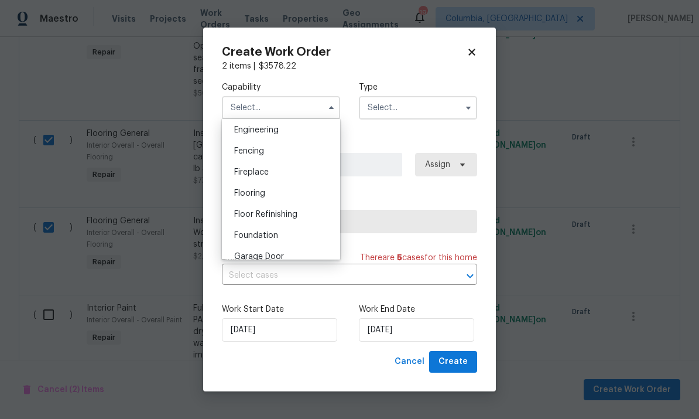
scroll to position [402, 0]
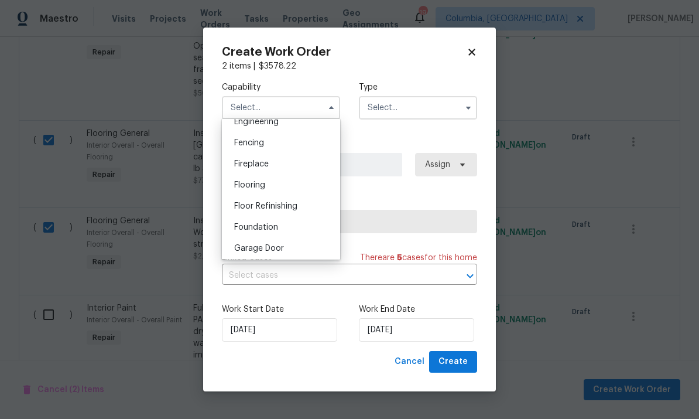
click at [291, 190] on div "Flooring" at bounding box center [281, 184] width 112 height 21
type input "Flooring"
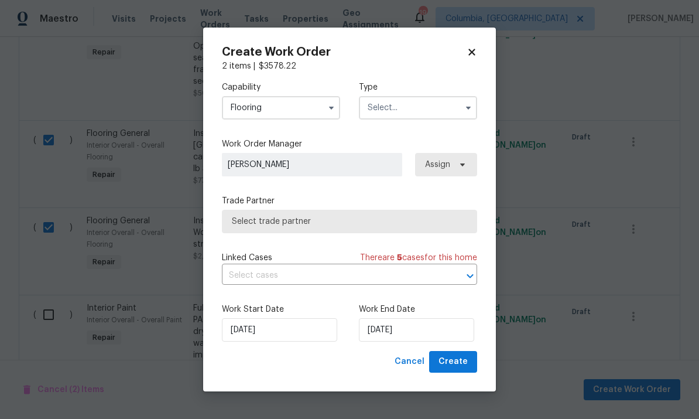
click at [405, 118] on input "text" at bounding box center [418, 107] width 118 height 23
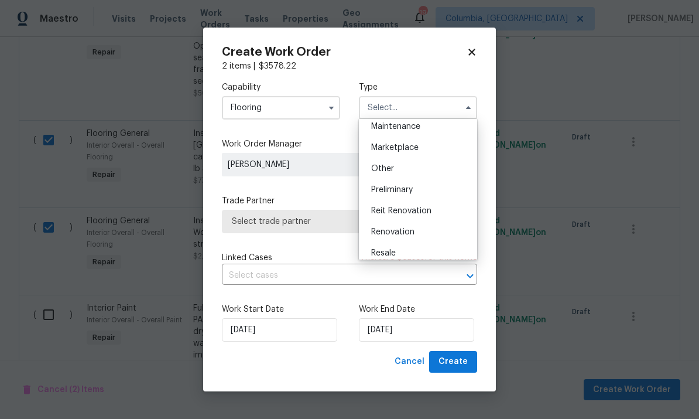
scroll to position [197, 0]
click at [415, 232] on div "Renovation" at bounding box center [418, 230] width 112 height 21
type input "Renovation"
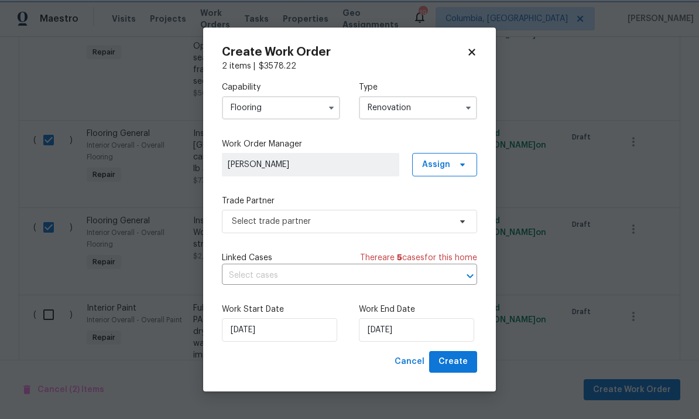
scroll to position [0, 0]
click at [326, 232] on span "Select trade partner" at bounding box center [349, 221] width 255 height 23
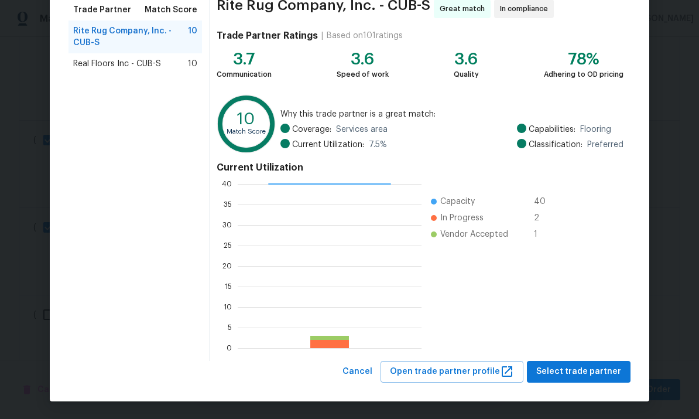
scroll to position [98, 0]
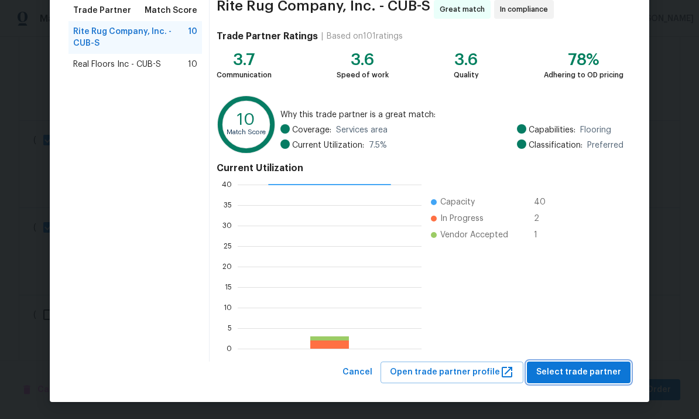
click at [568, 377] on span "Select trade partner" at bounding box center [578, 372] width 85 height 15
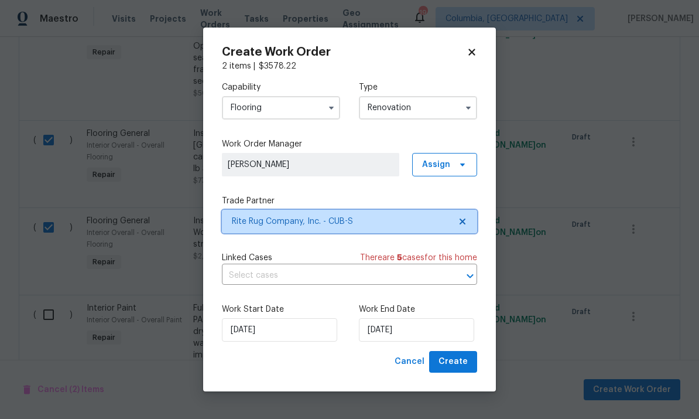
scroll to position [0, 0]
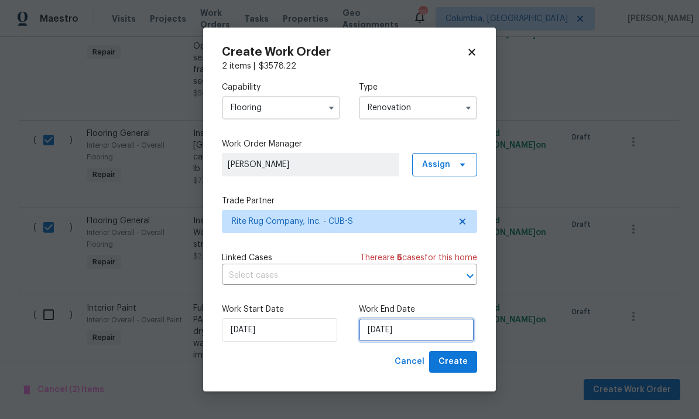
click at [446, 331] on input "8/13/2025" at bounding box center [416, 329] width 115 height 23
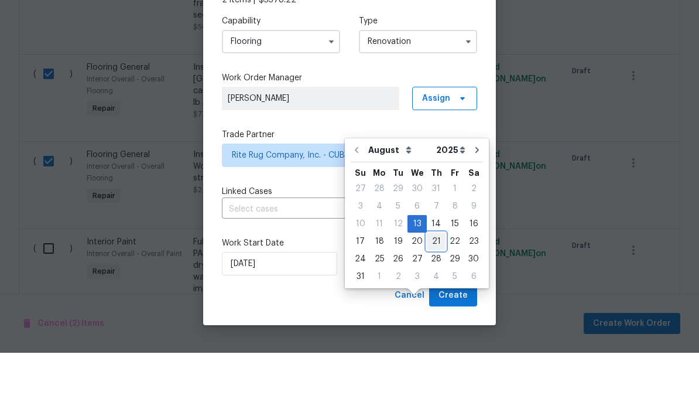
click at [434, 299] on div "21" at bounding box center [436, 307] width 19 height 16
type input "8/21/2025"
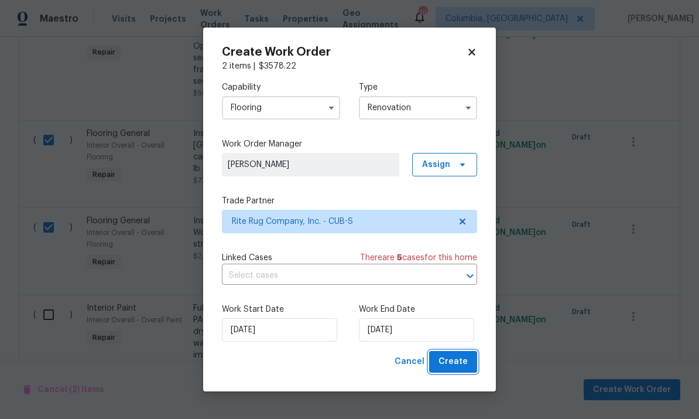
click at [454, 361] on span "Create" at bounding box center [453, 361] width 29 height 15
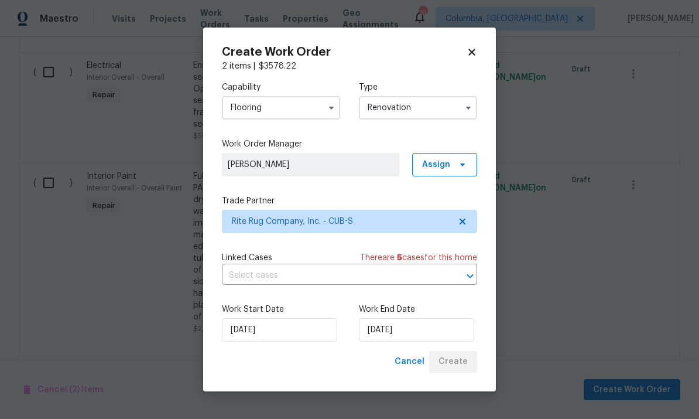
scroll to position [732, 0]
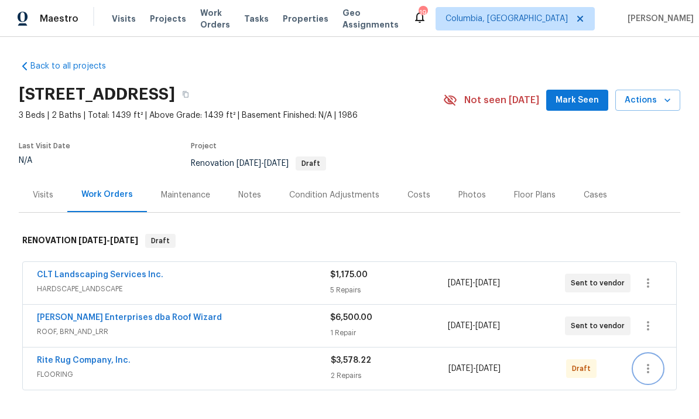
click at [652, 371] on icon "button" at bounding box center [648, 368] width 14 height 14
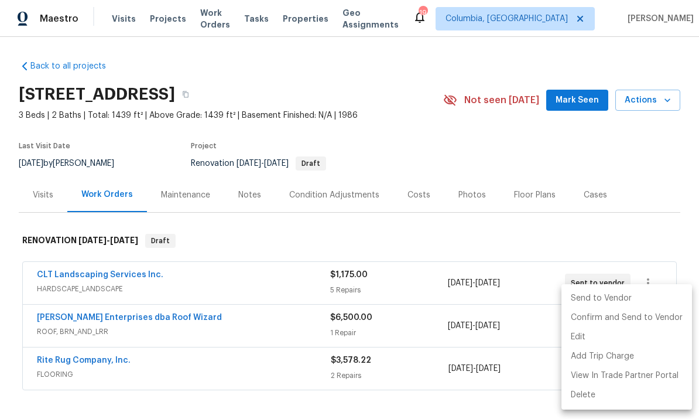
click at [583, 298] on li "Send to Vendor" at bounding box center [627, 298] width 131 height 19
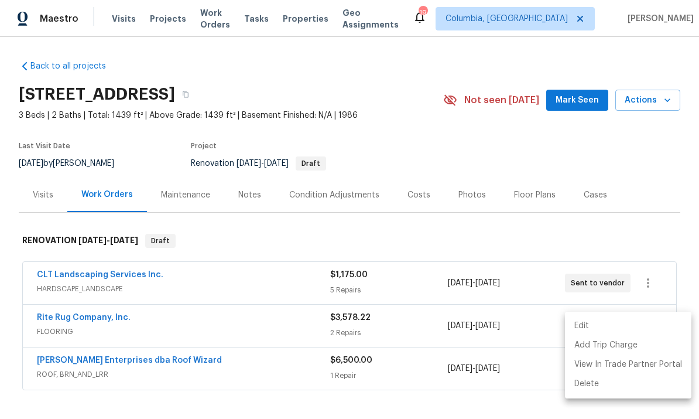
click at [586, 235] on div at bounding box center [349, 209] width 699 height 419
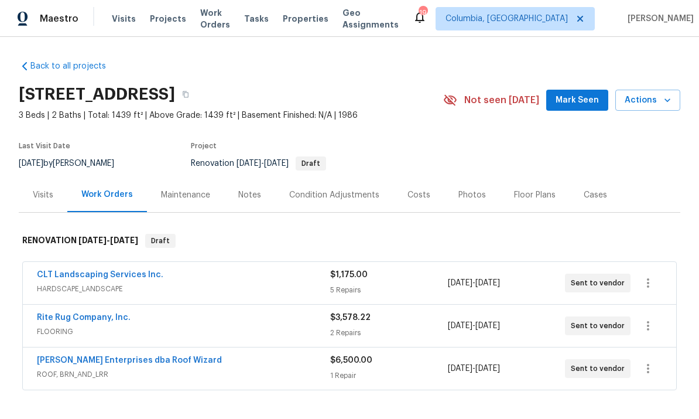
click at [105, 304] on div "Rite Rug Company, Inc. FLOORING $3,578.22 2 Repairs 8/13/2025 - 8/21/2025 Sent …" at bounding box center [349, 325] width 653 height 42
click at [103, 320] on link "Rite Rug Company, Inc." at bounding box center [84, 317] width 94 height 8
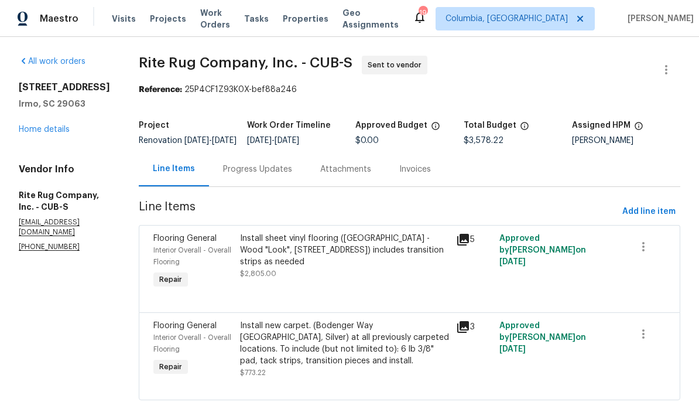
click at [255, 175] on div "Progress Updates" at bounding box center [257, 169] width 69 height 12
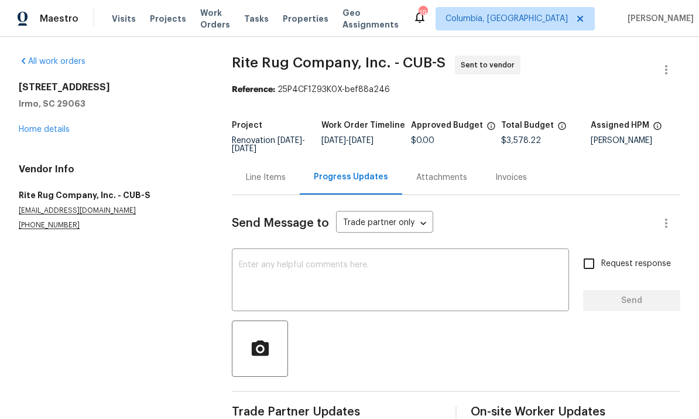
click at [296, 273] on textarea at bounding box center [400, 281] width 323 height 41
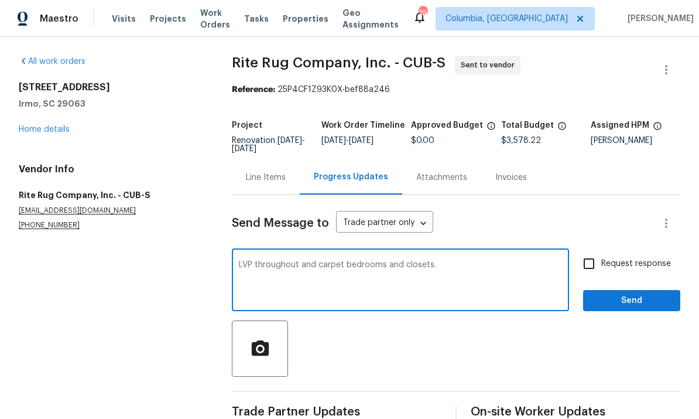
type textarea "LVP throughout and carpet bedrooms and closets."
click at [635, 303] on span "Send" at bounding box center [632, 300] width 78 height 15
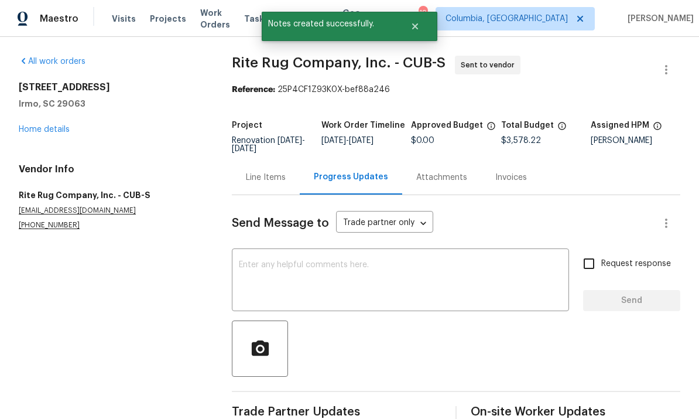
click at [20, 136] on div "All work orders 105 Kenton Ct Irmo, SC 29063 Home details Vendor Info Rite Rug …" at bounding box center [111, 143] width 185 height 174
click at [45, 126] on link "Home details" at bounding box center [44, 129] width 51 height 8
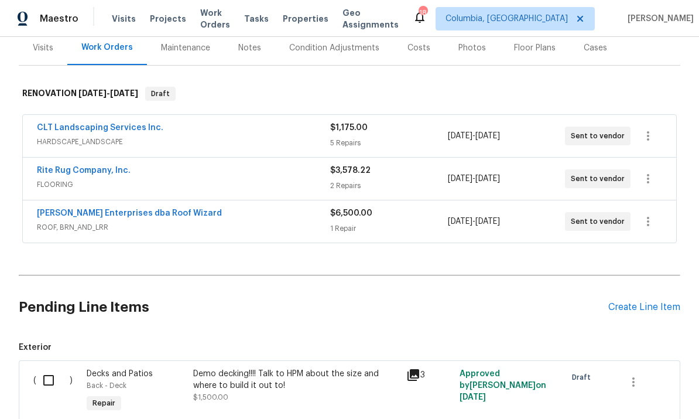
scroll to position [149, 0]
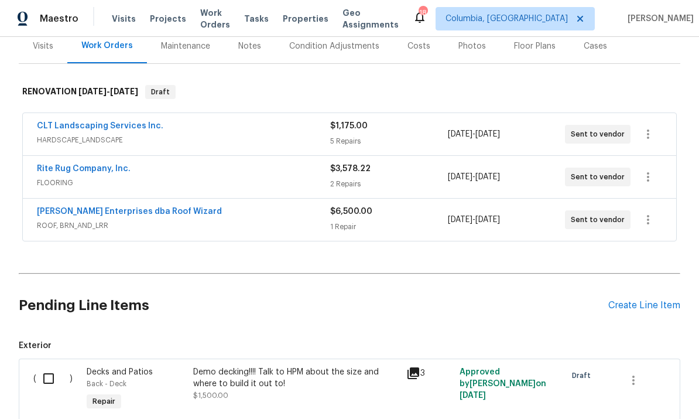
click at [85, 124] on link "CLT Landscaping Services Inc." at bounding box center [100, 126] width 126 height 8
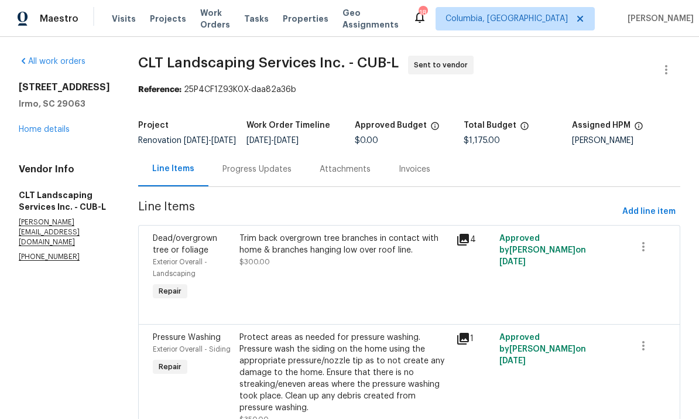
click at [271, 175] on div "Progress Updates" at bounding box center [257, 169] width 69 height 12
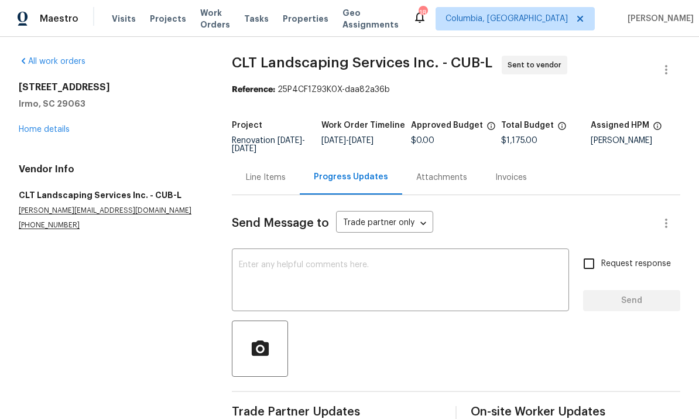
click at [302, 279] on textarea at bounding box center [400, 281] width 323 height 41
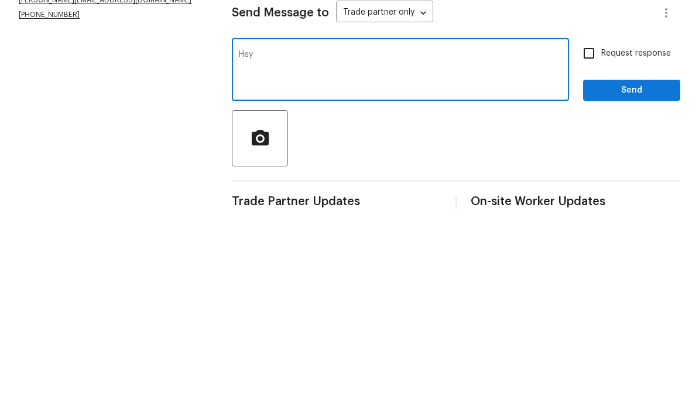
scroll to position [25, 0]
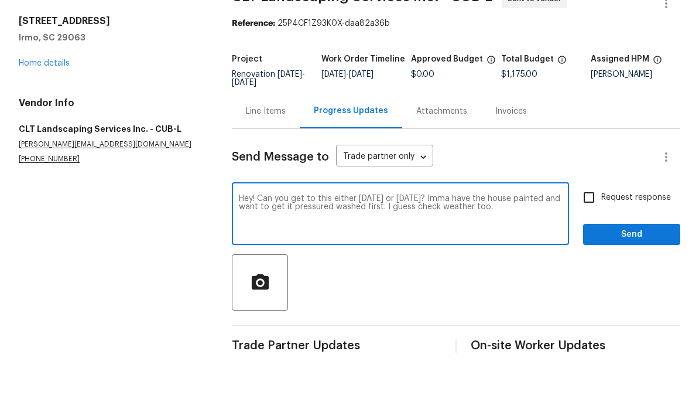
type textarea "Hey! Can you get to this either tomorrow or Friday? Imma have the house painted…"
click at [659, 293] on span "Send" at bounding box center [632, 300] width 78 height 15
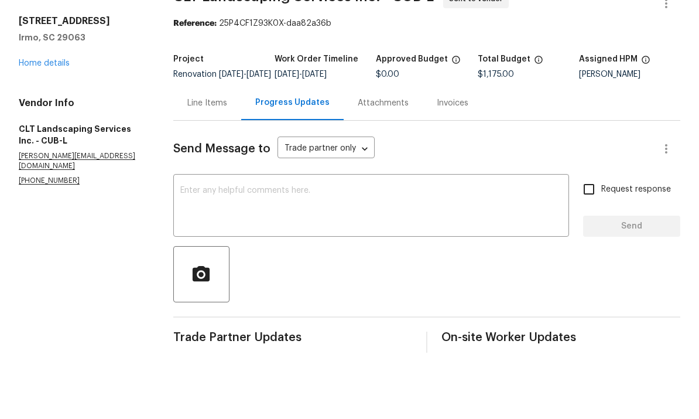
scroll to position [44, 0]
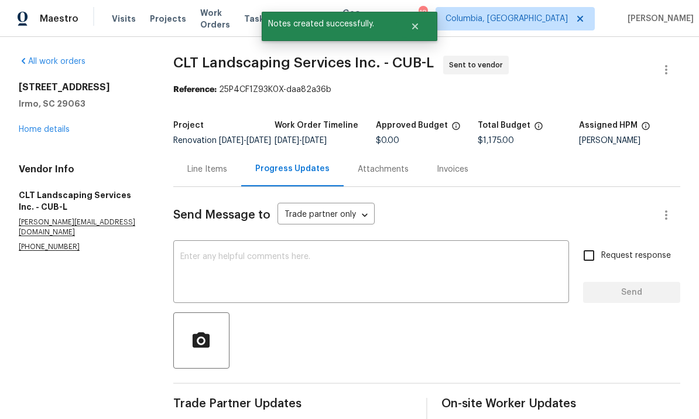
click at [50, 125] on link "Home details" at bounding box center [44, 129] width 51 height 8
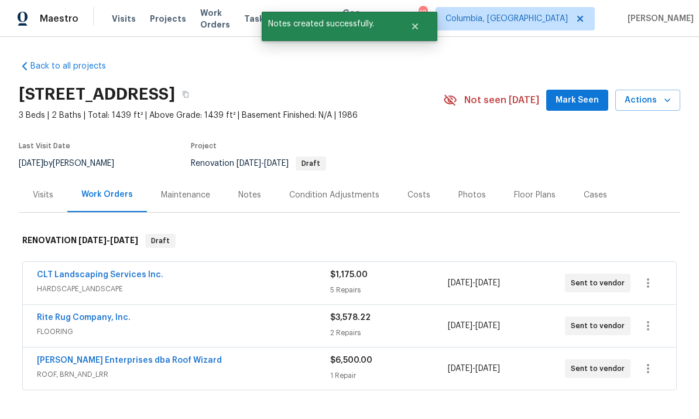
click at [244, 177] on div "Notes" at bounding box center [249, 194] width 51 height 35
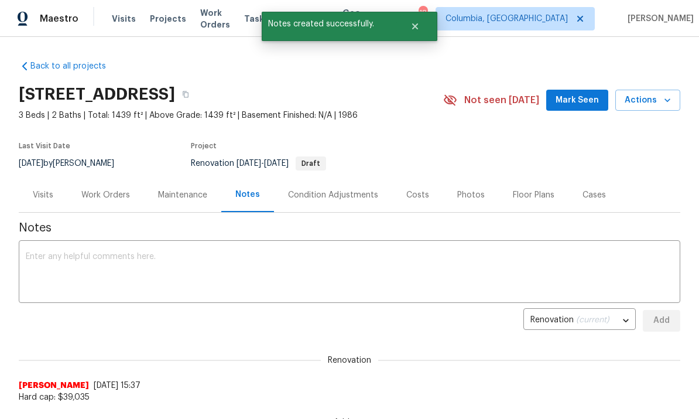
click at [134, 266] on textarea at bounding box center [350, 272] width 648 height 41
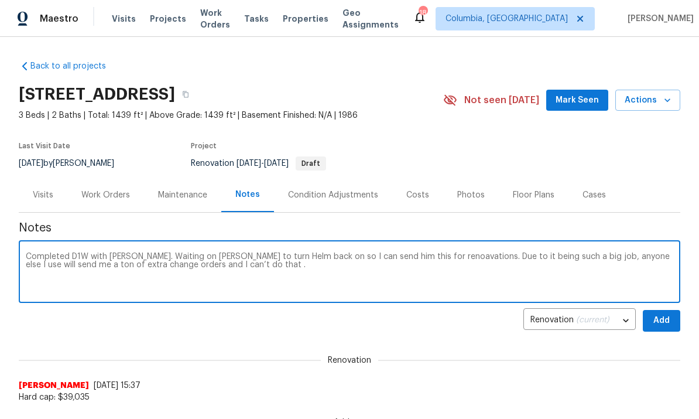
click at [405, 255] on textarea "Completed D1W with Alex. Waiting on Taryn to turn Helm back on so I can send hi…" at bounding box center [350, 272] width 648 height 41
click at [309, 275] on textarea "Completed D1W with Alex. Waiting on Taryn to turn Helm back on so I can send hi…" at bounding box center [350, 272] width 648 height 41
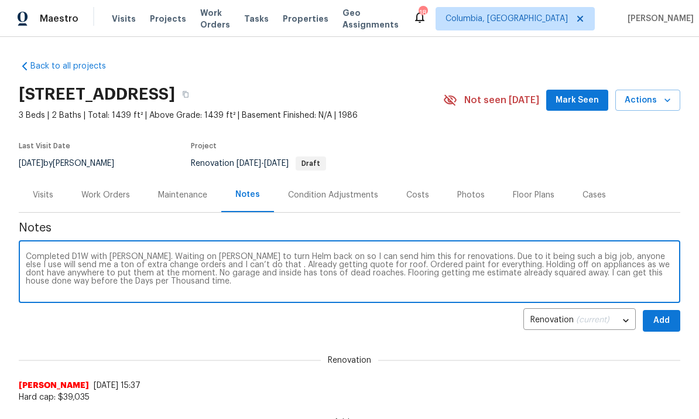
type textarea "Completed D1W with Alex. Waiting on Taryn to turn Helm back on so I can send hi…"
click at [666, 320] on span "Add" at bounding box center [661, 320] width 19 height 15
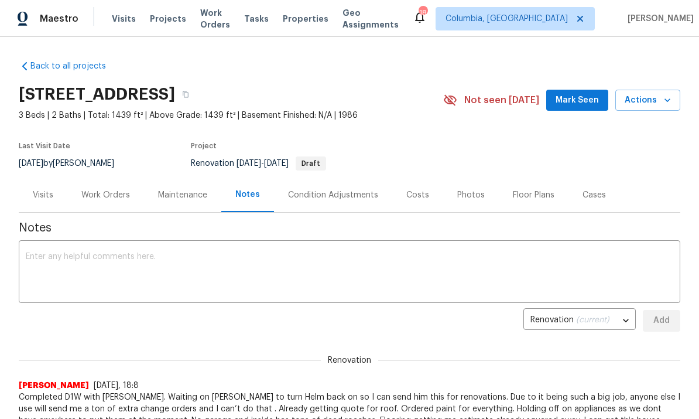
click at [493, 267] on textarea at bounding box center [350, 272] width 648 height 41
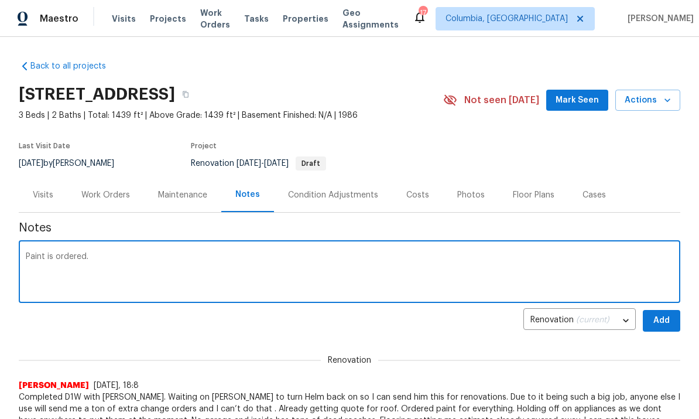
type textarea "Paint is ordered."
click at [659, 323] on span "Add" at bounding box center [661, 320] width 19 height 15
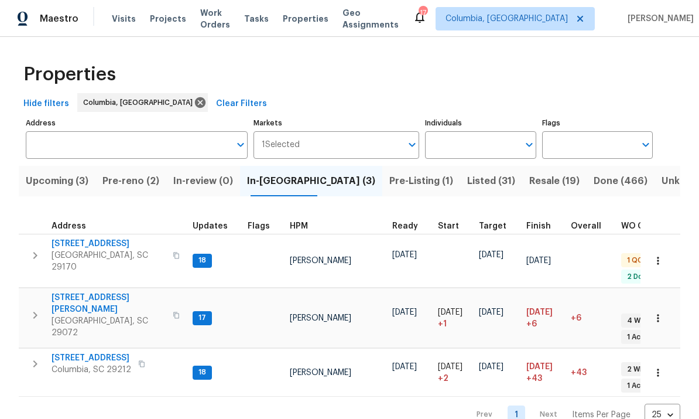
click at [105, 245] on span "[STREET_ADDRESS]" at bounding box center [109, 244] width 114 height 12
click at [96, 292] on span "[STREET_ADDRESS][PERSON_NAME]" at bounding box center [109, 303] width 114 height 23
click at [104, 364] on span "Columbia, SC 29212" at bounding box center [92, 370] width 80 height 12
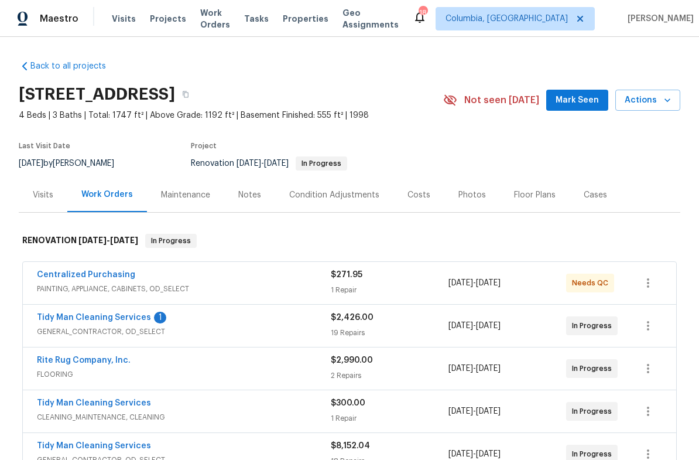
click at [247, 199] on div "Notes" at bounding box center [249, 195] width 23 height 12
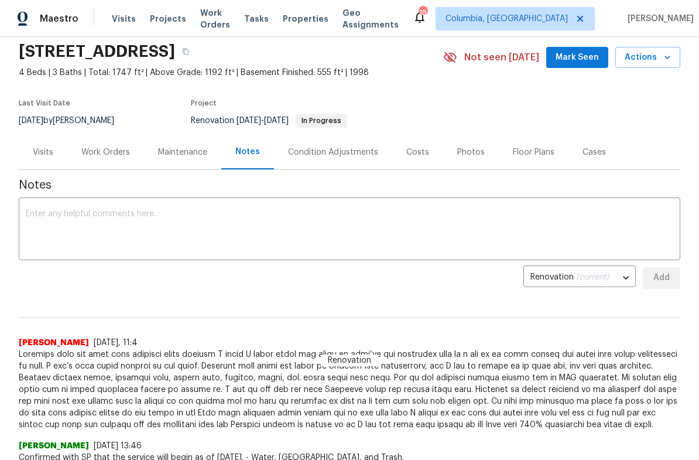
scroll to position [33, 0]
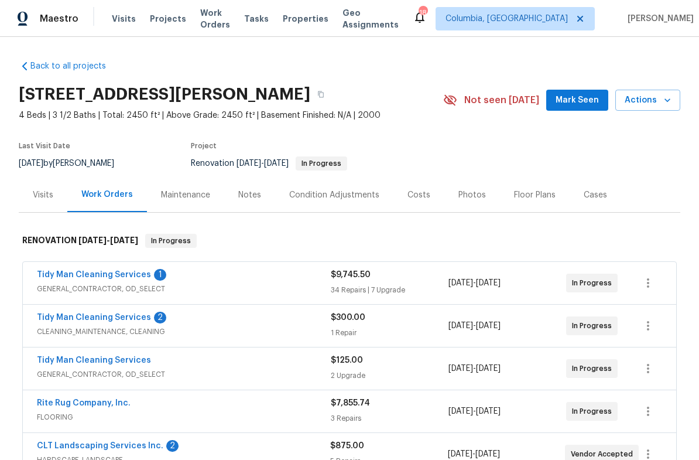
click at [131, 316] on link "Tidy Man Cleaning Services" at bounding box center [94, 317] width 114 height 8
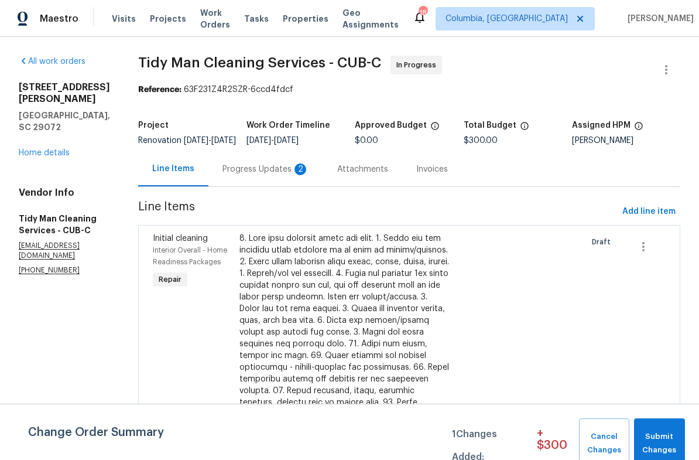
click at [251, 175] on div "Progress Updates 2" at bounding box center [266, 169] width 87 height 12
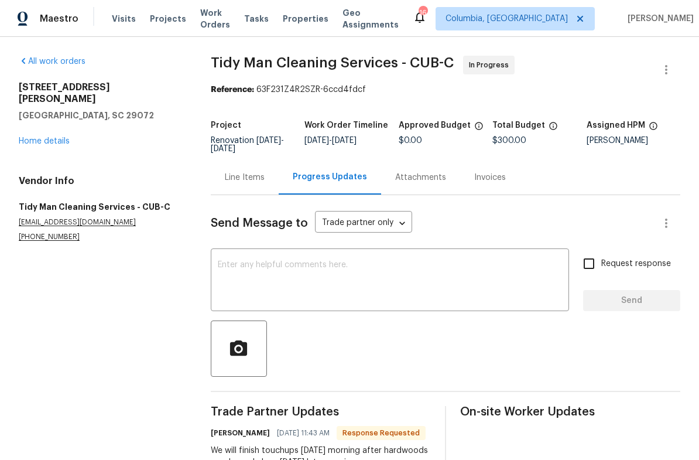
click at [54, 137] on link "Home details" at bounding box center [44, 141] width 51 height 8
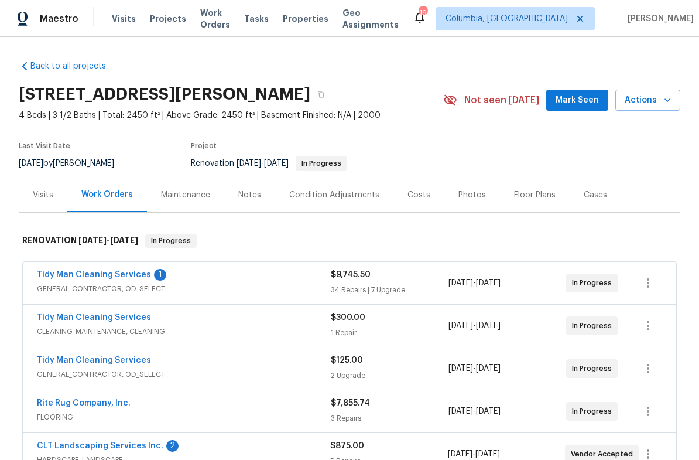
click at [113, 277] on link "Tidy Man Cleaning Services" at bounding box center [94, 275] width 114 height 8
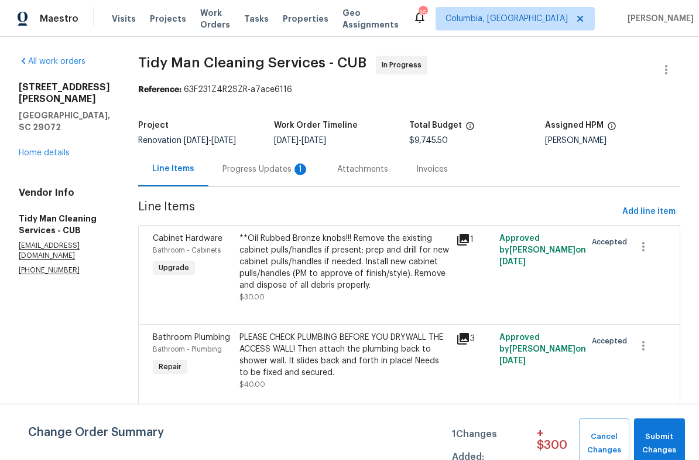
click at [257, 174] on div "Progress Updates 1" at bounding box center [266, 169] width 87 height 12
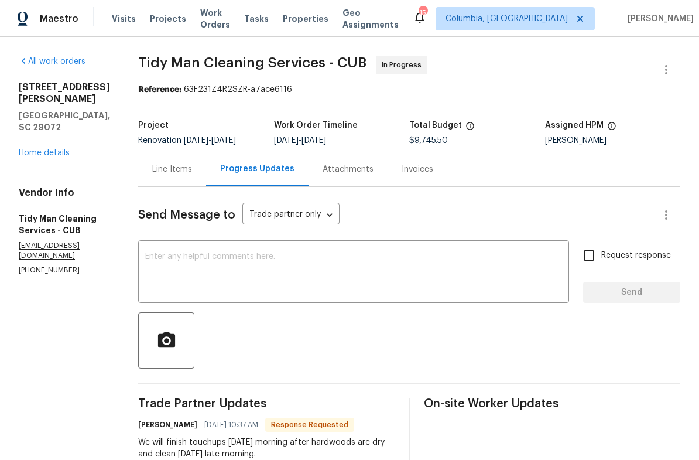
click at [37, 149] on link "Home details" at bounding box center [44, 153] width 51 height 8
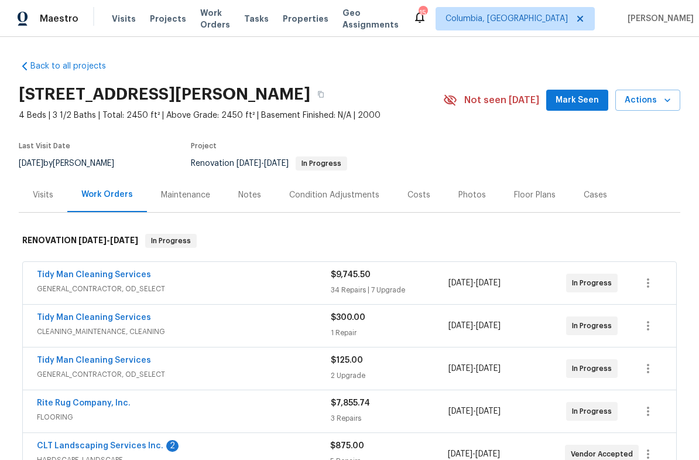
click at [254, 194] on div "Notes" at bounding box center [249, 195] width 23 height 12
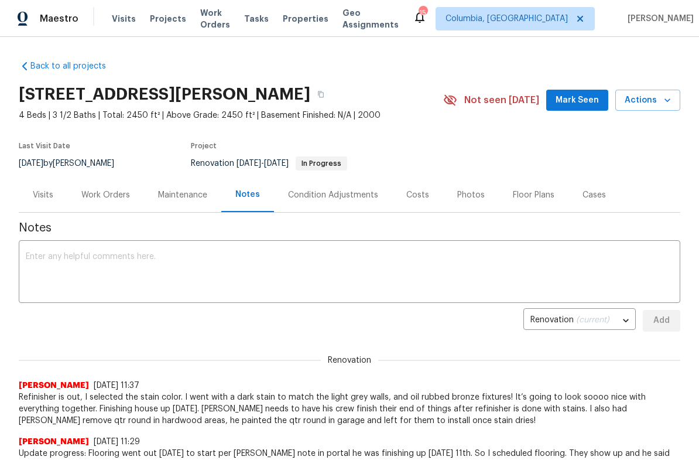
click at [177, 277] on textarea at bounding box center [350, 272] width 648 height 41
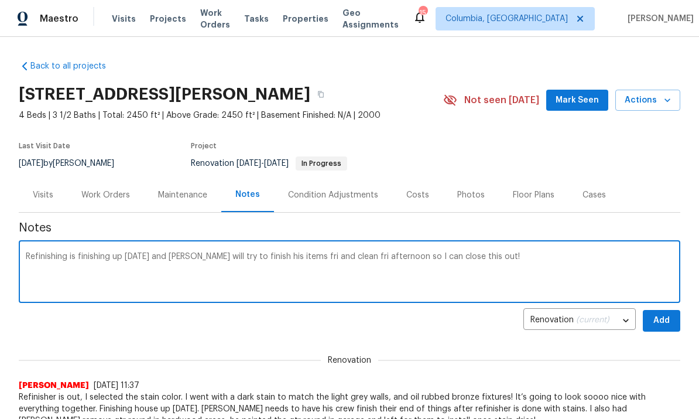
type textarea "Refinishing is finishing up tomorrow and carl will try to finish his items fri …"
click at [657, 319] on span "Add" at bounding box center [661, 320] width 19 height 15
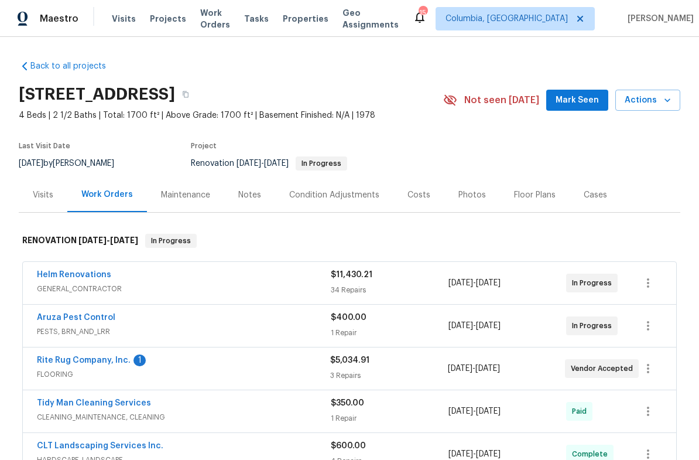
click at [249, 196] on div "Notes" at bounding box center [249, 195] width 23 height 12
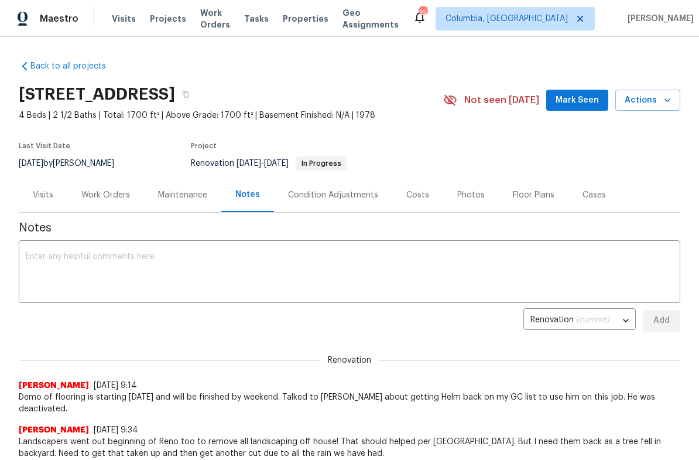
click at [199, 282] on textarea at bounding box center [350, 272] width 648 height 41
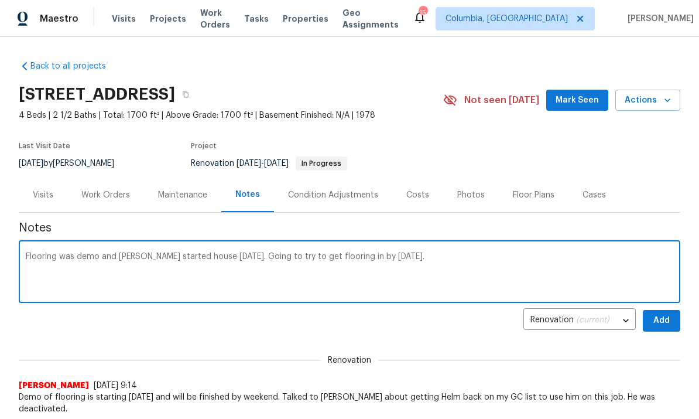
type textarea "Flooring was demo and [PERSON_NAME] started house [DATE]. Going to try to get f…"
click at [663, 321] on span "Add" at bounding box center [661, 320] width 19 height 15
